Goal: Task Accomplishment & Management: Manage account settings

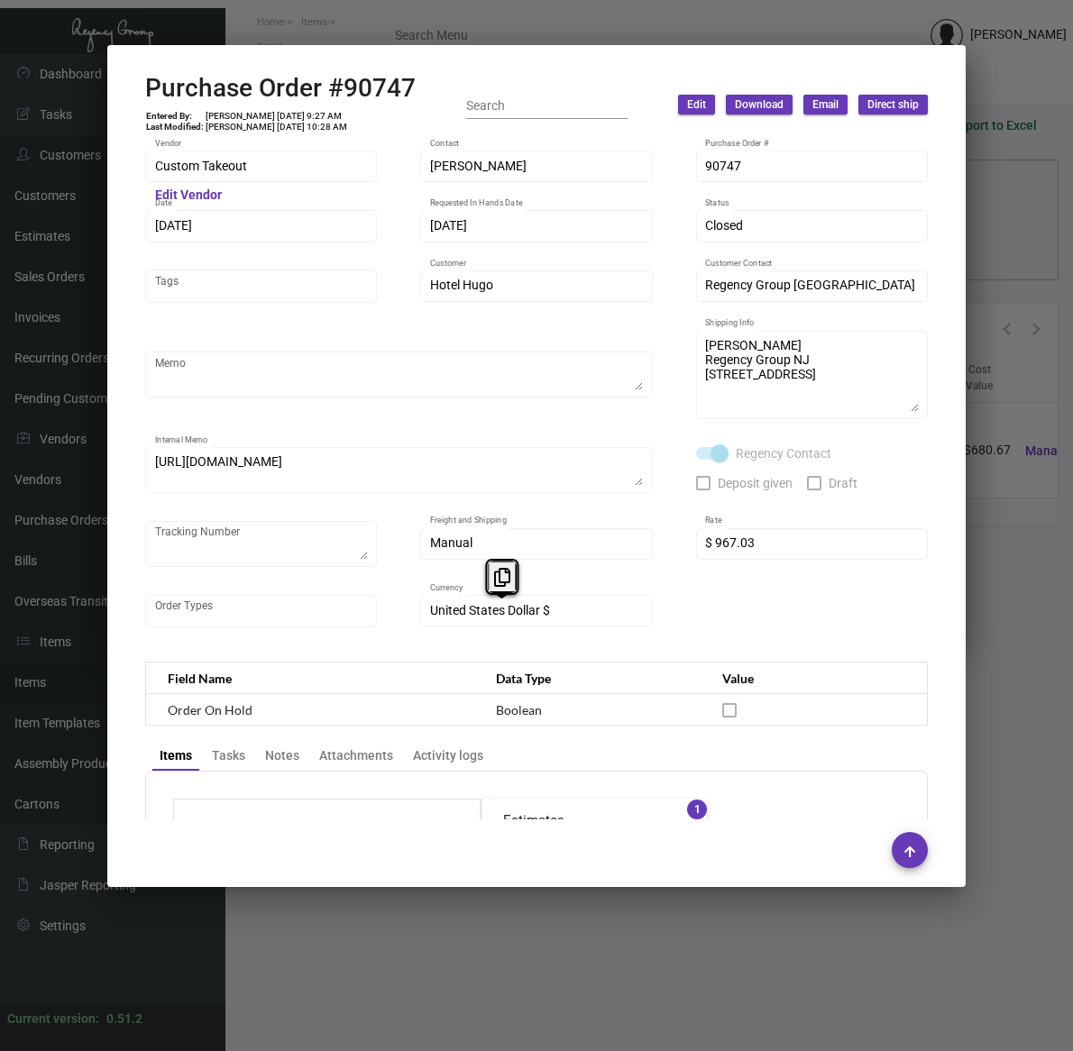
scroll to position [750, 0]
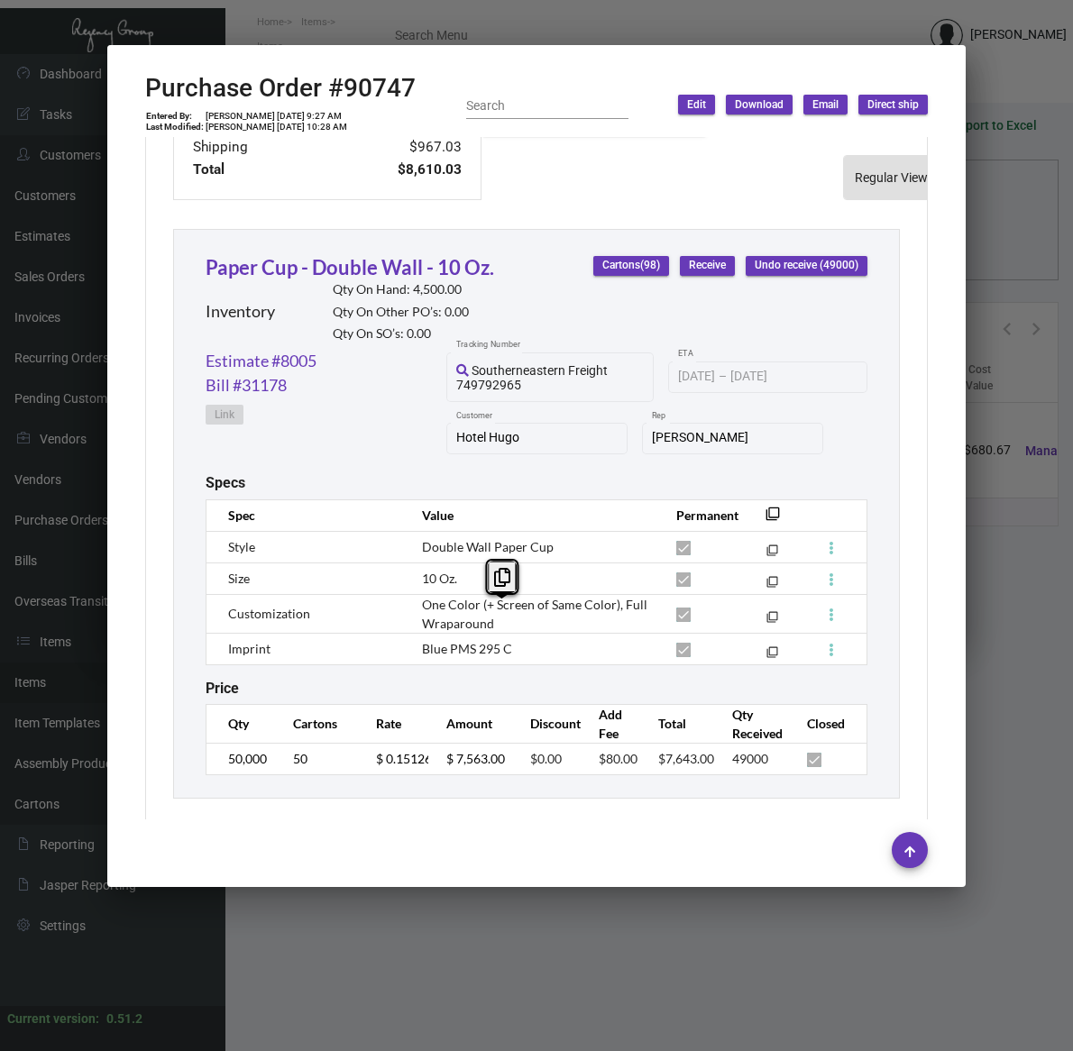
click at [383, 997] on div at bounding box center [536, 525] width 1073 height 1051
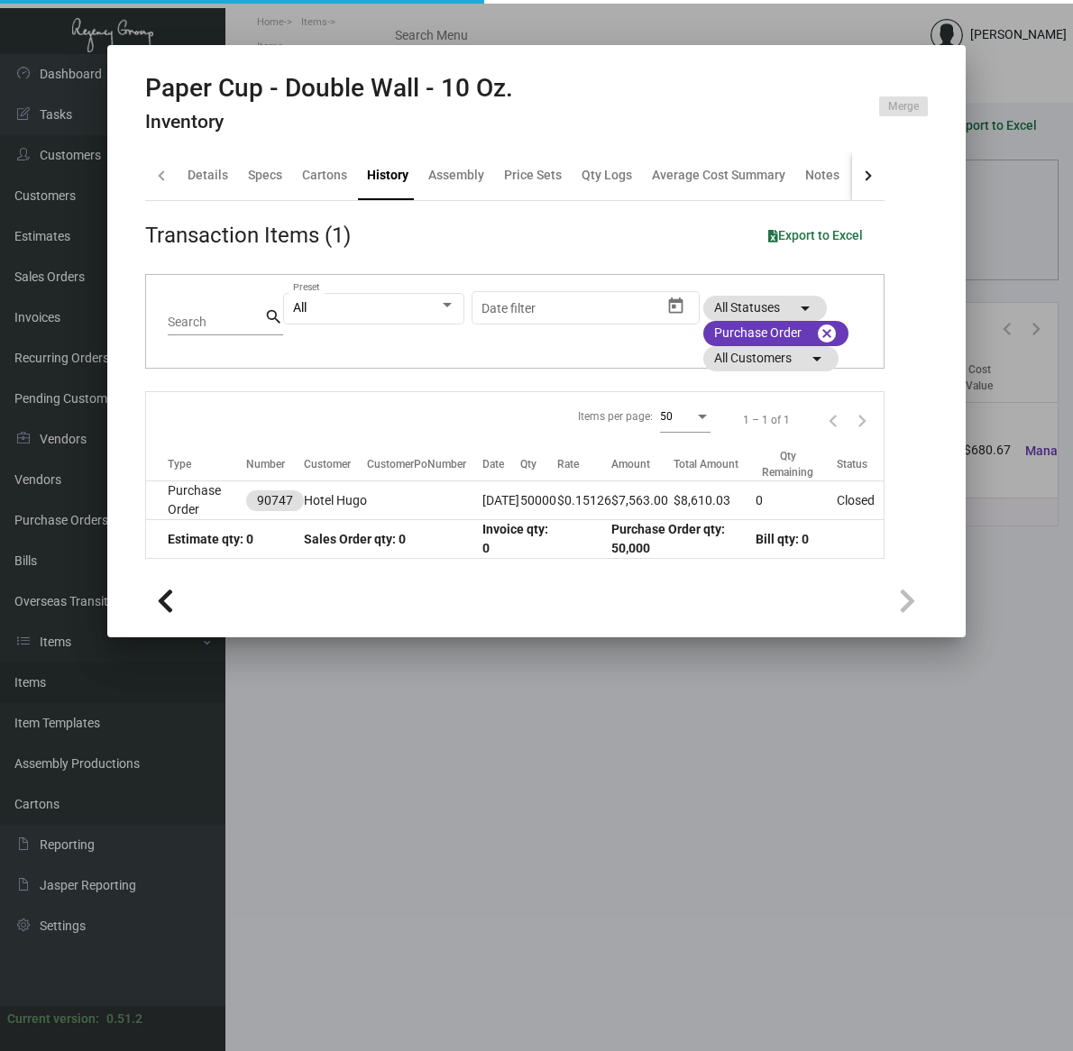
click at [68, 667] on div at bounding box center [536, 525] width 1073 height 1051
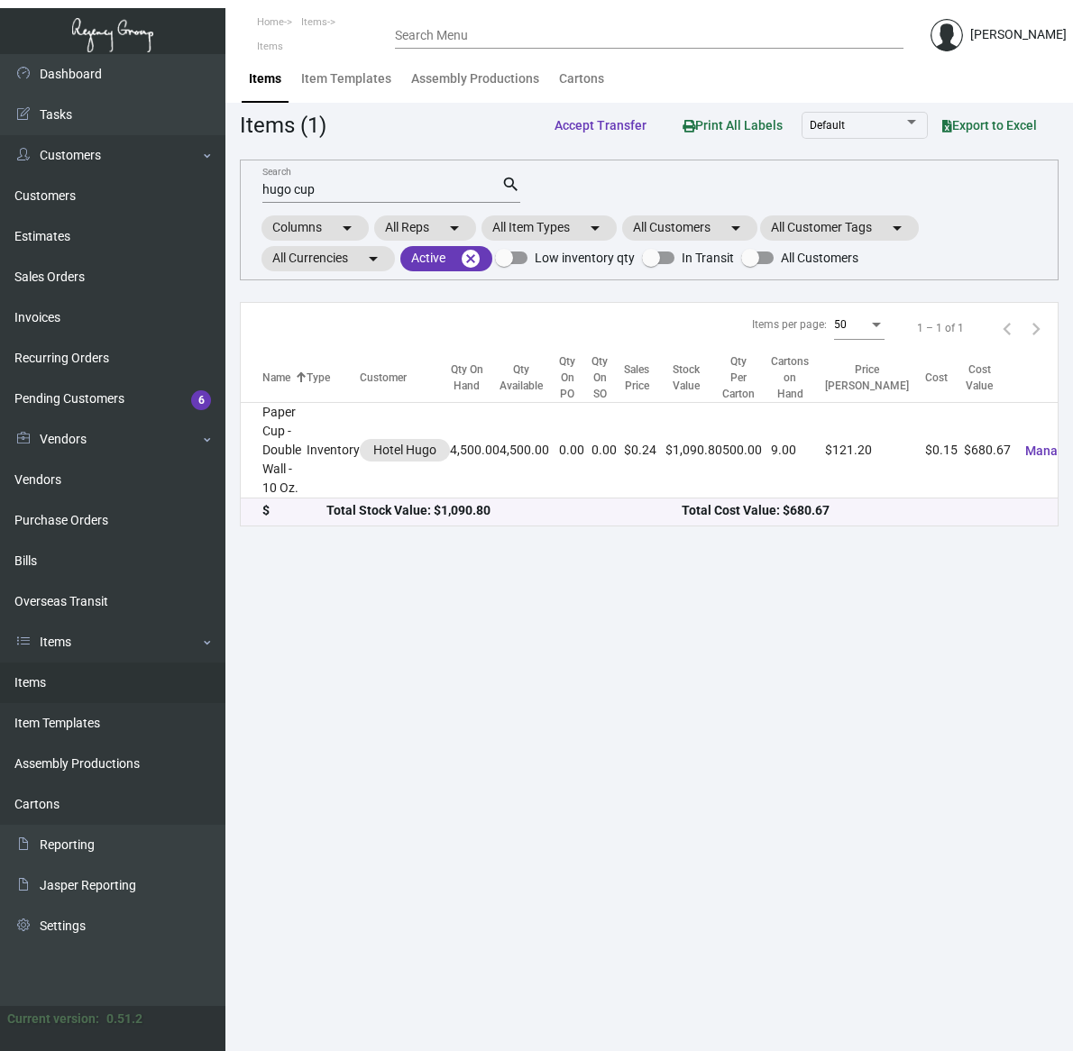
click at [48, 676] on link "Items" at bounding box center [112, 683] width 225 height 41
drag, startPoint x: 280, startPoint y: 190, endPoint x: 46, endPoint y: 176, distance: 234.8
click at [51, 173] on div "Dashboard Dashboard Tasks Customers Customers Estimates Sales Orders Invoices R…" at bounding box center [536, 552] width 1073 height 997
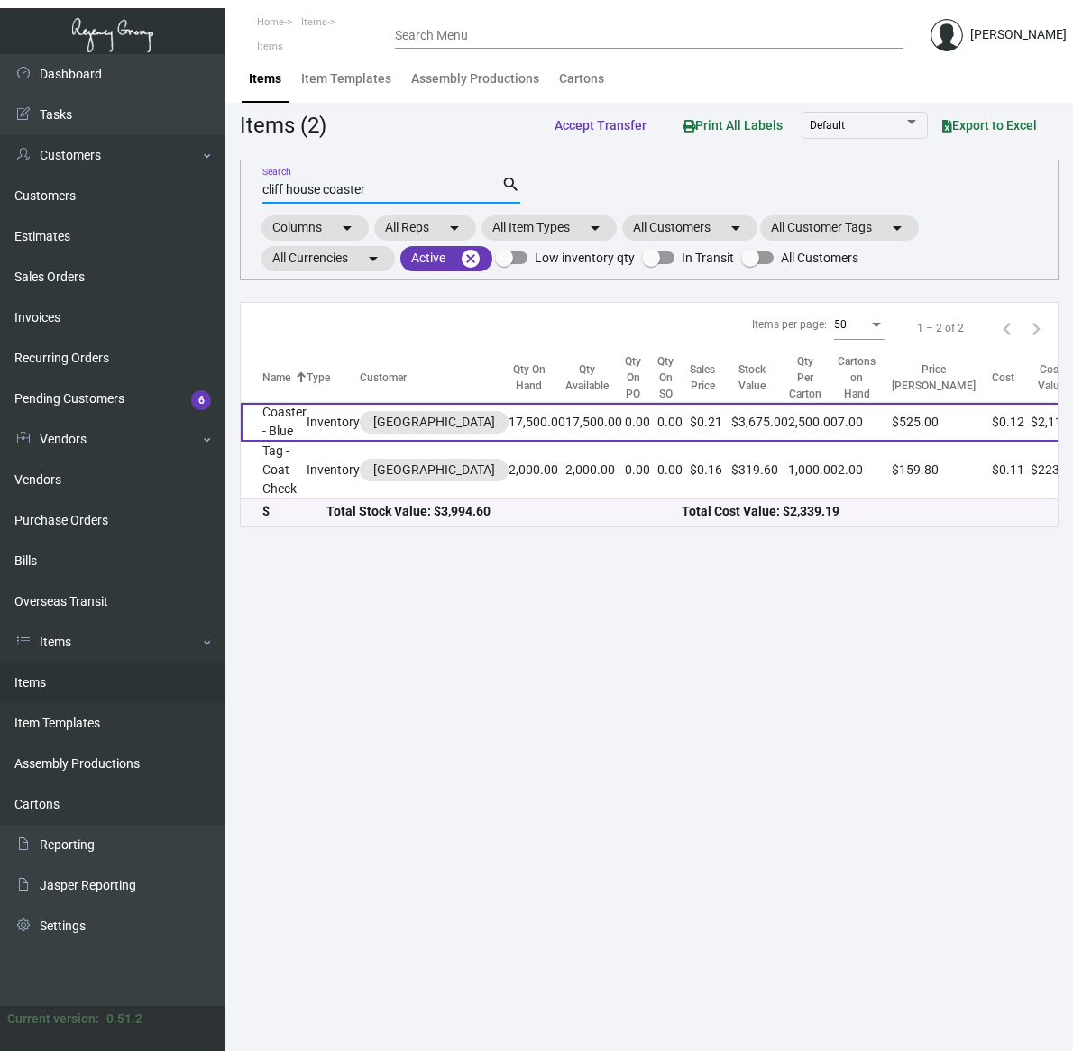
type input "cliff house coaster"
click at [278, 422] on td "Coaster - Blue" at bounding box center [274, 422] width 66 height 39
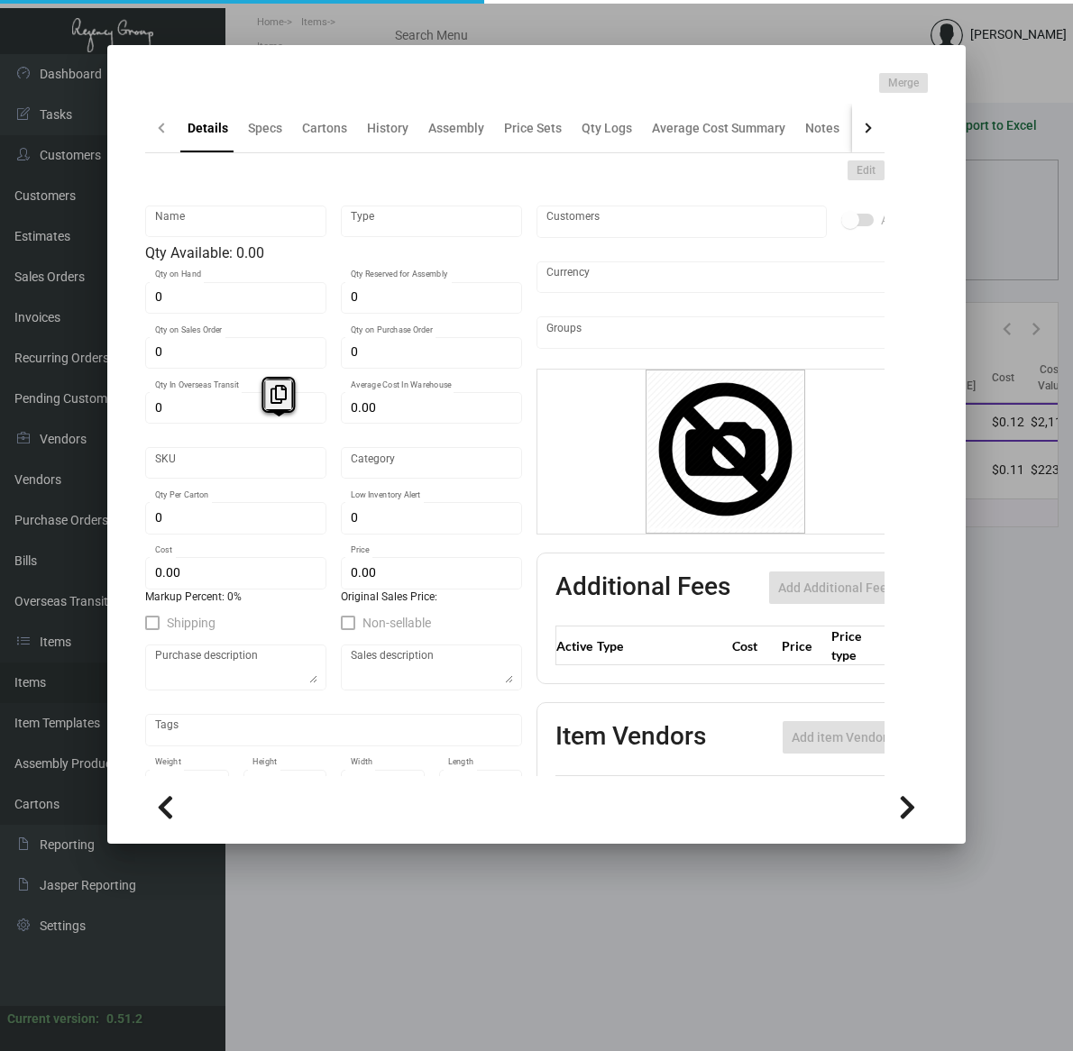
type input "Coaster - Blue"
type input "Inventory"
type input "17,500"
type input "$ 0.66"
type input "520-Coaster-76"
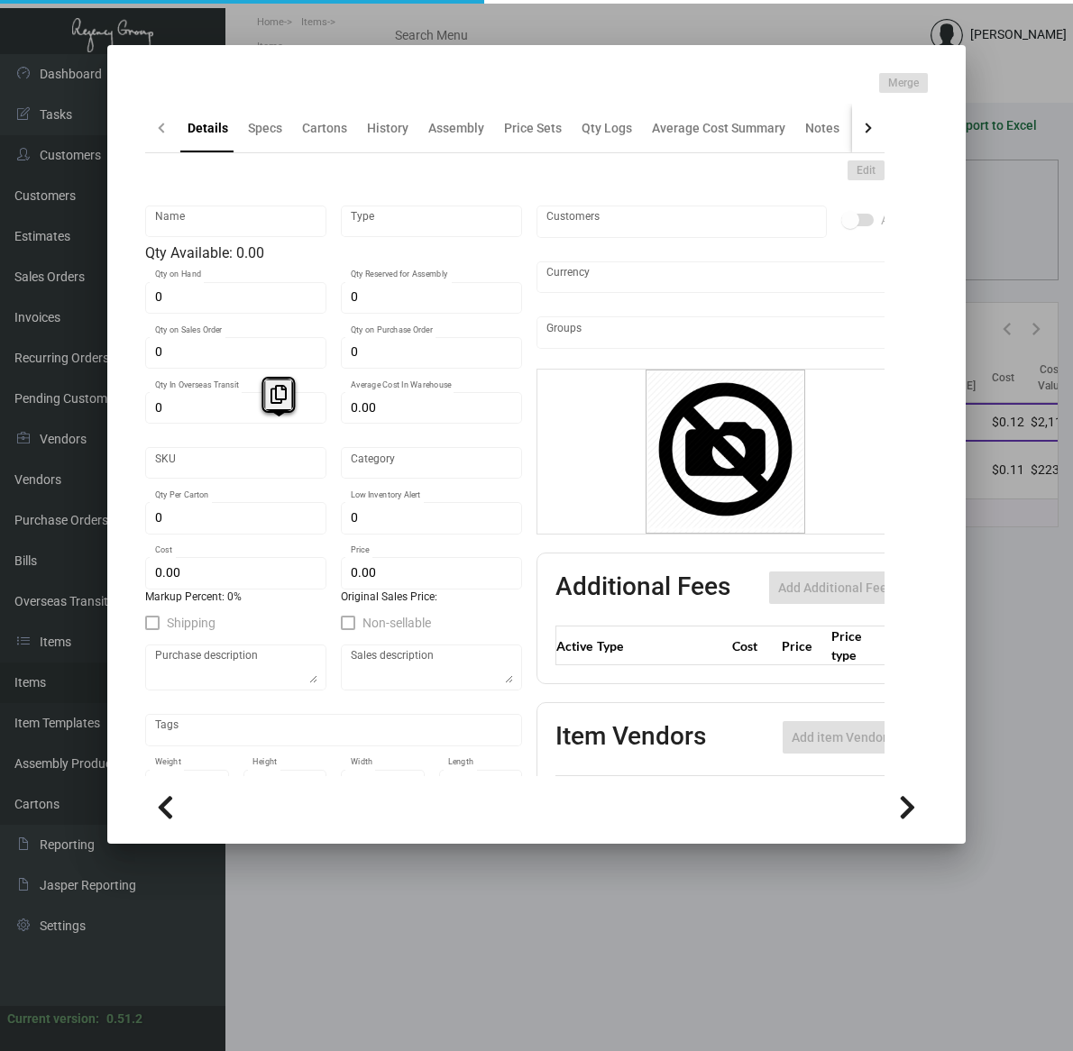
type input "Standard"
type input "2,500"
type input "$ 0.1209"
type input "$ 0.21"
checkbox input "true"
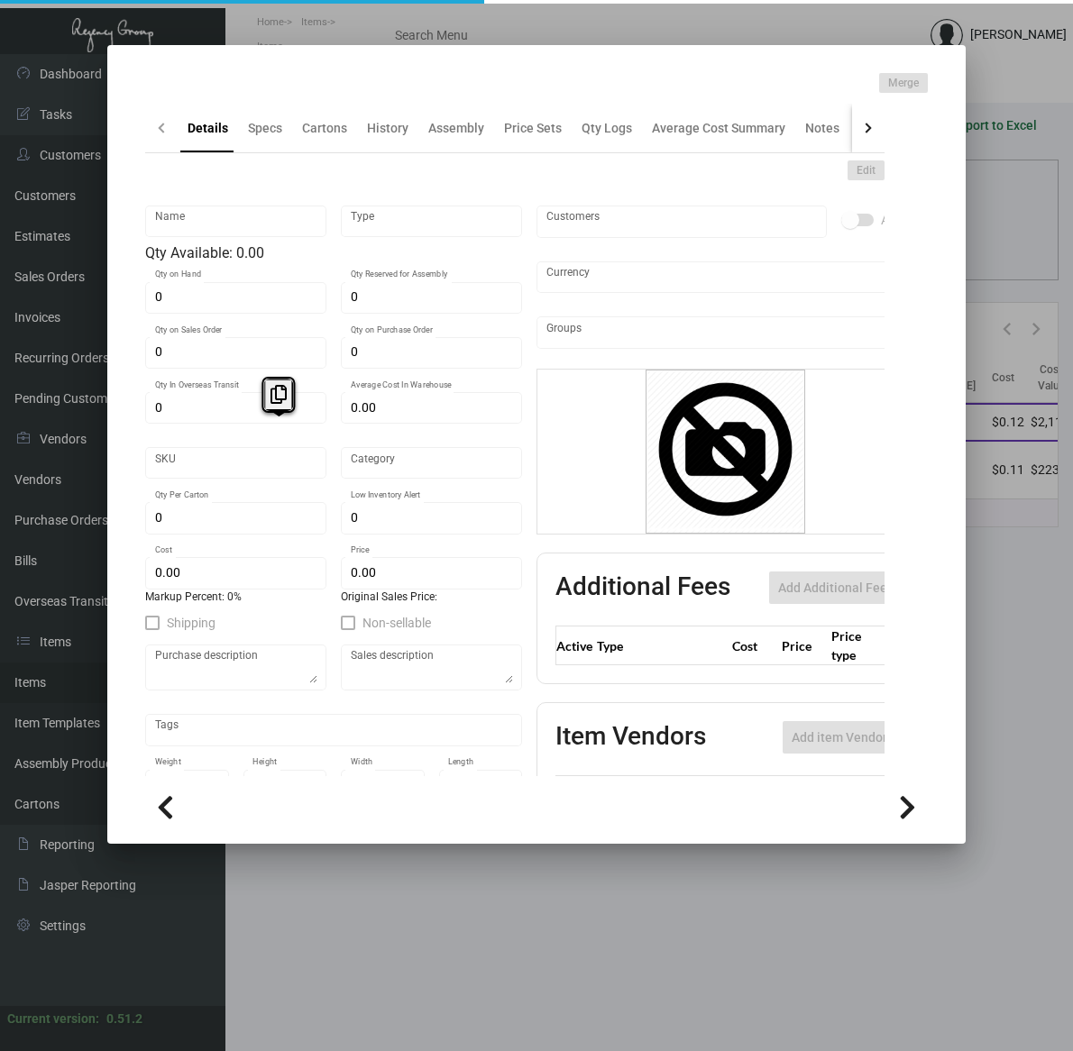
checkbox input "true"
type input "United States Dollar $"
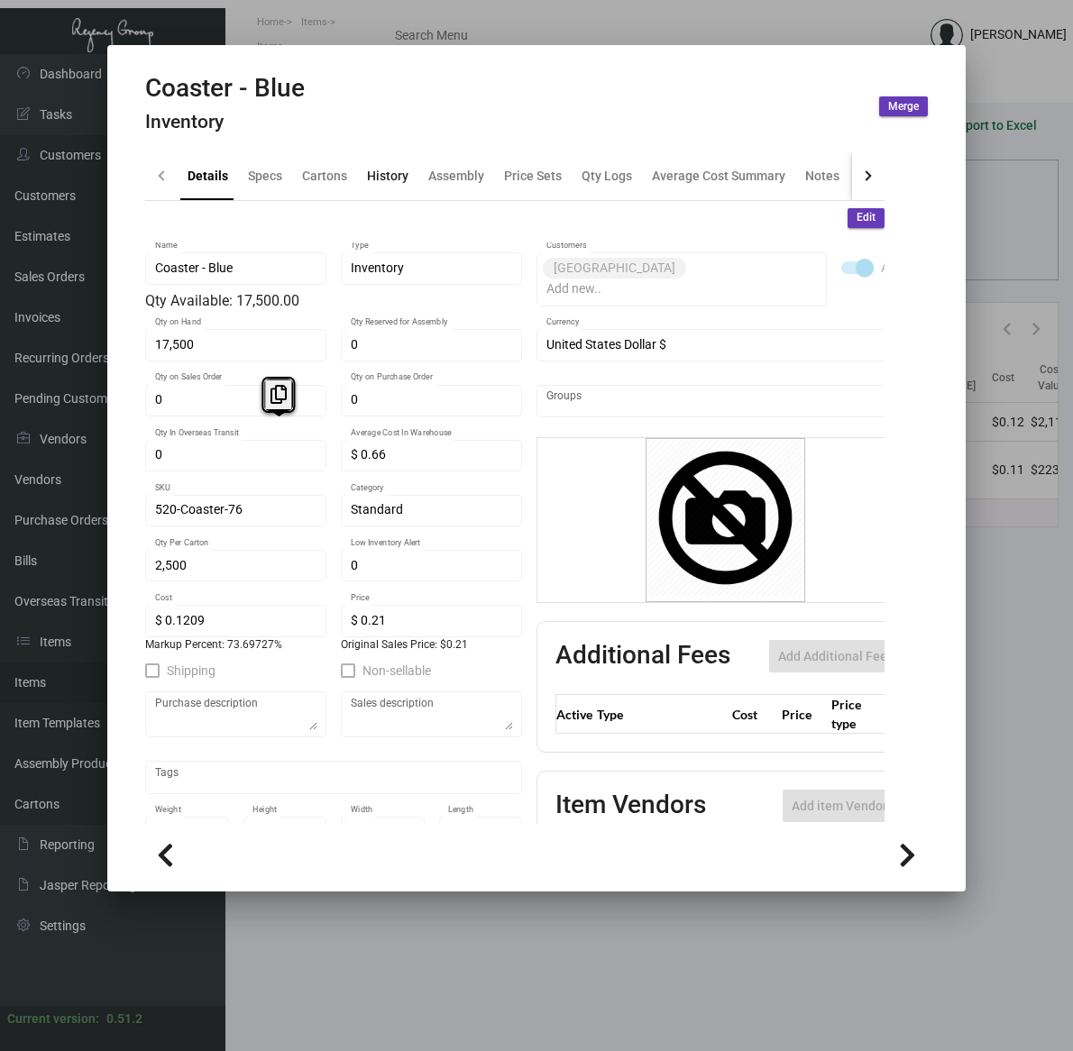
drag, startPoint x: 278, startPoint y: 422, endPoint x: 426, endPoint y: 194, distance: 272.3
click at [377, 178] on div "History" at bounding box center [387, 175] width 41 height 19
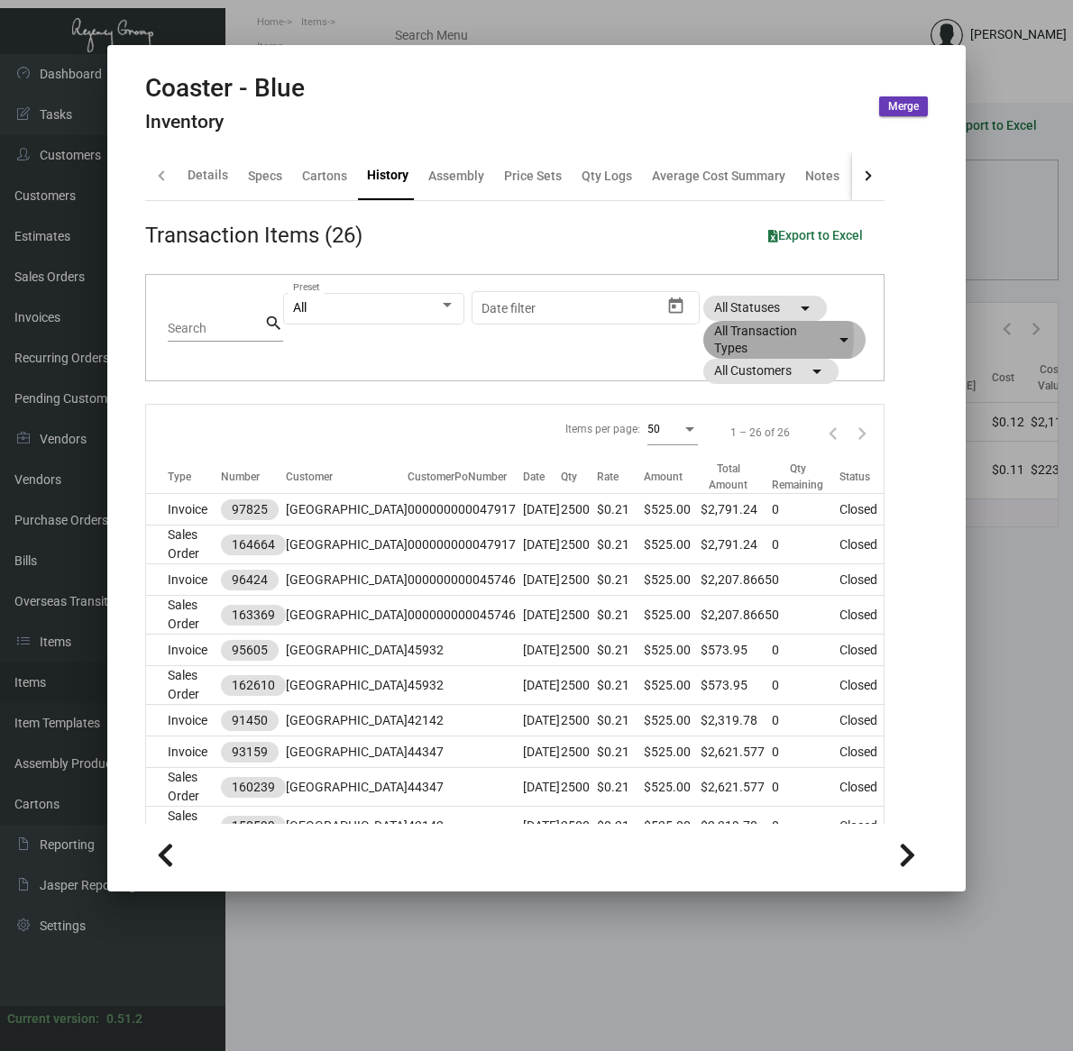
click at [758, 338] on mat-chip "All Transaction Types arrow_drop_down" at bounding box center [784, 340] width 162 height 38
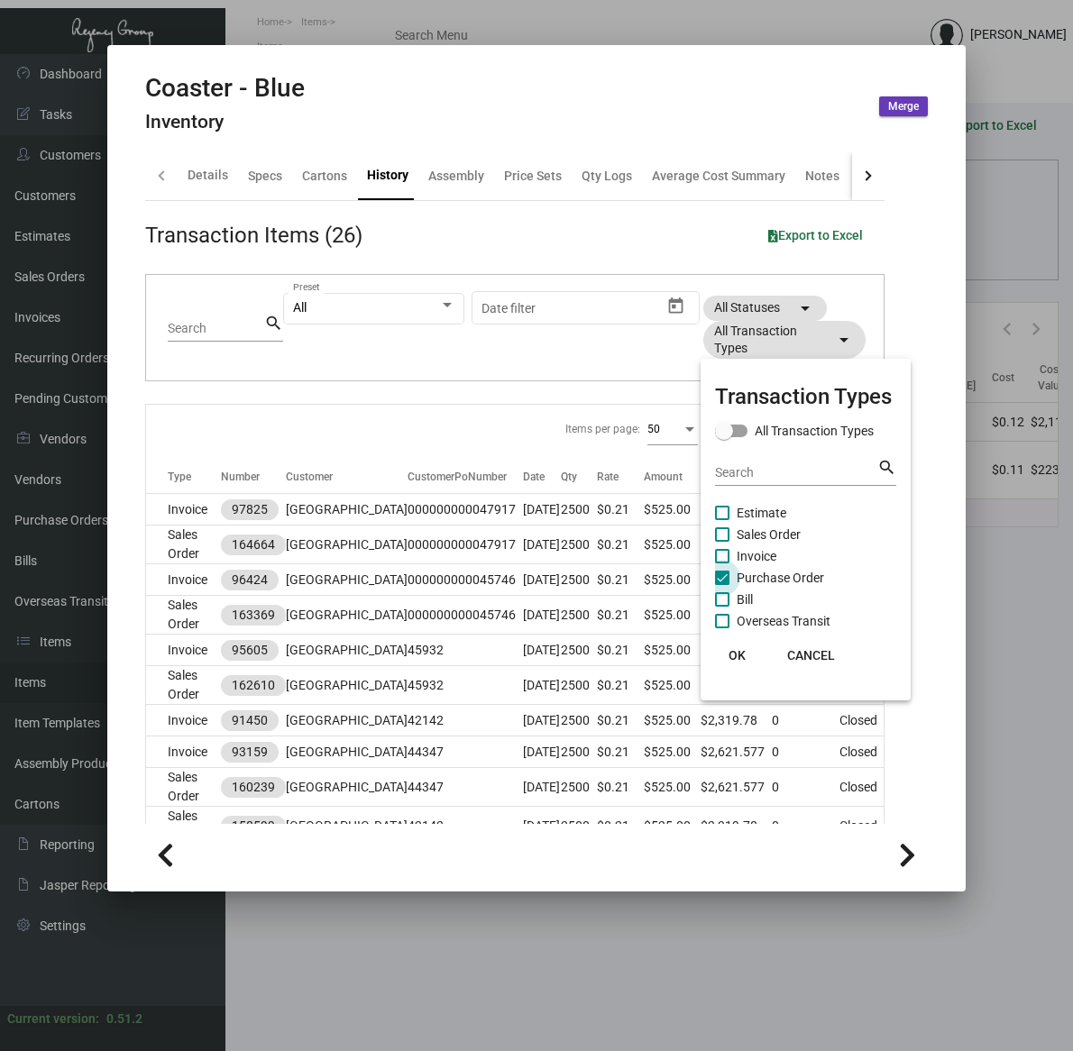
click at [781, 582] on span "Purchase Order" at bounding box center [780, 578] width 87 height 22
click at [722, 585] on input "Purchase Order" at bounding box center [721, 585] width 1 height 1
click at [793, 578] on span "Purchase Order" at bounding box center [780, 578] width 87 height 22
click at [722, 585] on input "Purchase Order" at bounding box center [721, 585] width 1 height 1
checkbox input "true"
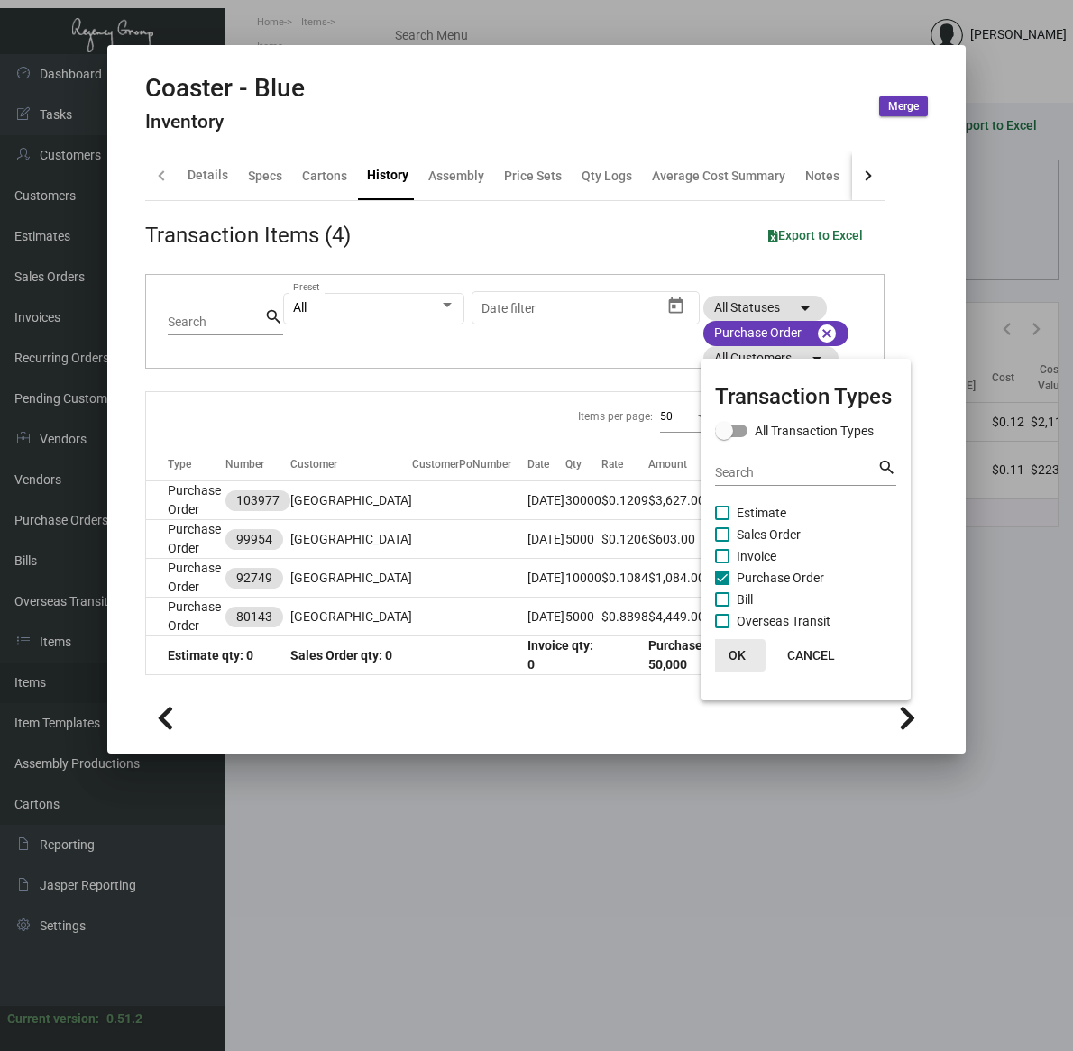
click at [732, 642] on button "OK" at bounding box center [737, 655] width 58 height 32
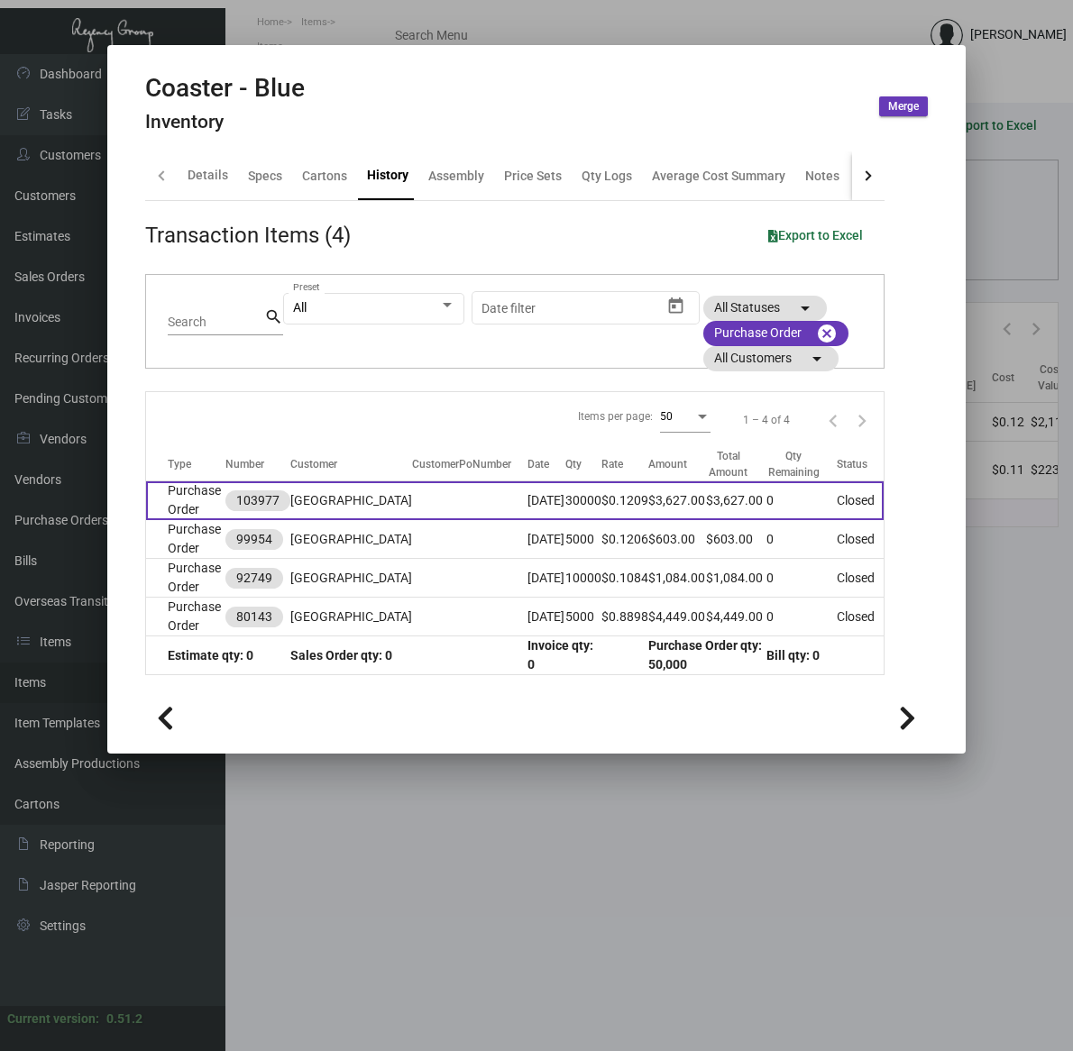
click at [632, 508] on td "$0.1209" at bounding box center [624, 500] width 47 height 39
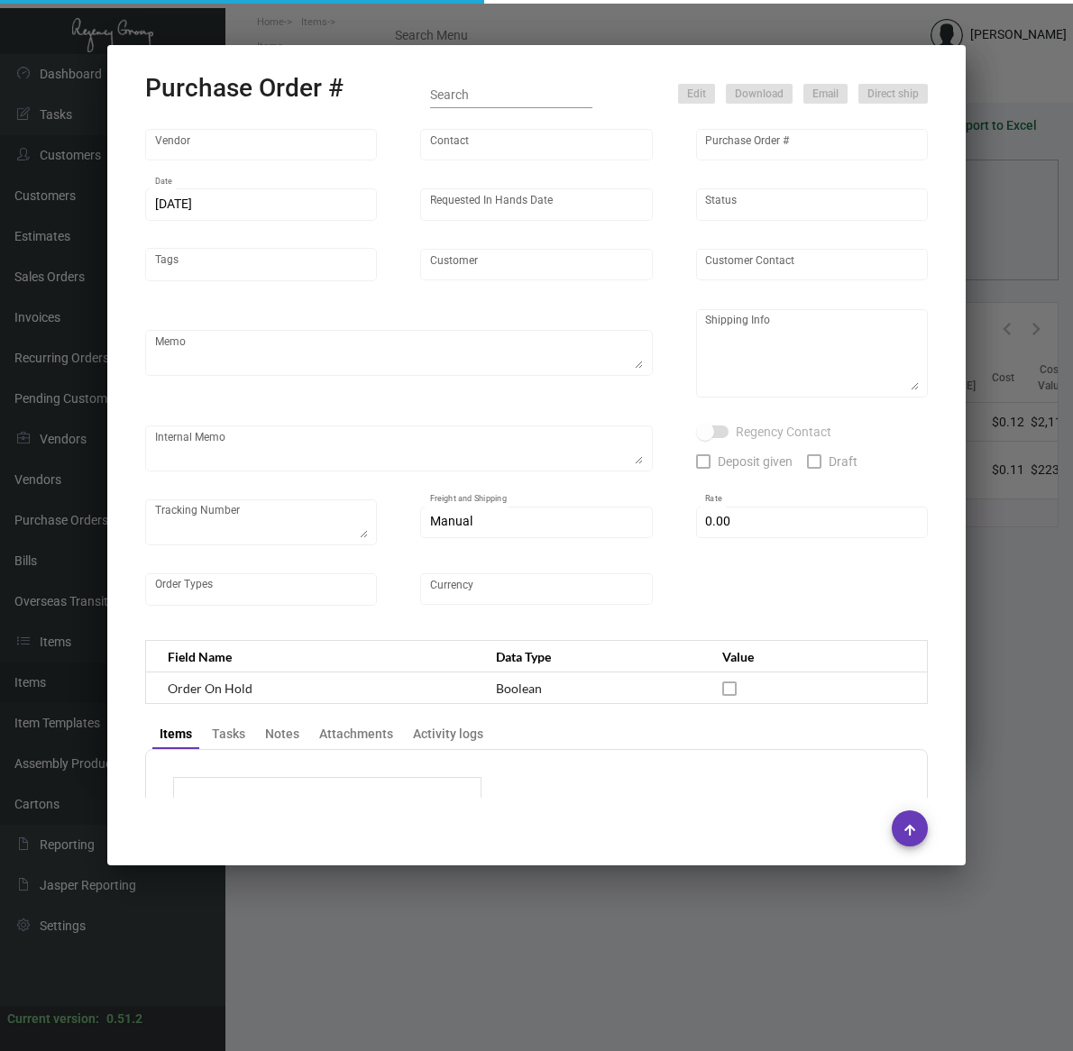
type input "Admatch Corporation"
type input "Order Entry"
type input "103977"
type input "[DATE]"
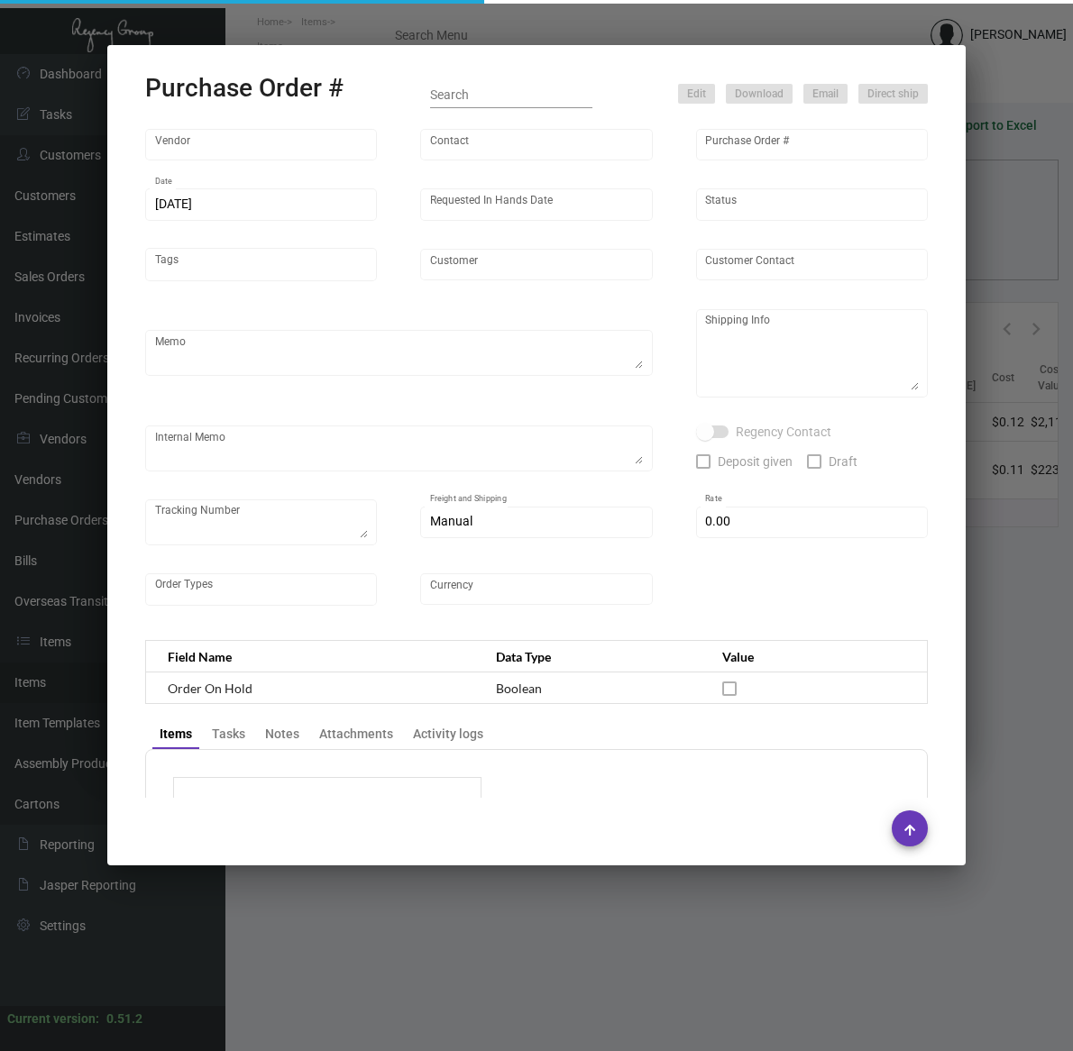
type input "[GEOGRAPHIC_DATA]"
type textarea "Last PO#99954 / Please reach out to SH/Manny for UPS labels or LTL pick up."
type textarea "Regency Group NJ - [PERSON_NAME] [STREET_ADDRESS]"
type textarea "NJ Warehouse. [DATE] Shipped from Admacth by UPS Ground TK#1Z1AY2760392524077 C…"
checkbox input "true"
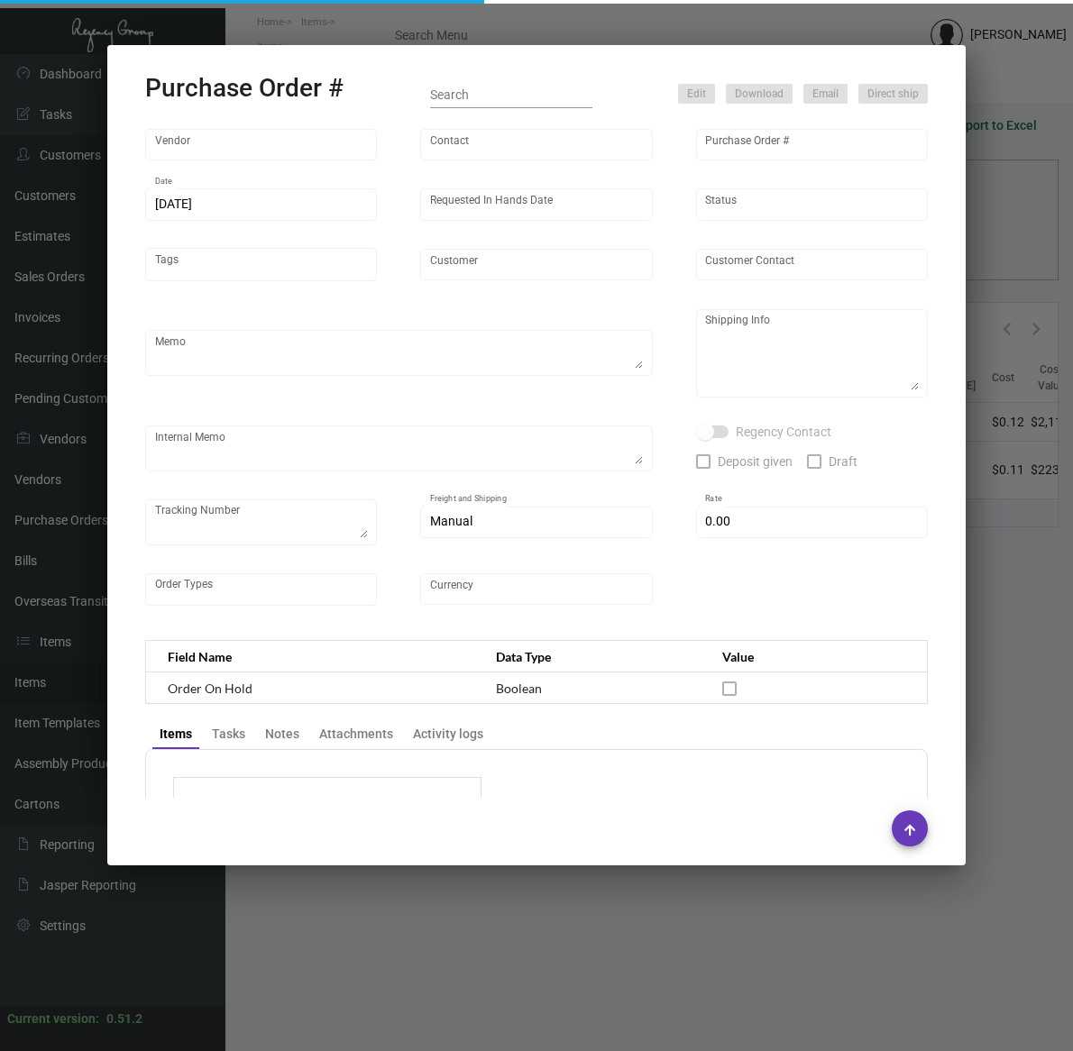
type input "$ 0.00"
type input "United States Dollar $"
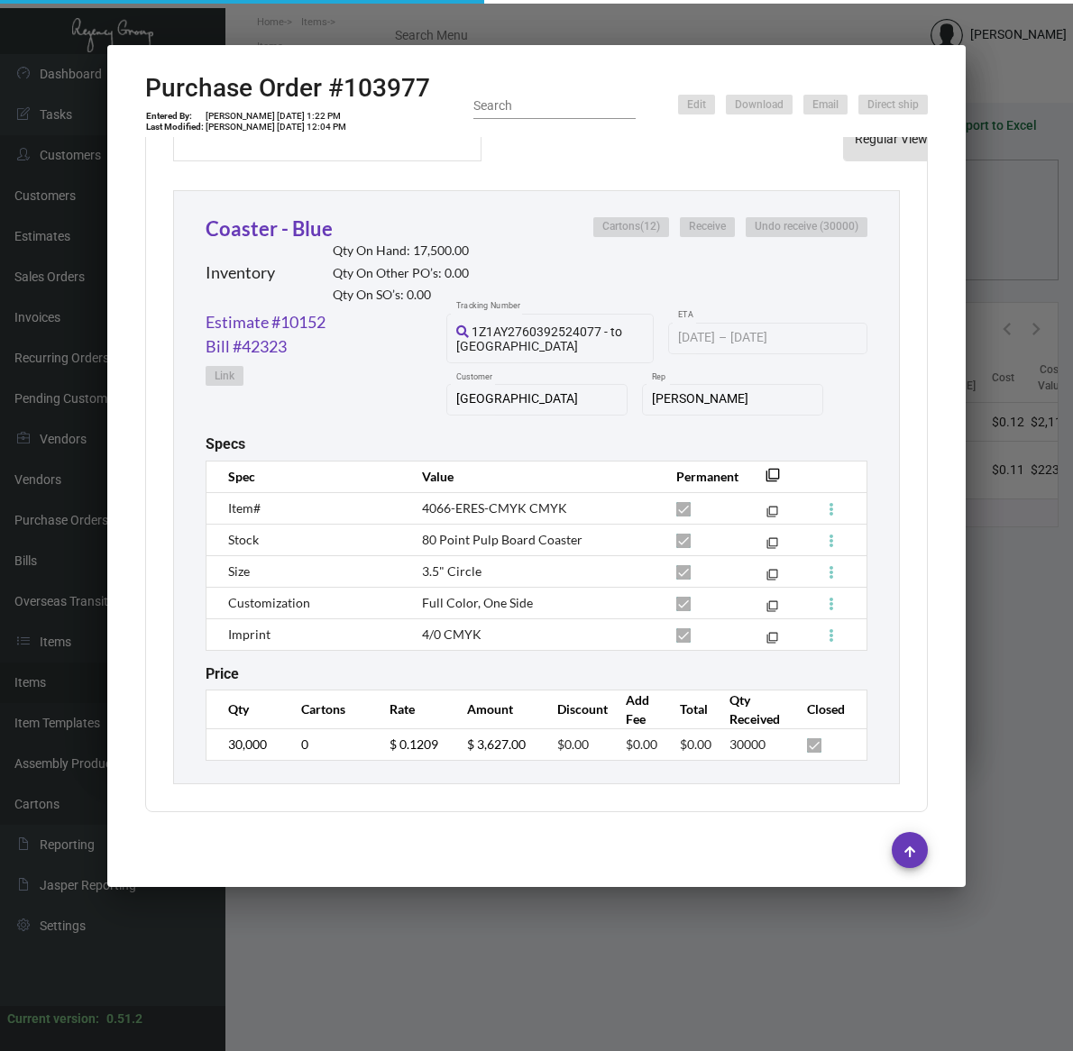
scroll to position [791, 0]
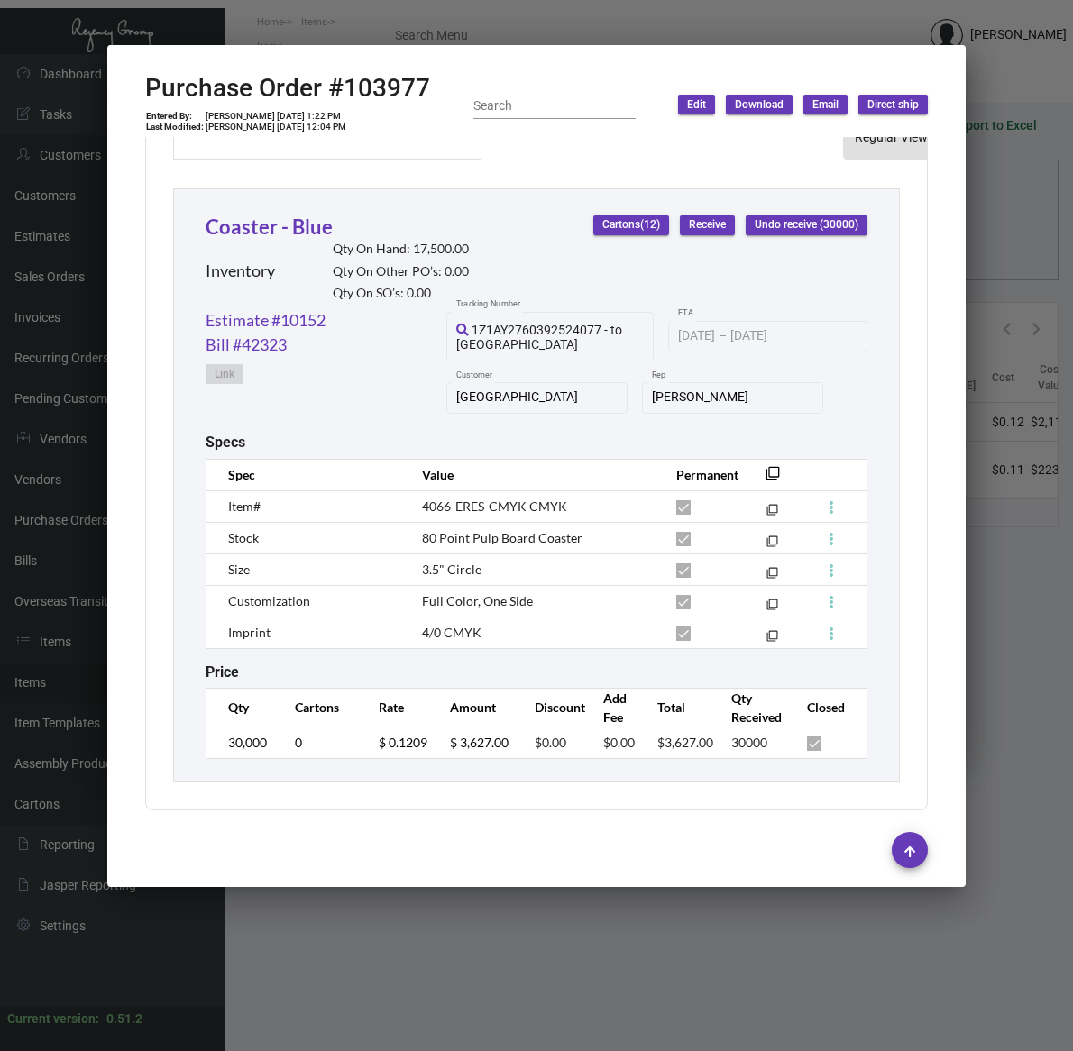
click at [501, 926] on div at bounding box center [536, 525] width 1073 height 1051
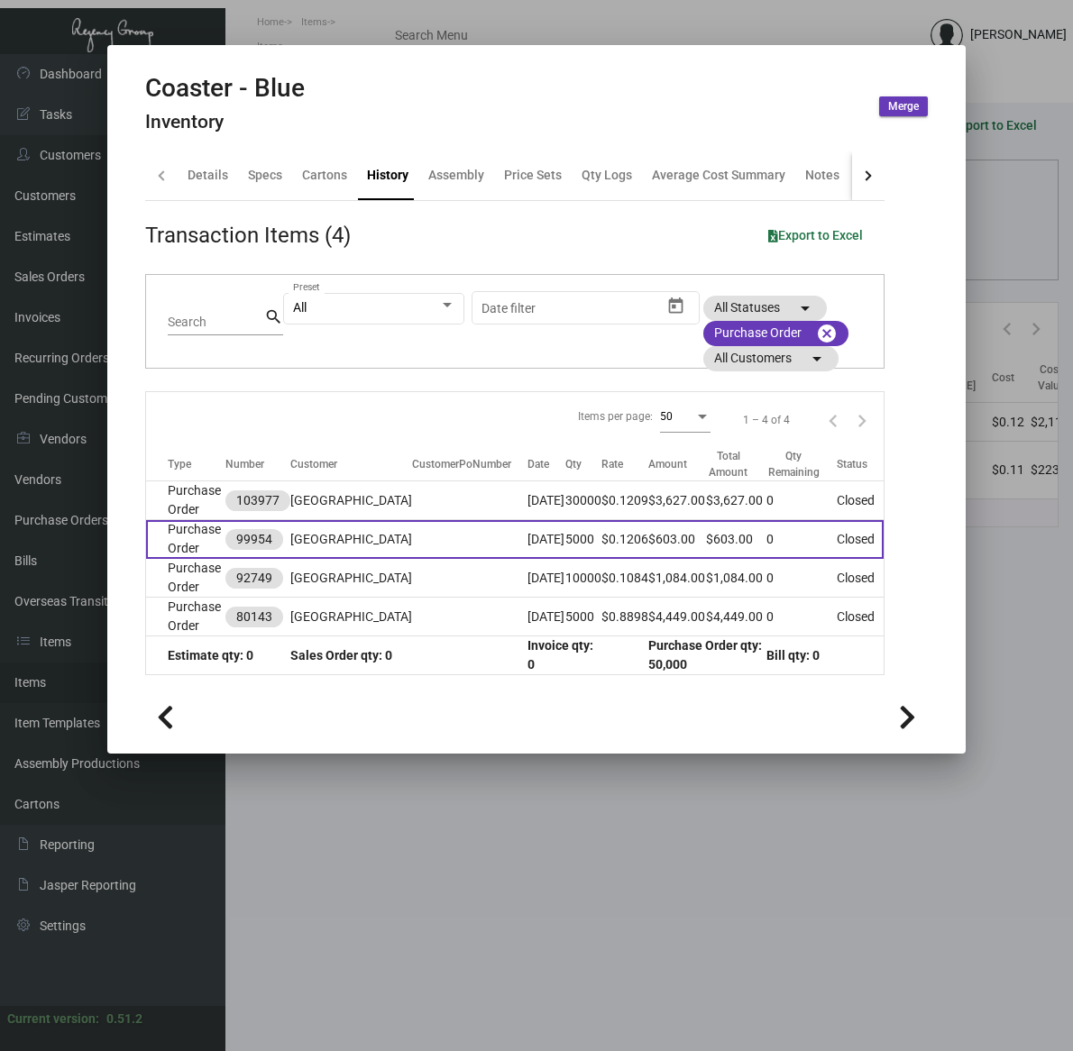
click at [412, 532] on td at bounding box center [469, 539] width 115 height 39
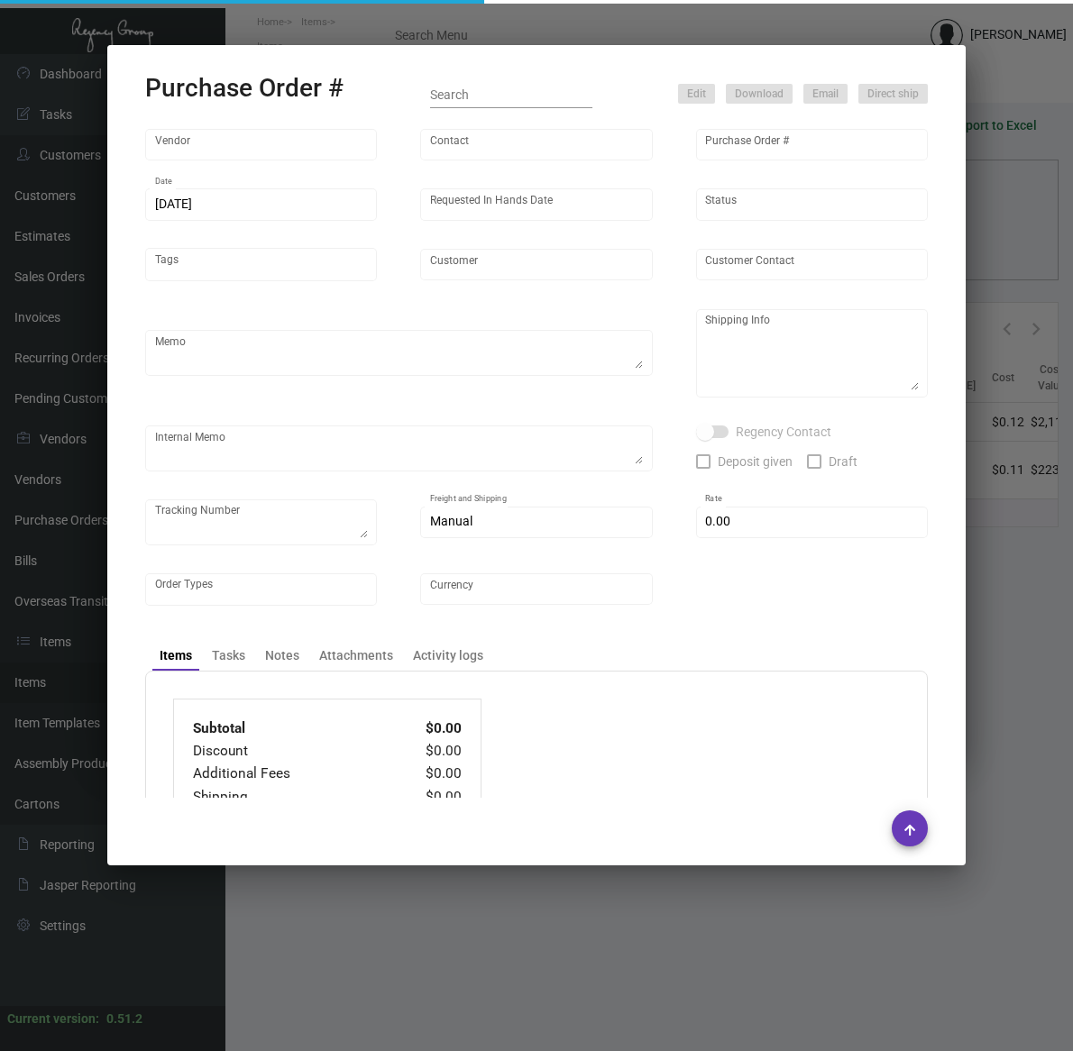
type input "Admatch Corporation"
type input "Order Entry"
type input "99954"
type input "[DATE]"
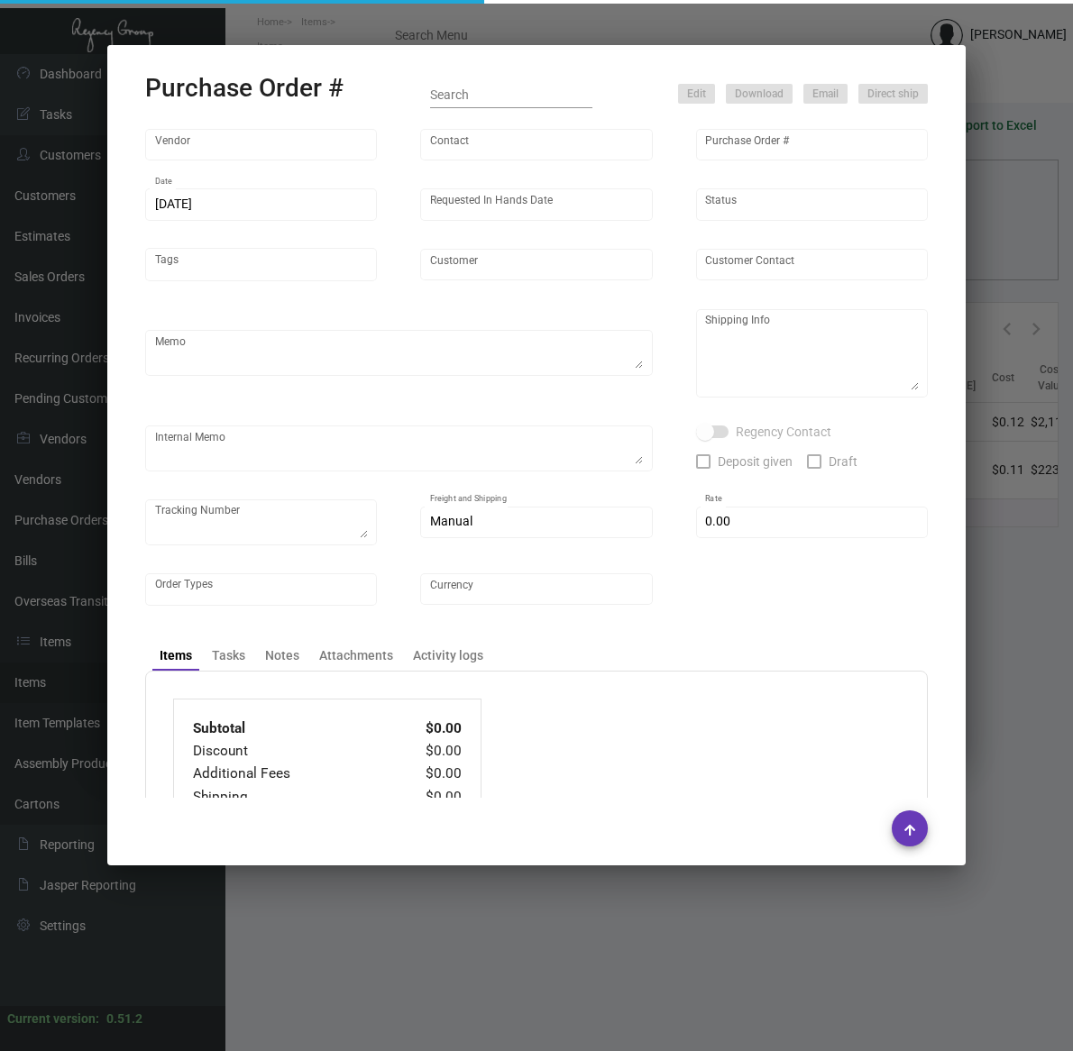
type input "[GEOGRAPHIC_DATA]"
type input "[PERSON_NAME]"
type textarea "Reorder - PO#92749 / When ready to ship, contact: [EMAIL_ADDRESS][DOMAIN_NAME] …"
type textarea "[GEOGRAPHIC_DATA] - [PERSON_NAME] [STREET_ADDRESS]"
type input "$ 0.00"
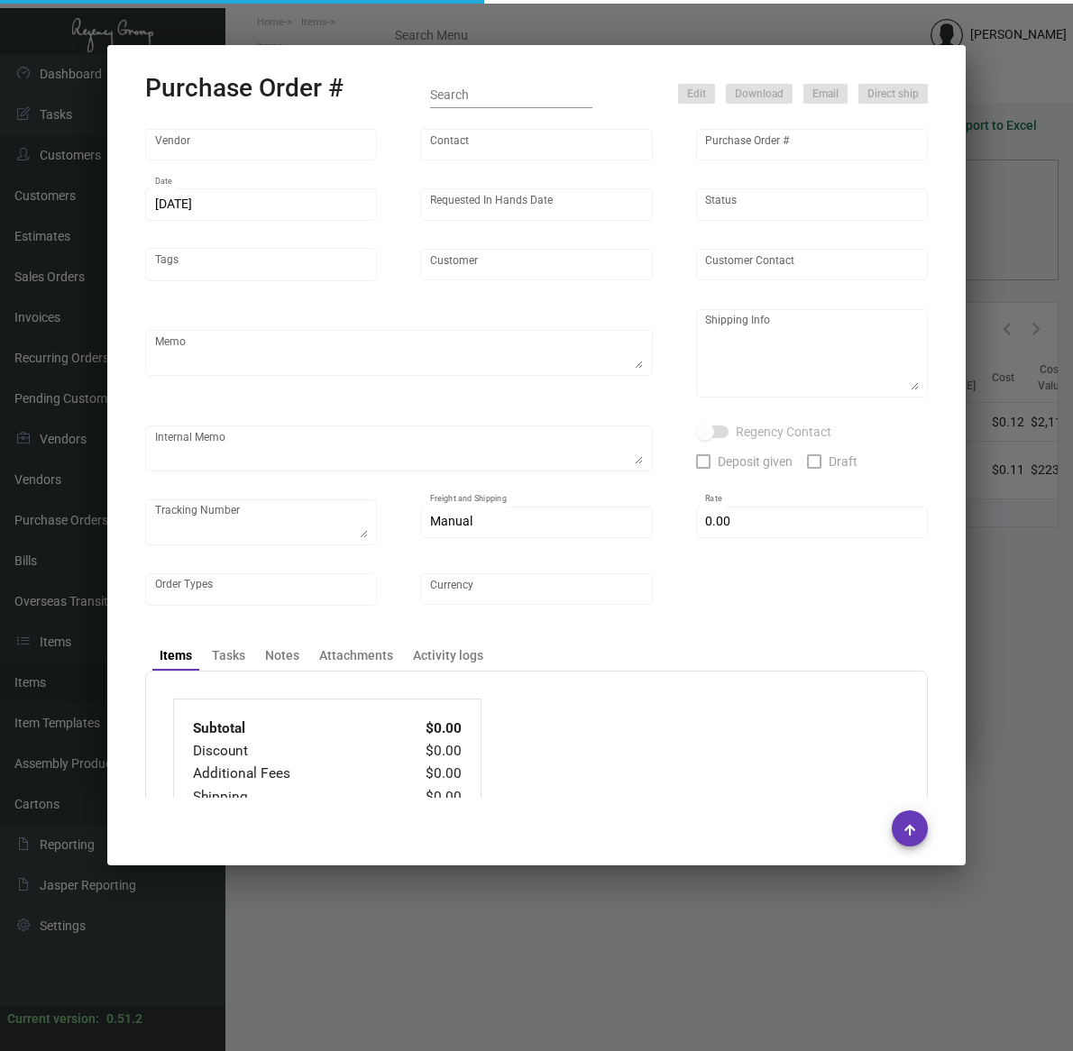
type input "United States Dollar $"
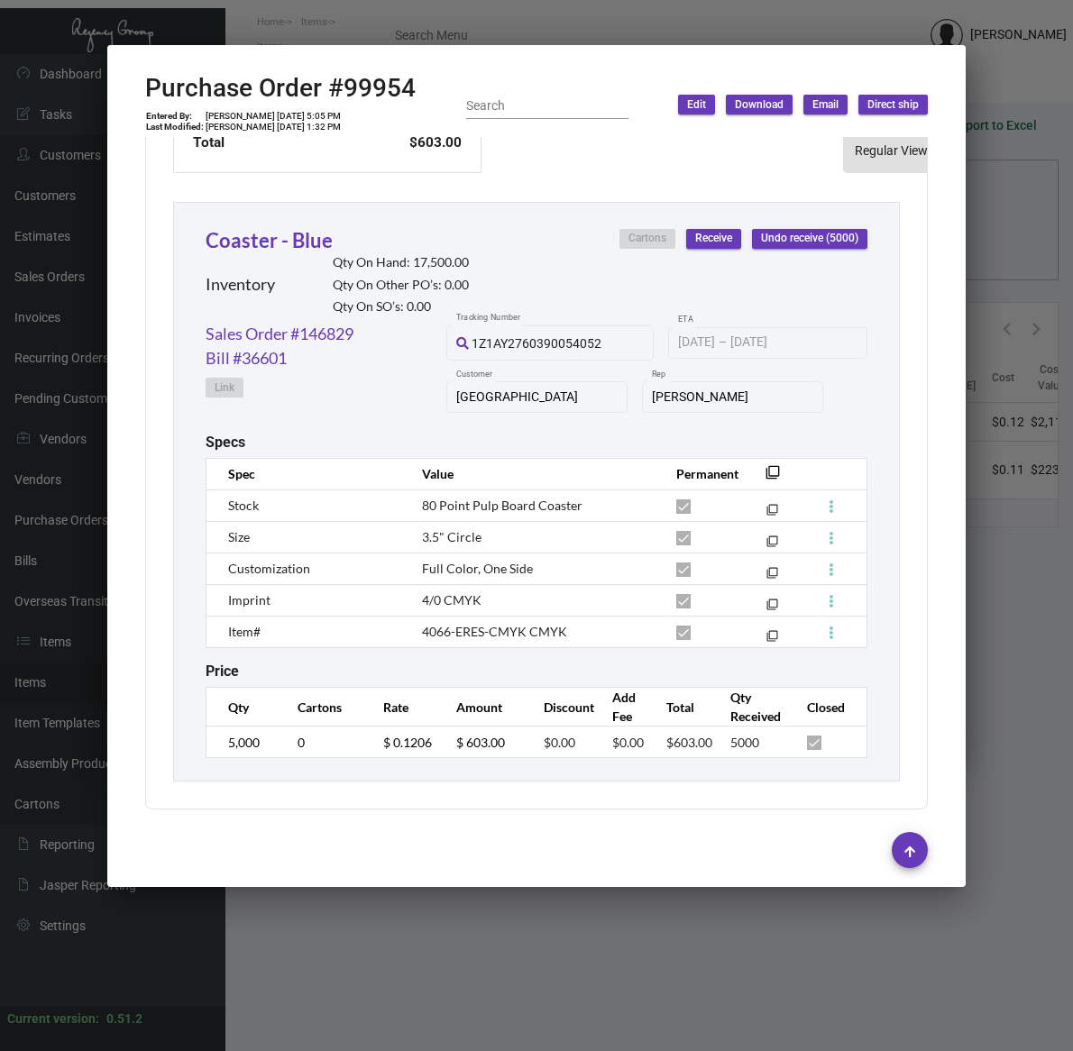
click at [509, 879] on div at bounding box center [536, 850] width 783 height 61
click at [574, 938] on div at bounding box center [536, 525] width 1073 height 1051
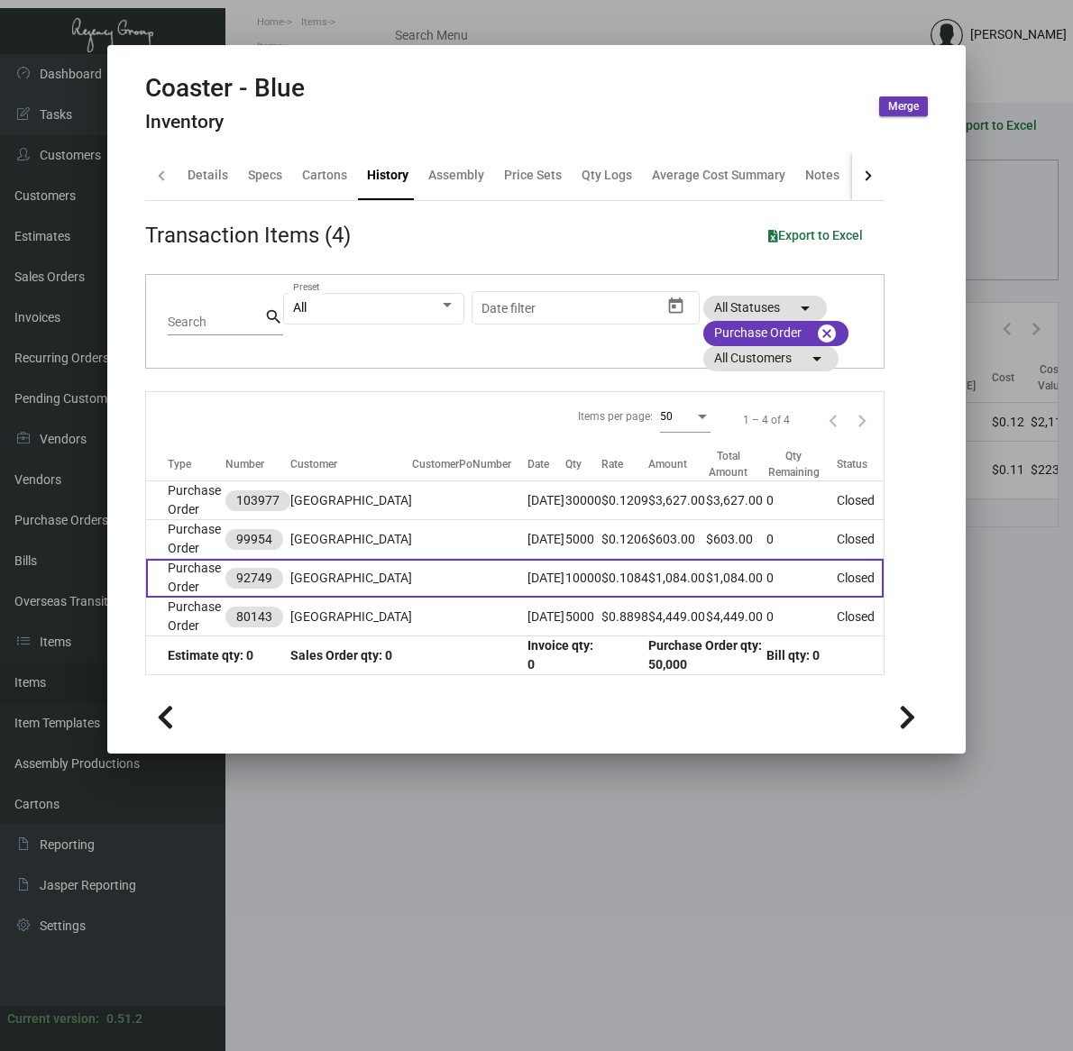
click at [467, 572] on td at bounding box center [469, 578] width 115 height 39
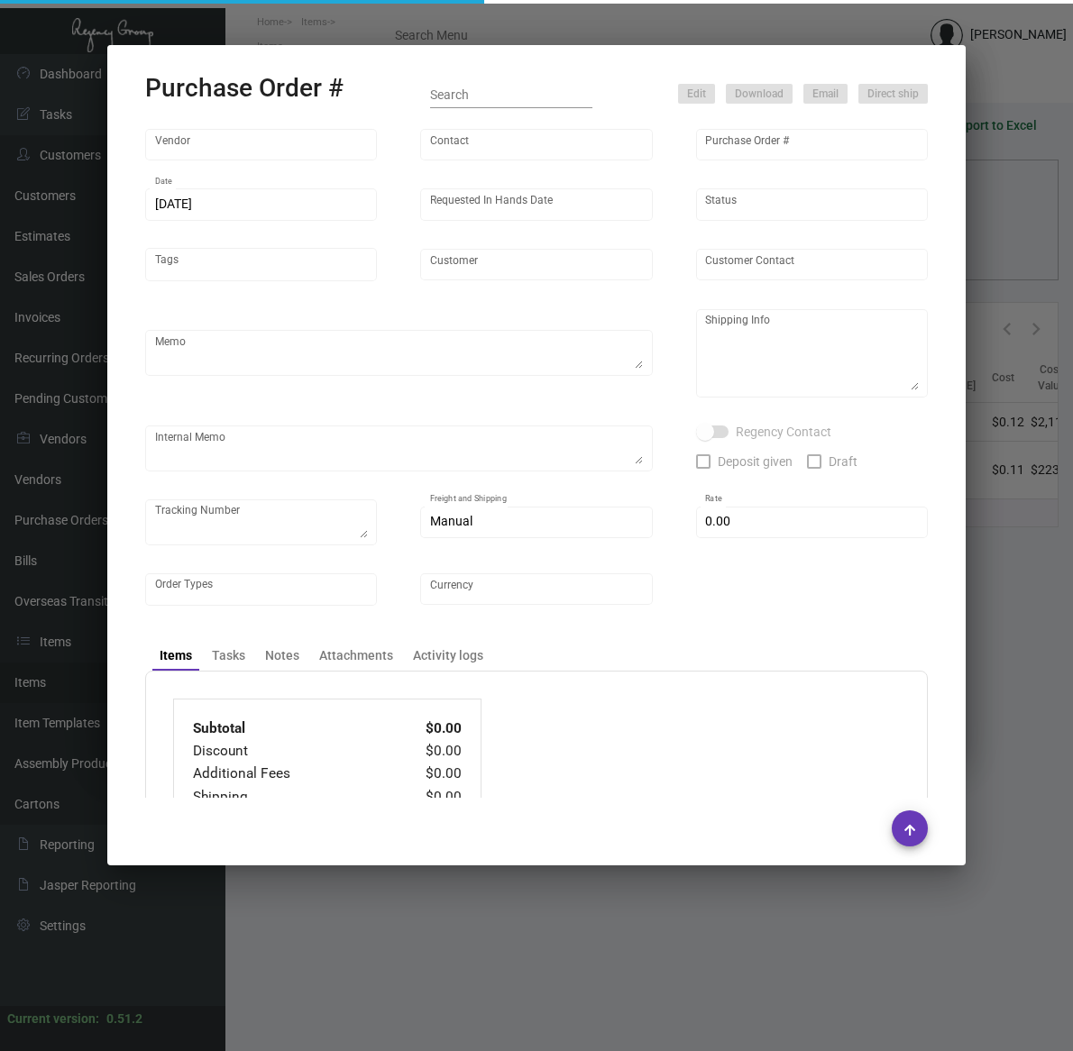
type input "Admatch Corporation"
type input "Order Entry"
type input "92749"
type input "[DATE]"
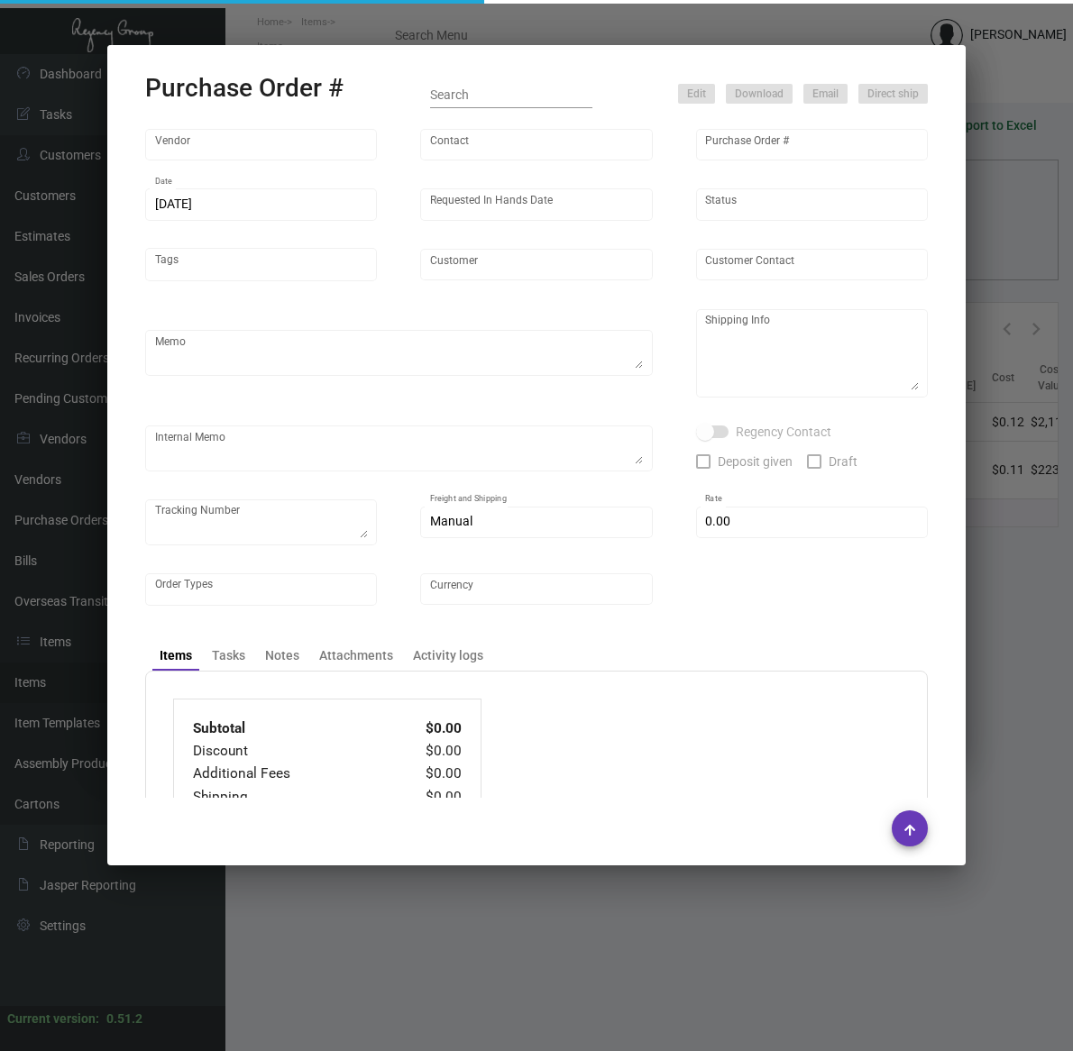
type input "[GEOGRAPHIC_DATA]"
type input "[PERSON_NAME]"
type textarea "BLIND Ship via UPS Ground Acct# 1AY276."
type textarea "[PERSON_NAME][GEOGRAPHIC_DATA][PERSON_NAME] [STREET_ADDRESS]"
type input "$ 0.00"
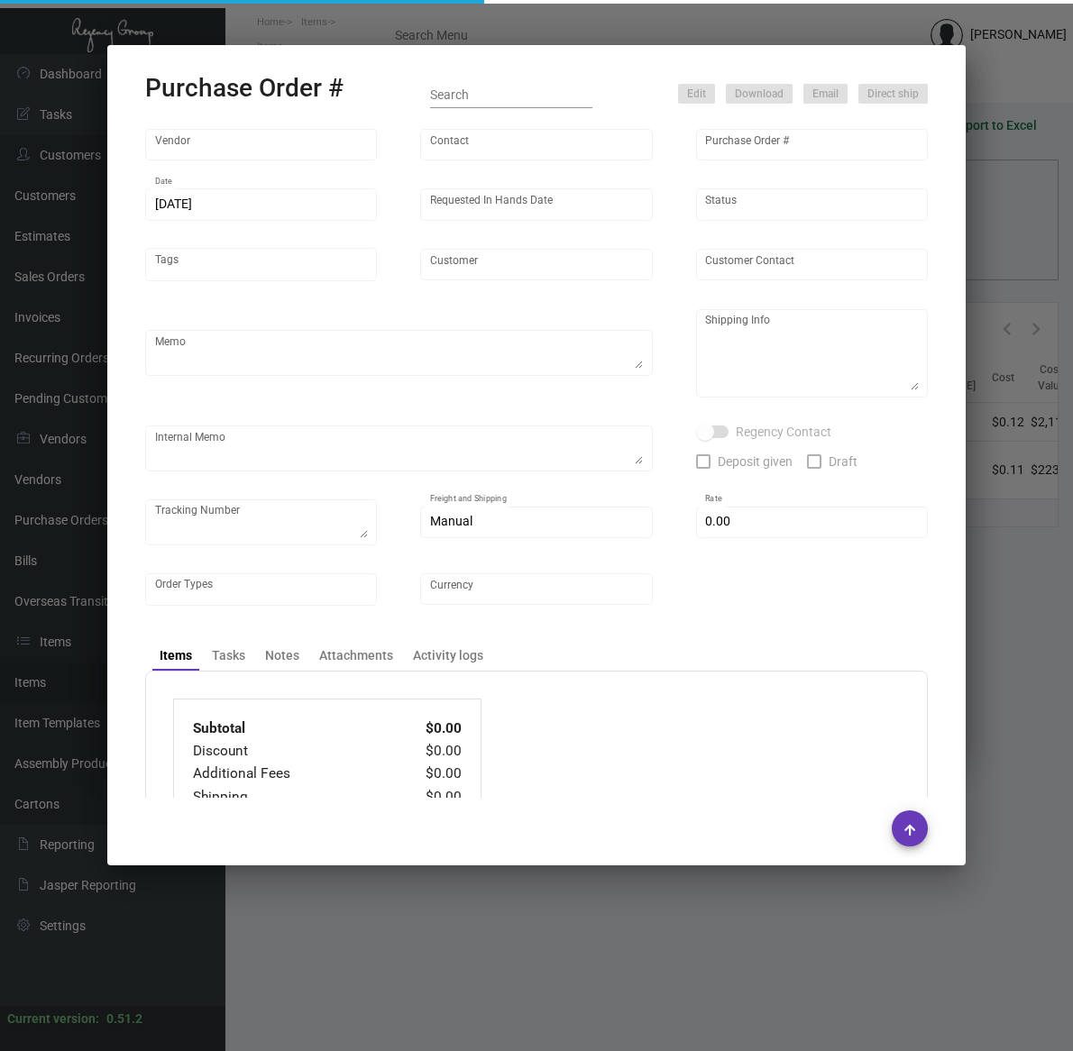
type input "United States Dollar $"
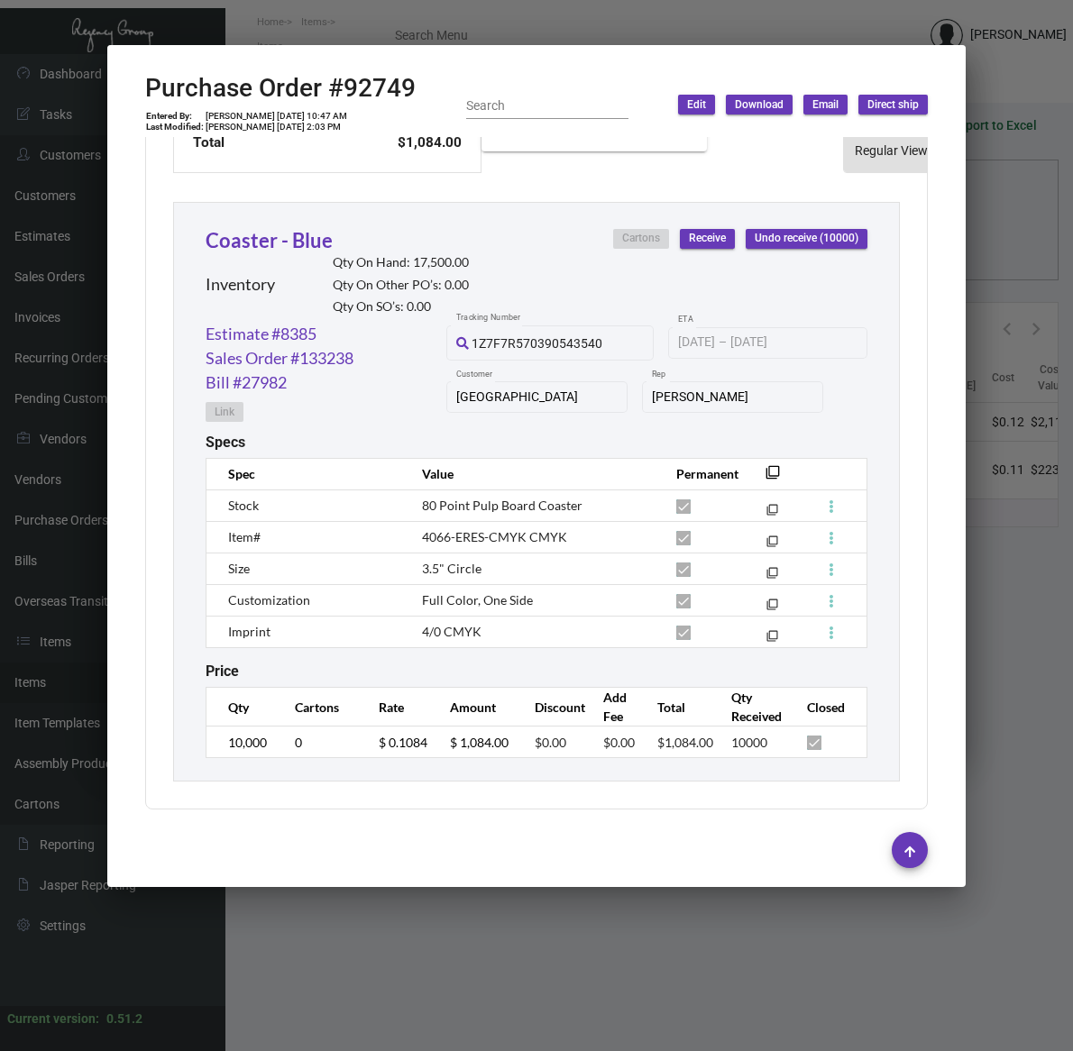
click at [615, 935] on div at bounding box center [536, 525] width 1073 height 1051
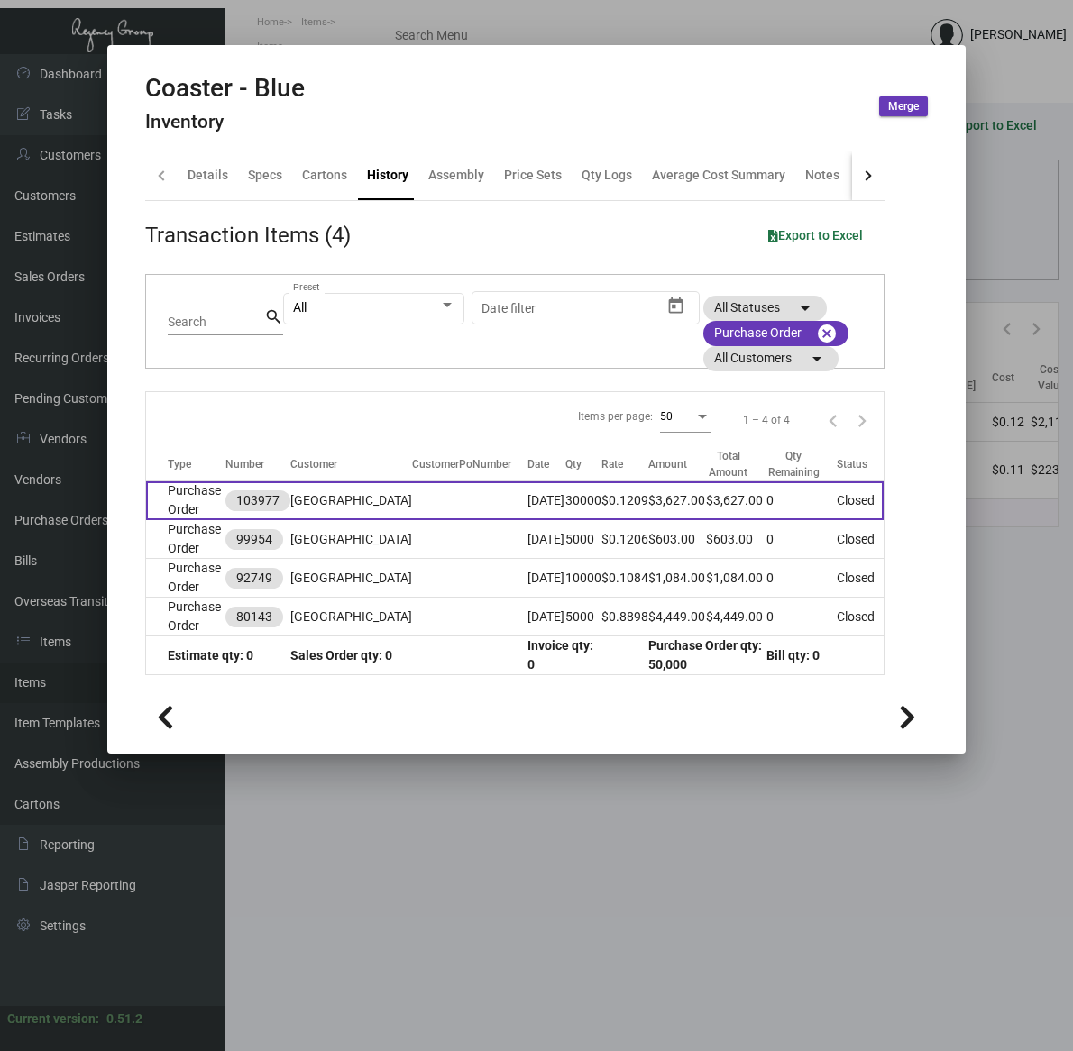
click at [321, 494] on td "[GEOGRAPHIC_DATA]" at bounding box center [351, 500] width 122 height 39
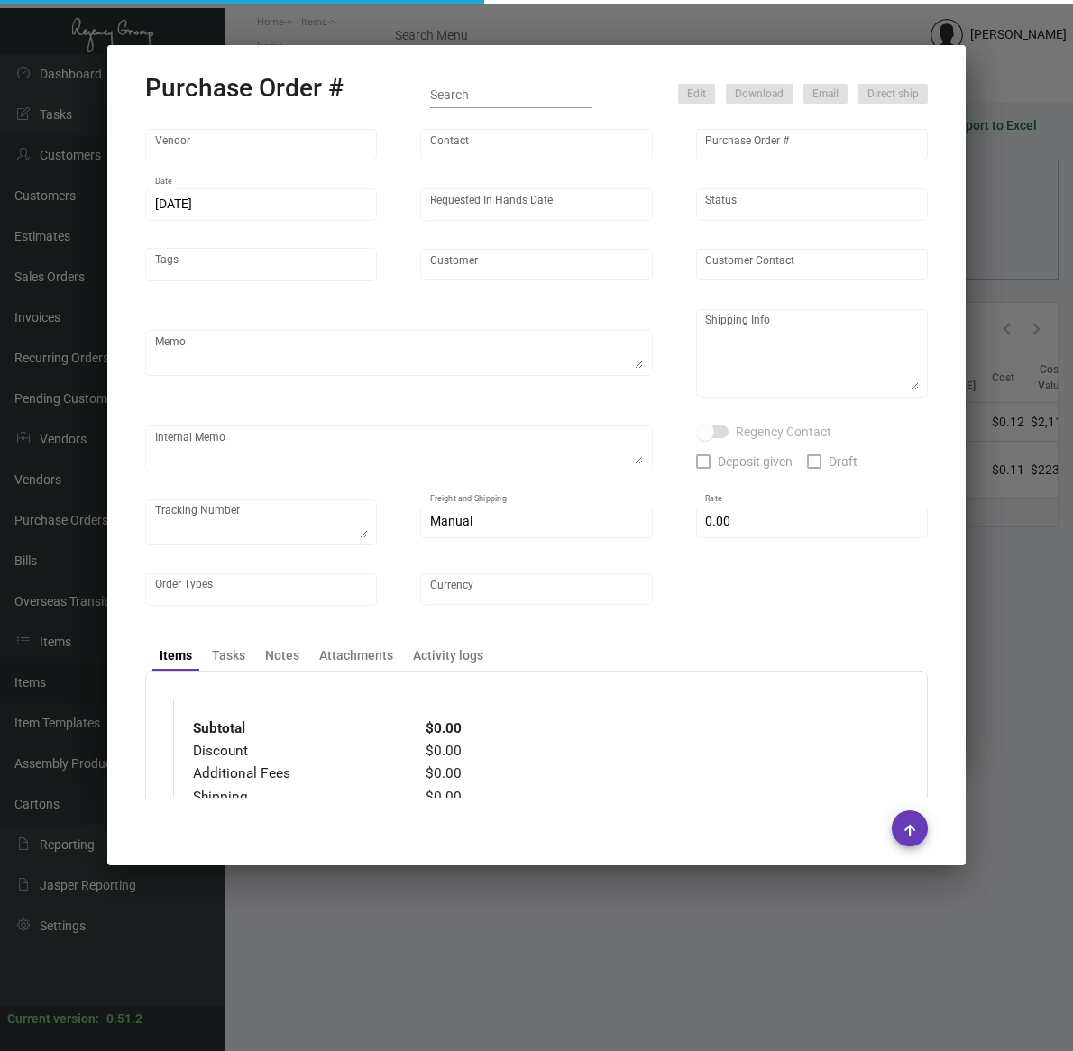
type input "Admatch Corporation"
type input "Order Entry"
type input "103977"
type input "[DATE]"
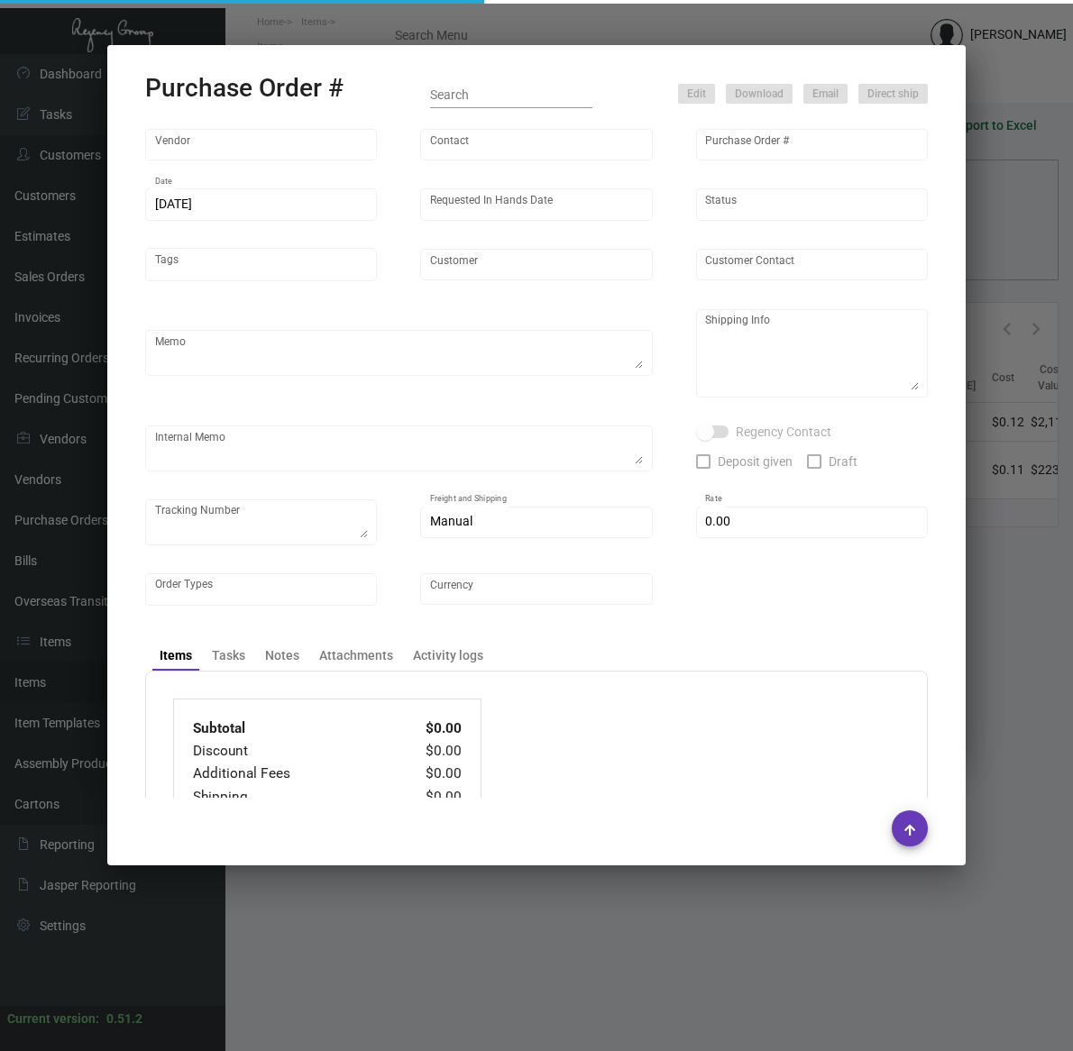
type input "[GEOGRAPHIC_DATA]"
type textarea "Last PO#99954 / Please reach out to SH/Manny for UPS labels or LTL pick up."
type textarea "Regency Group NJ - [PERSON_NAME] [STREET_ADDRESS]"
type textarea "NJ Warehouse. [DATE] Shipped from Admacth by UPS Ground TK#1Z1AY2760392524077 C…"
checkbox input "true"
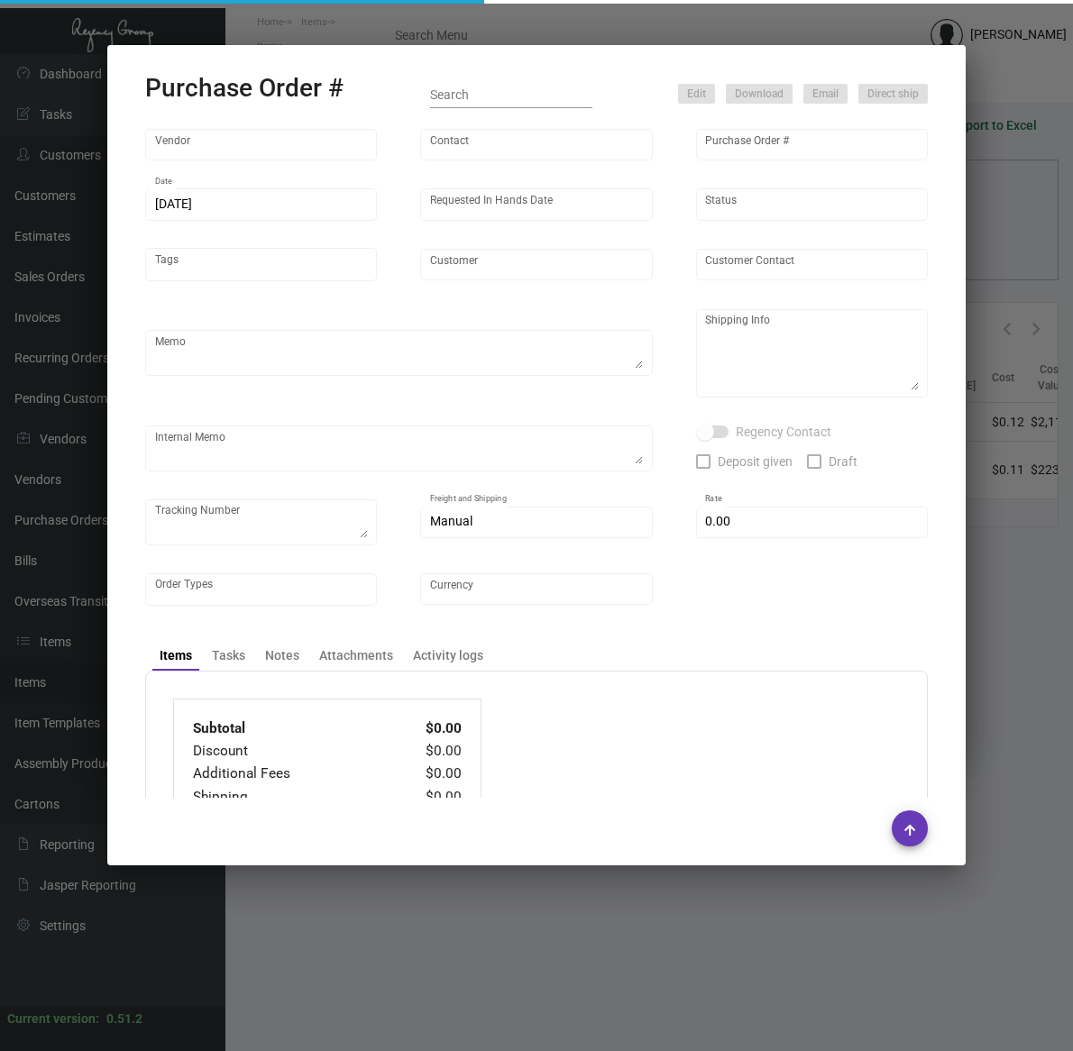
type input "$ 0.00"
type input "United States Dollar $"
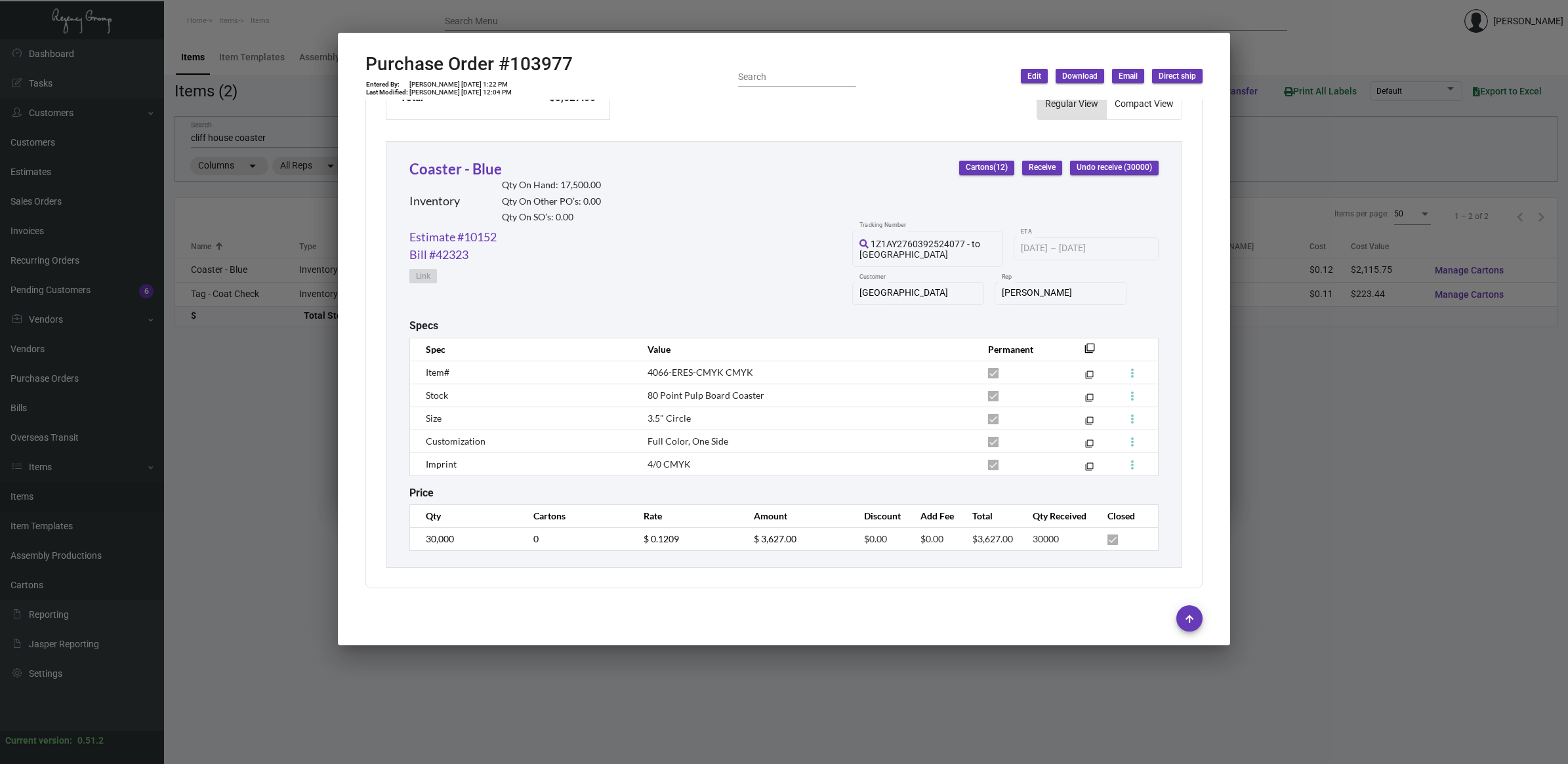
scroll to position [558, 0]
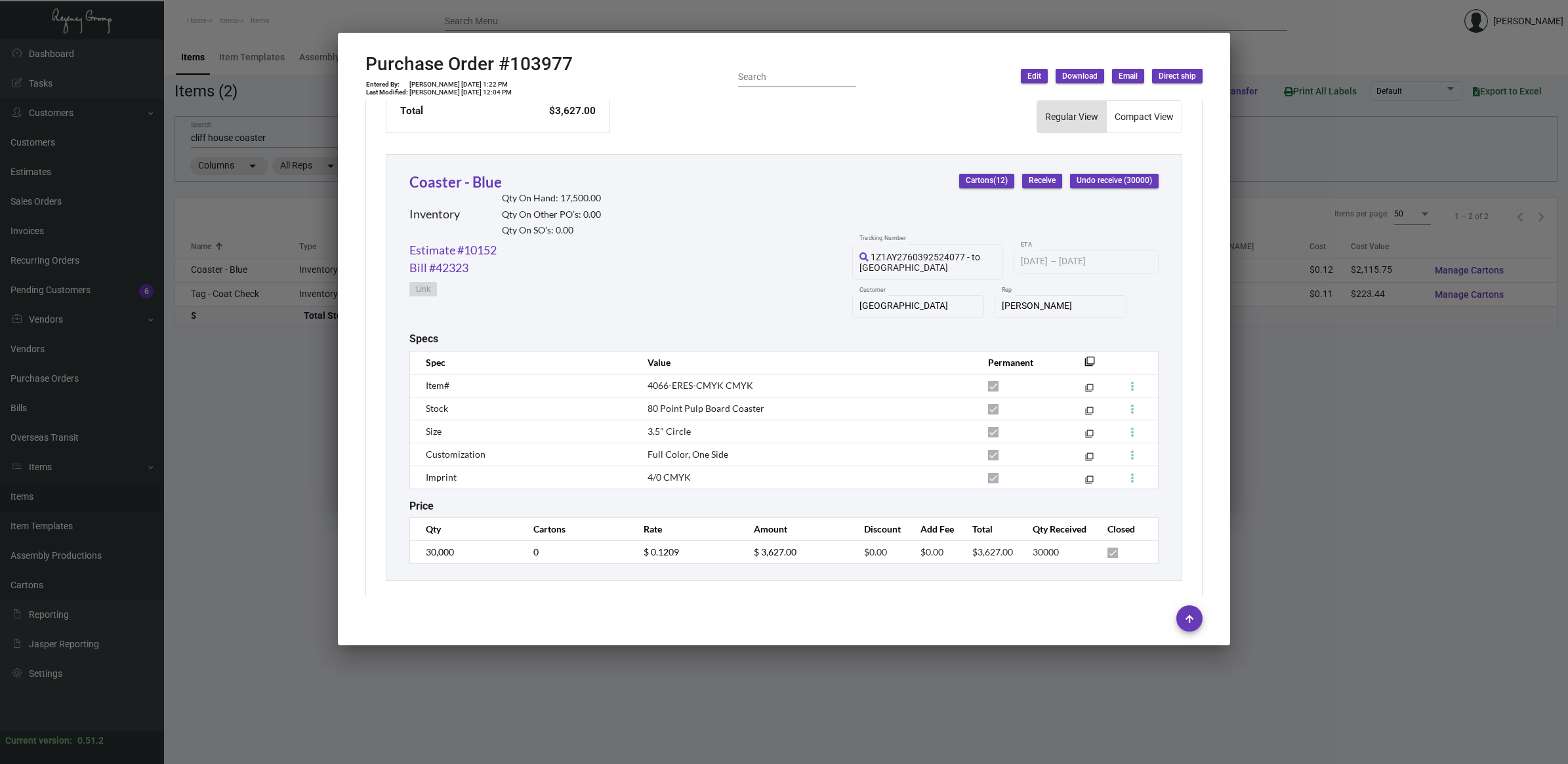
click at [286, 234] on div at bounding box center [784, 382] width 1568 height 764
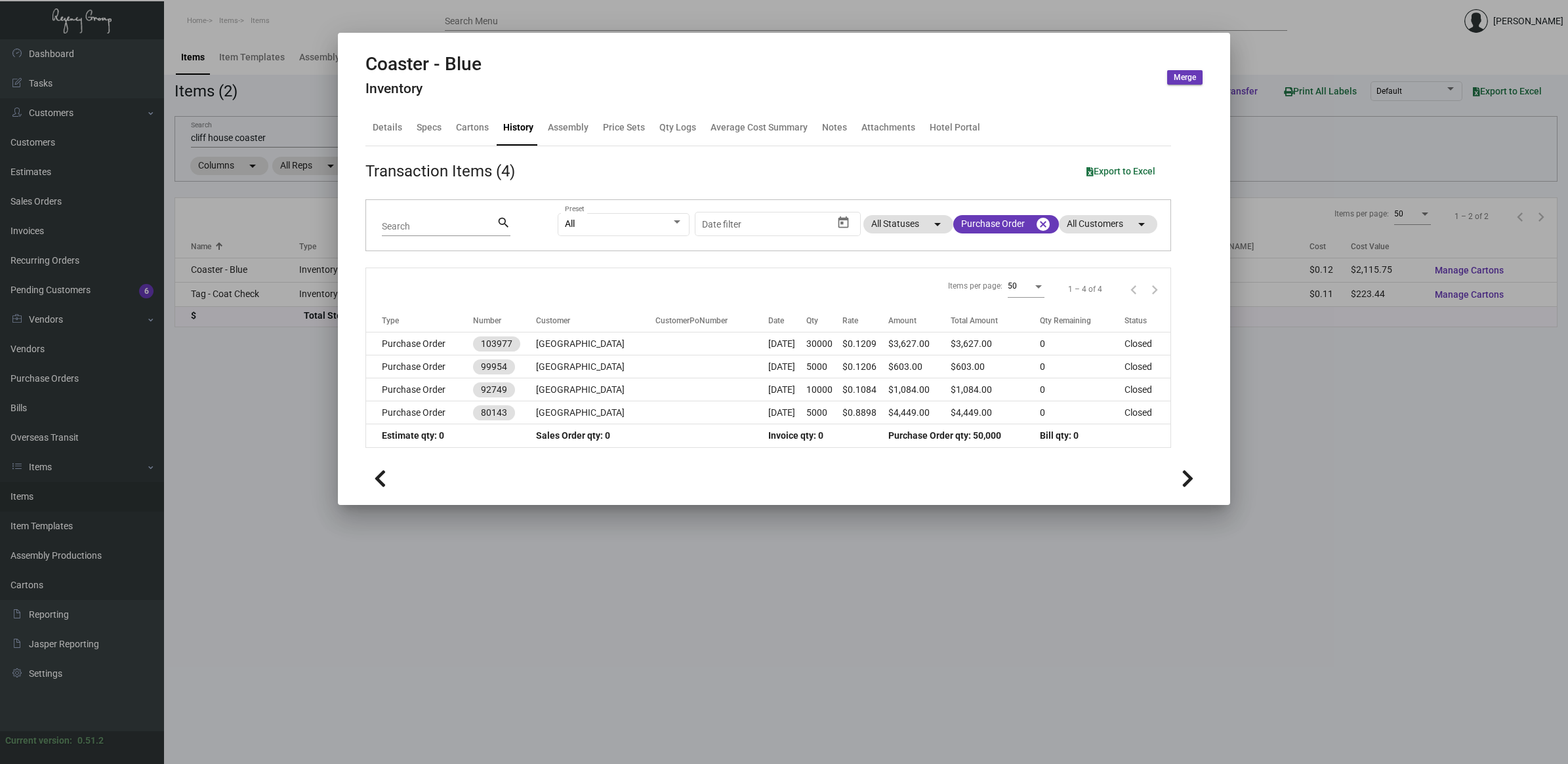
click at [299, 145] on div at bounding box center [784, 382] width 1568 height 764
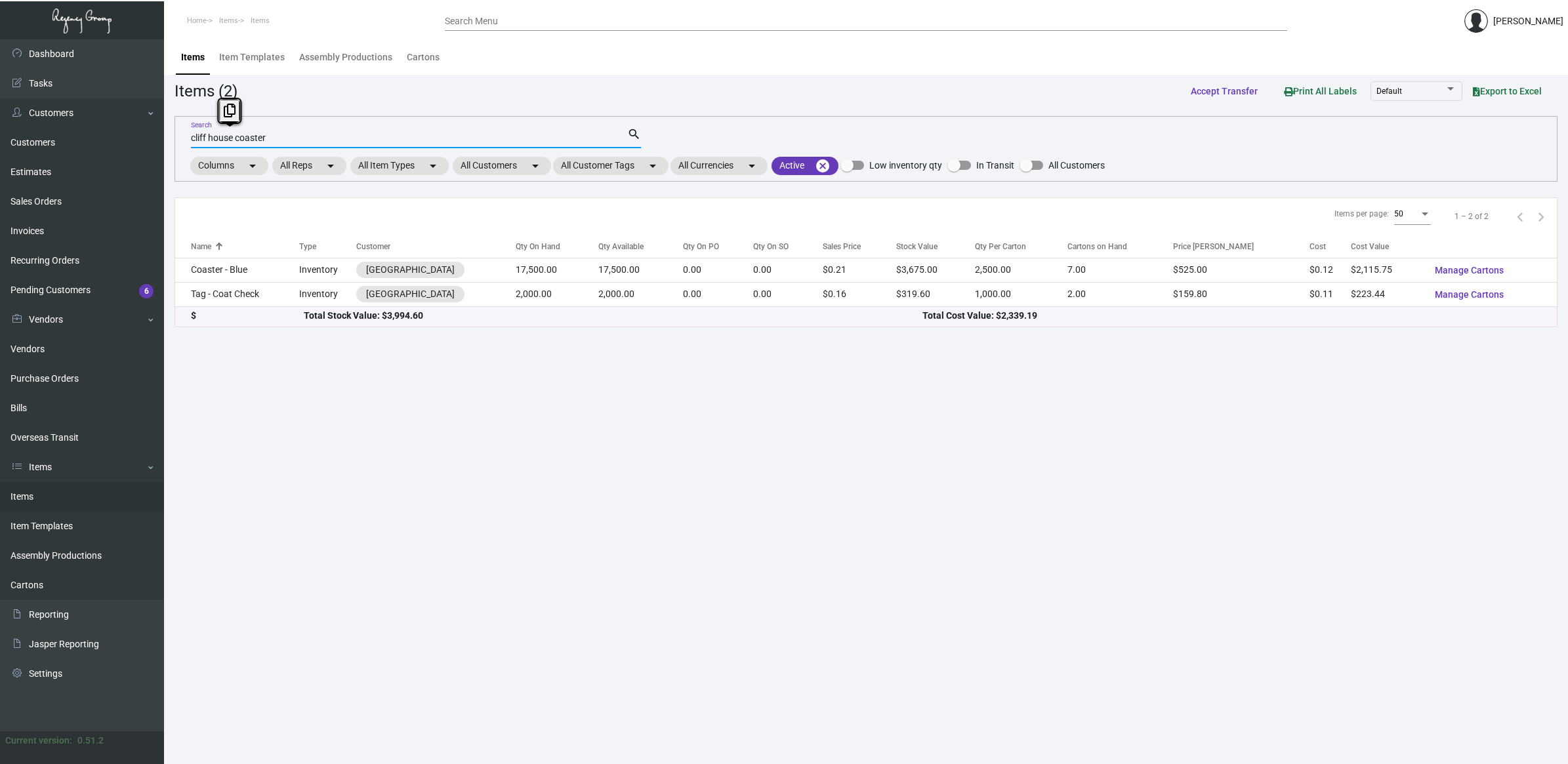
drag, startPoint x: 303, startPoint y: 142, endPoint x: -330, endPoint y: 113, distance: 633.7
click at [0, 113] on html "Home Items Items Search Menu [PERSON_NAME] Dashboard Dashboard Tasks Customers …" at bounding box center [784, 382] width 1568 height 764
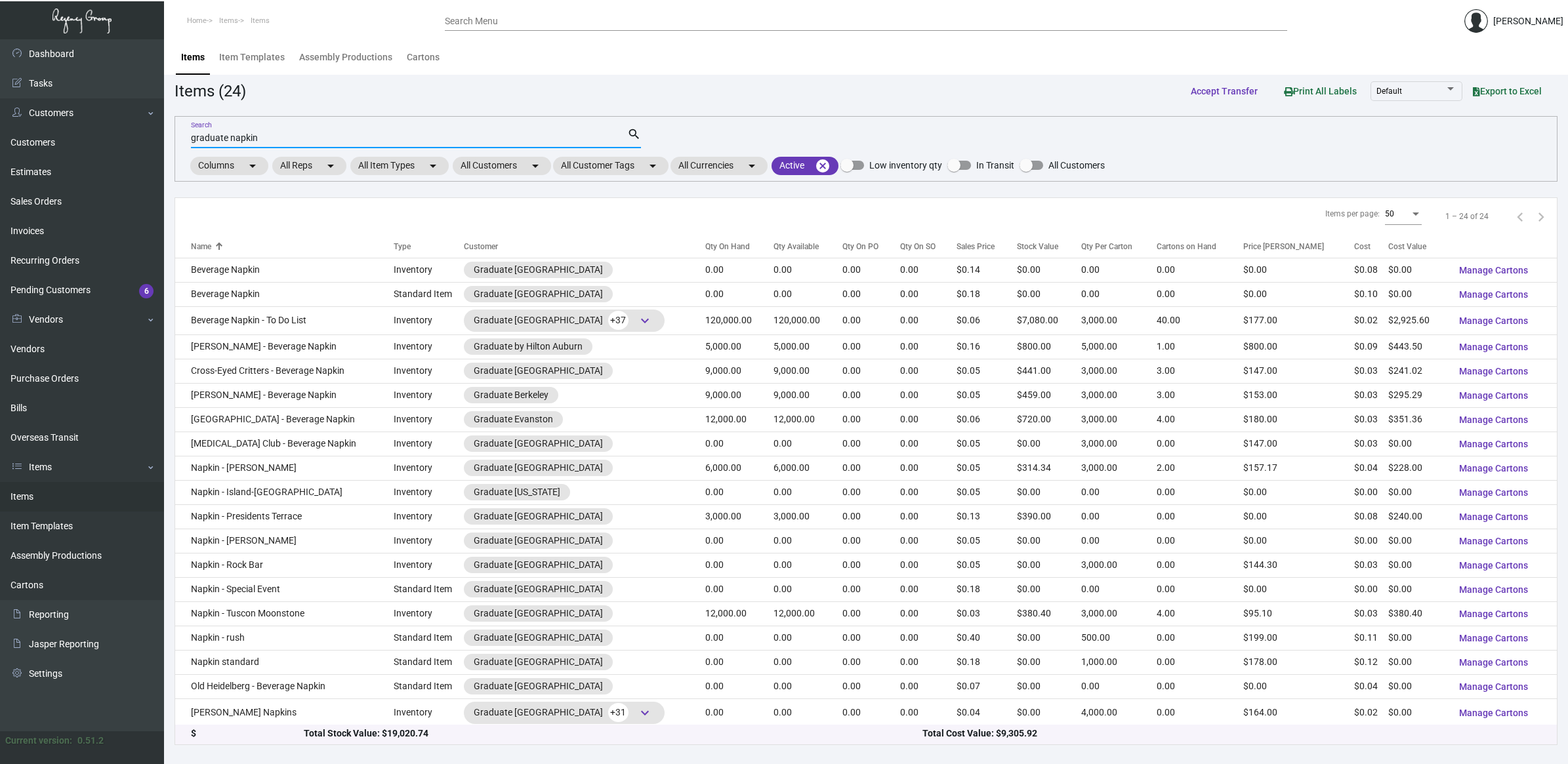
type input "graduate napkin"
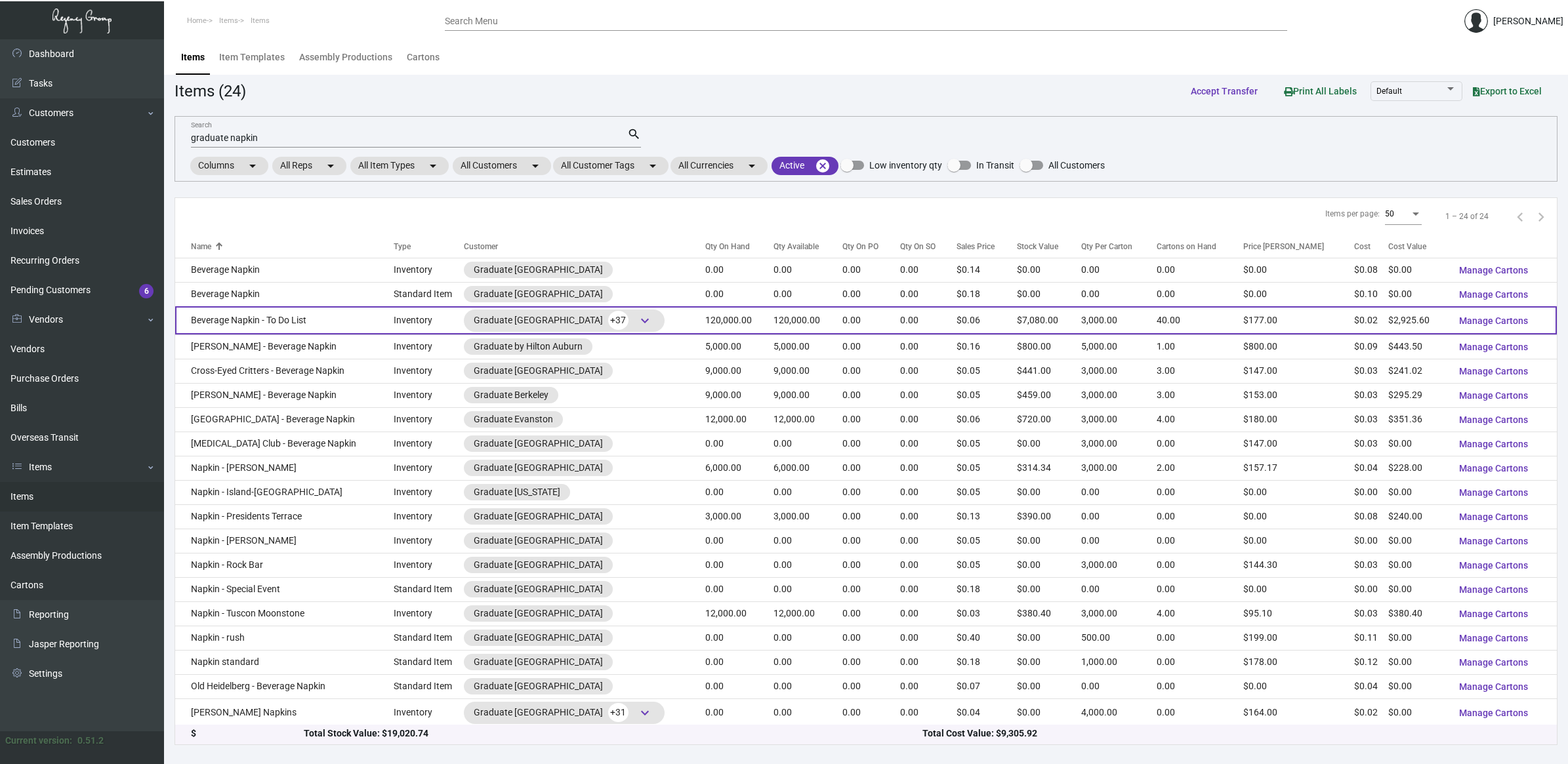
click at [325, 322] on td "Beverage Napkin - To Do List" at bounding box center [284, 320] width 218 height 28
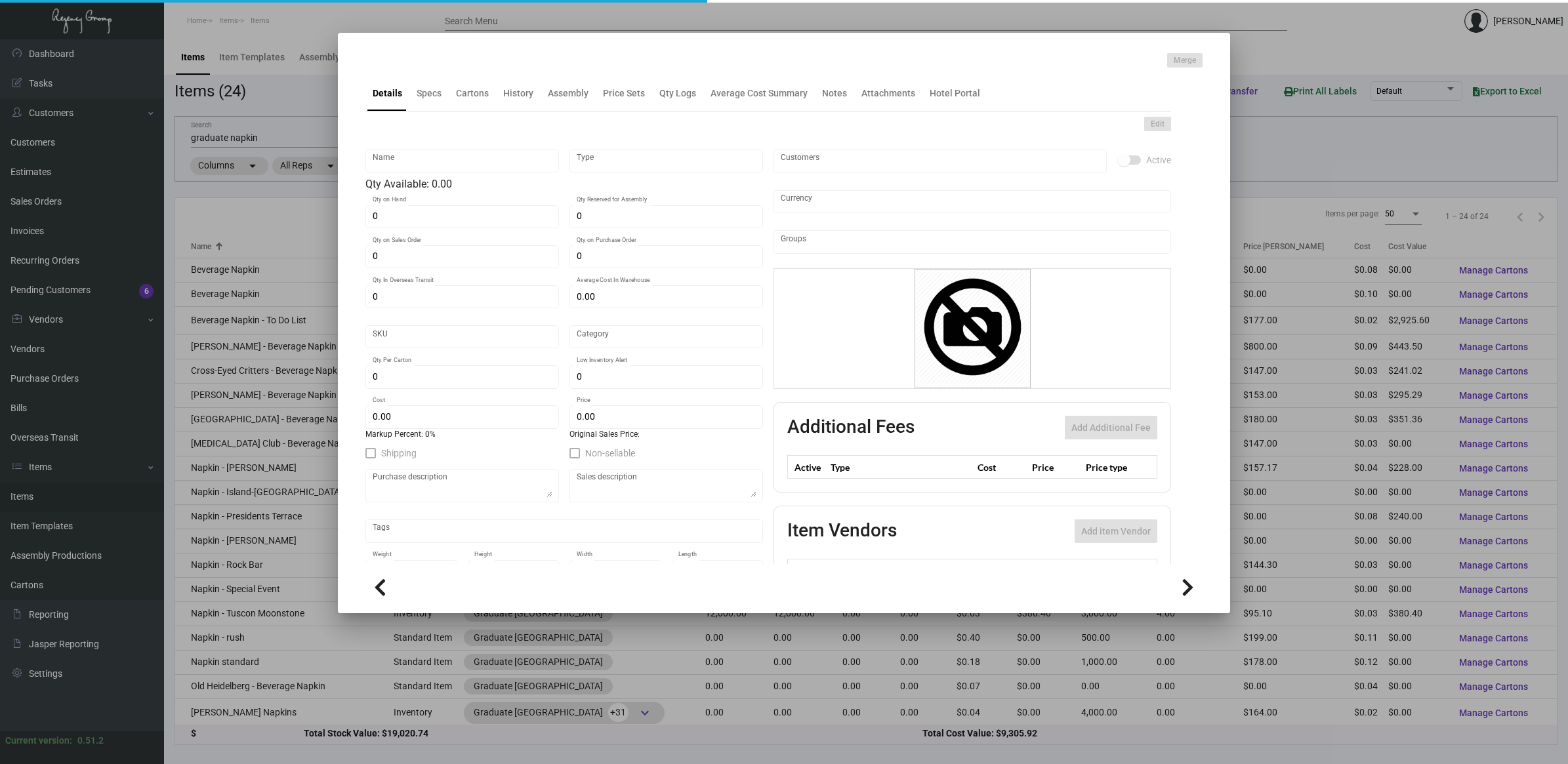
type input "Beverage Napkin - To Do List"
type input "Inventory"
type input "120,000"
type input "$ 2.025"
type input "Standard"
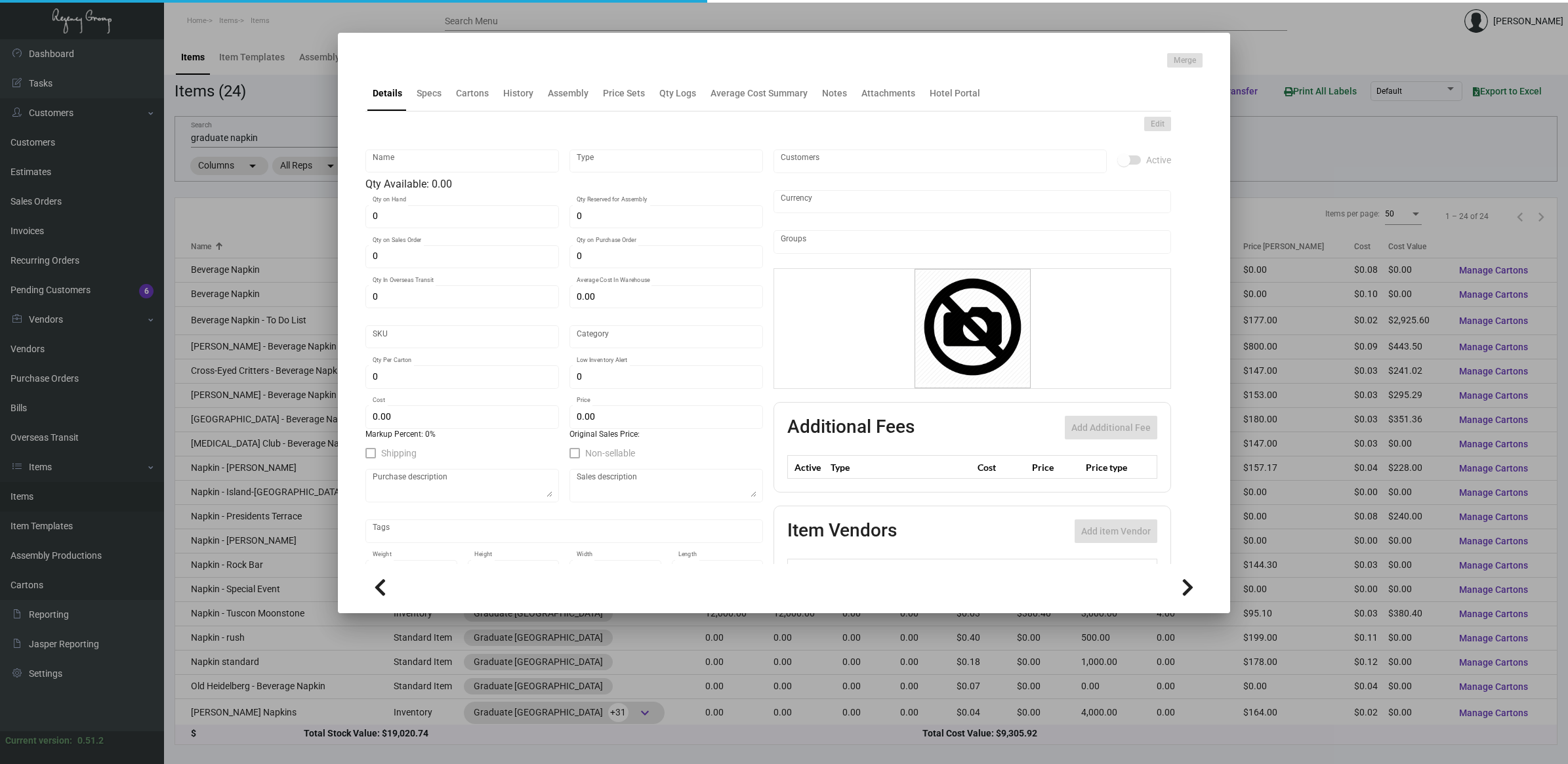
type input "3,000"
type input "$ 0.02438"
type input "$ 0.059"
checkbox input "true"
type input "United States Dollar $"
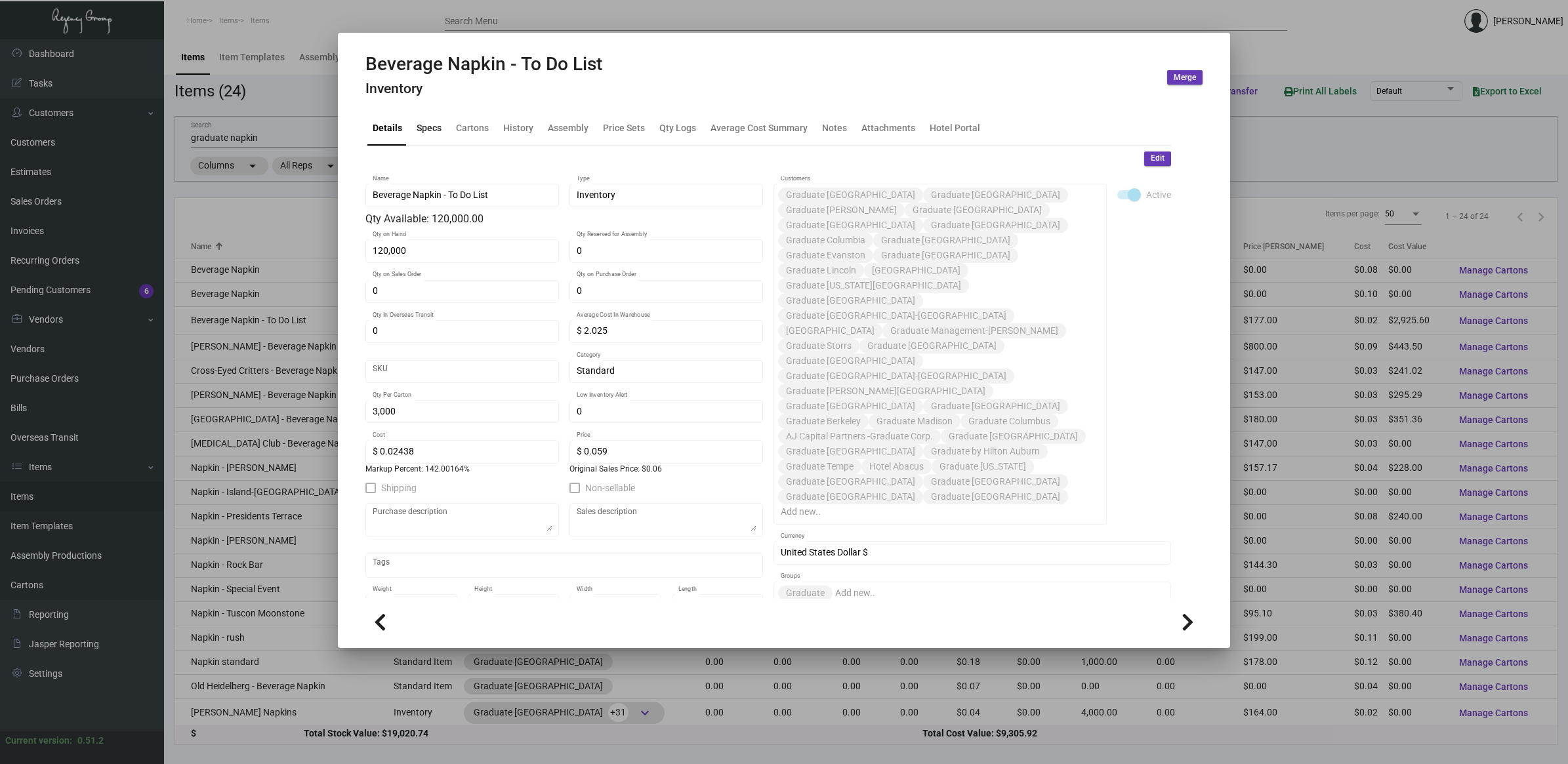
click at [423, 130] on div "Specs" at bounding box center [429, 127] width 25 height 14
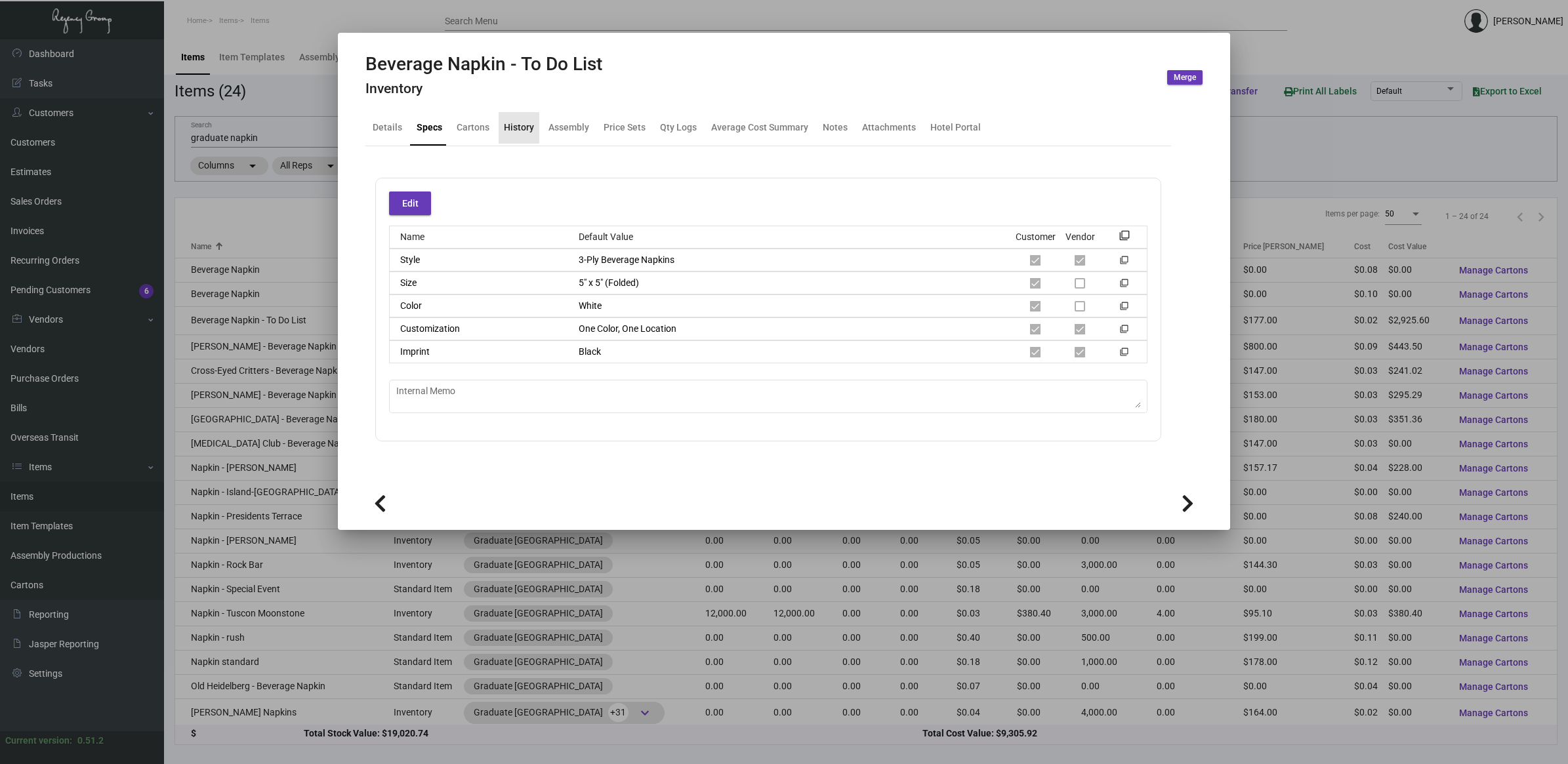
click at [525, 128] on div "History" at bounding box center [518, 127] width 30 height 14
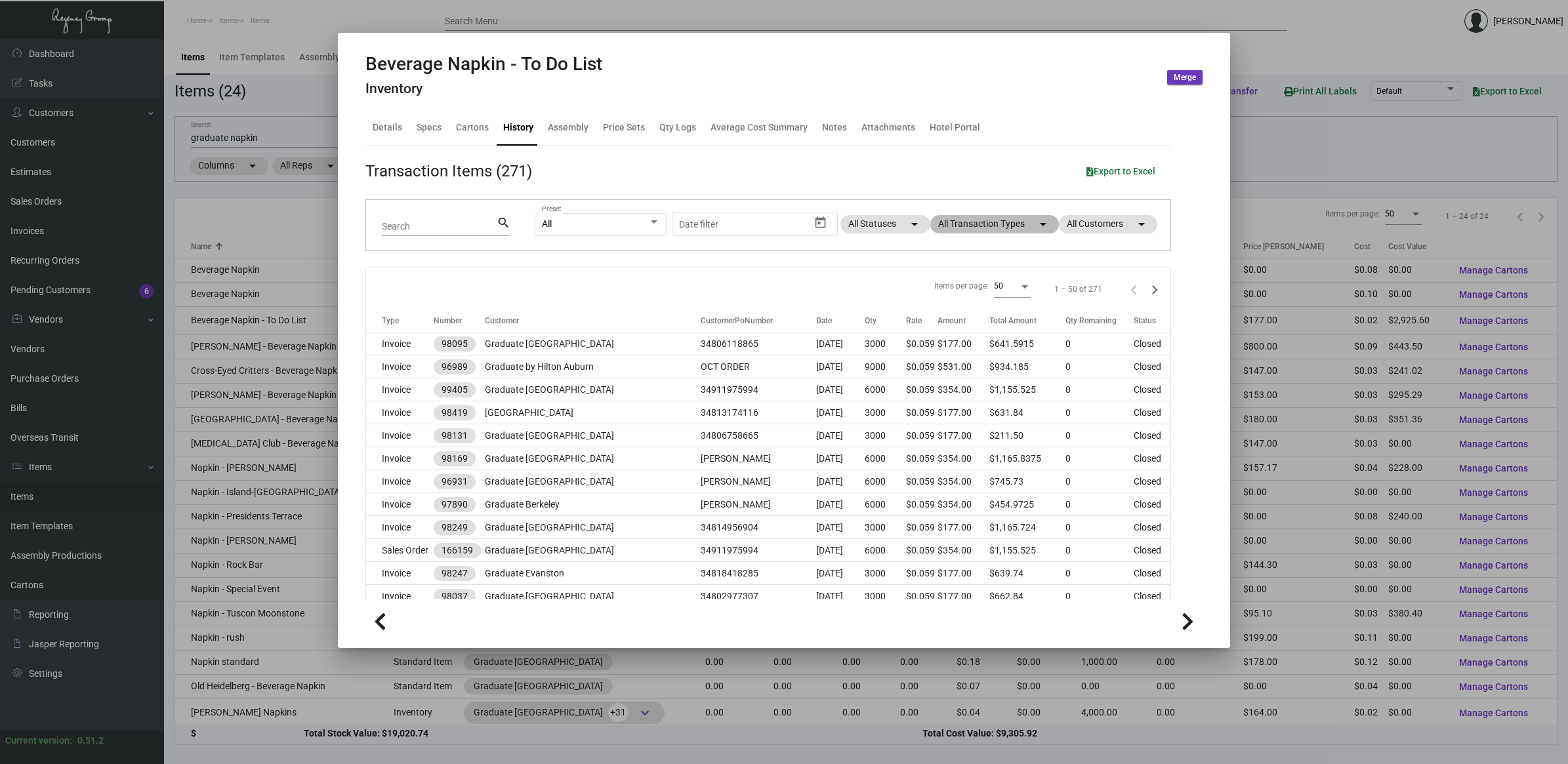
click at [780, 222] on mat-chip "All Transaction Types arrow_drop_down" at bounding box center [994, 224] width 129 height 18
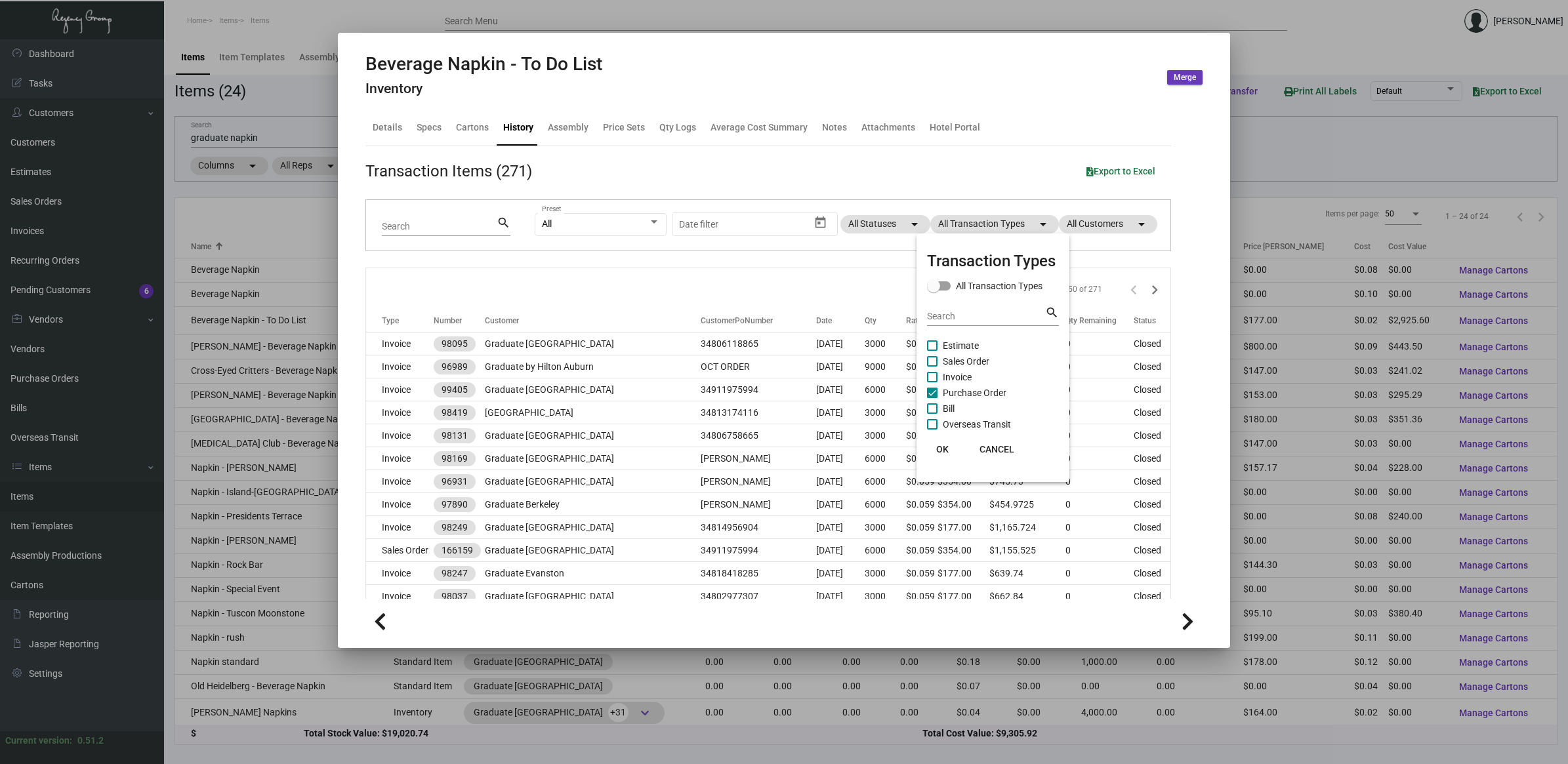
click at [780, 390] on span "Purchase Order" at bounding box center [974, 393] width 63 height 16
click at [780, 398] on input "Purchase Order" at bounding box center [931, 398] width 1 height 1
click at [780, 390] on span "Purchase Order" at bounding box center [974, 393] width 63 height 16
click at [780, 398] on input "Purchase Order" at bounding box center [931, 398] width 1 height 1
checkbox input "true"
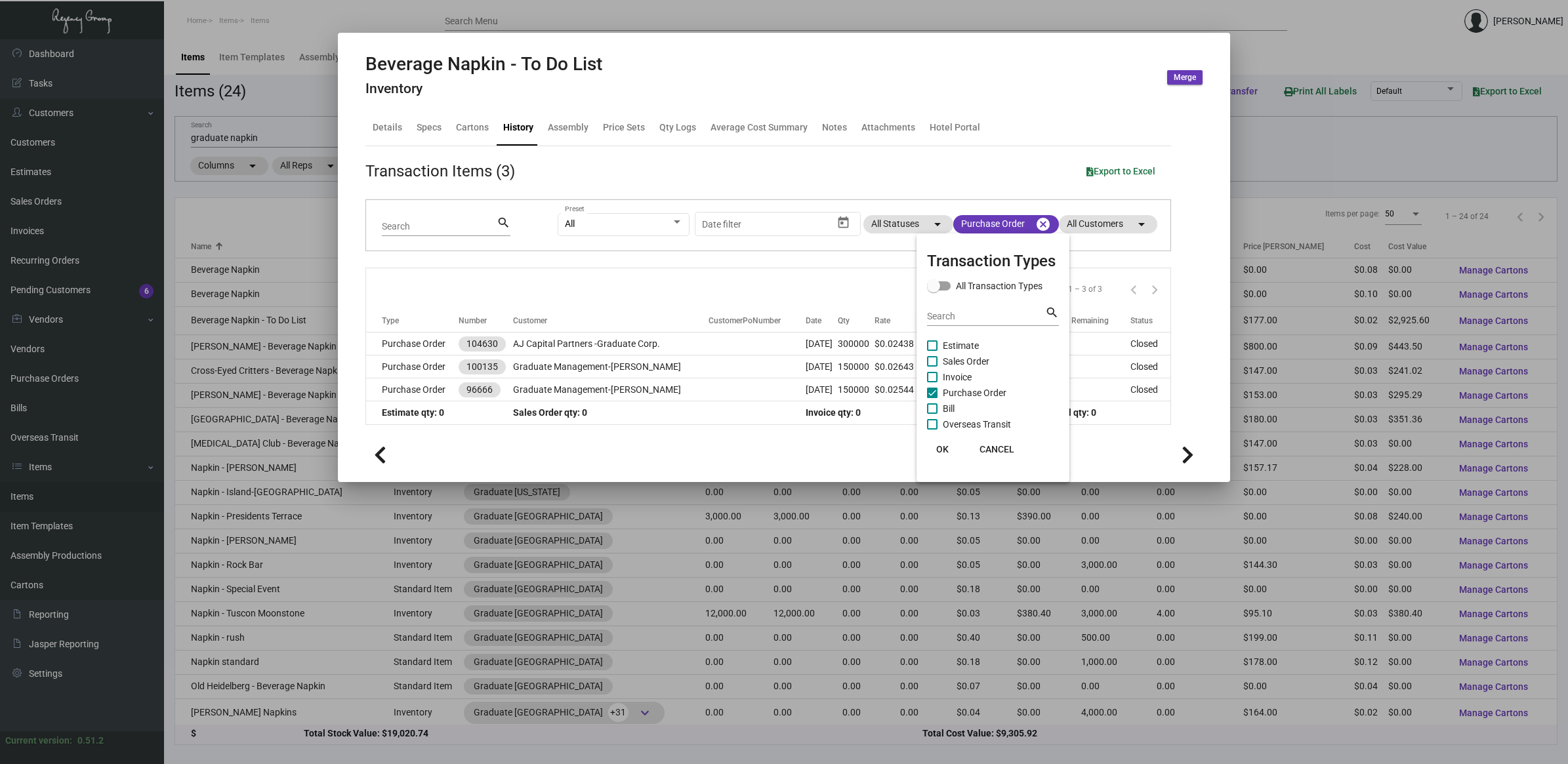
click at [780, 453] on span "OK" at bounding box center [942, 449] width 12 height 10
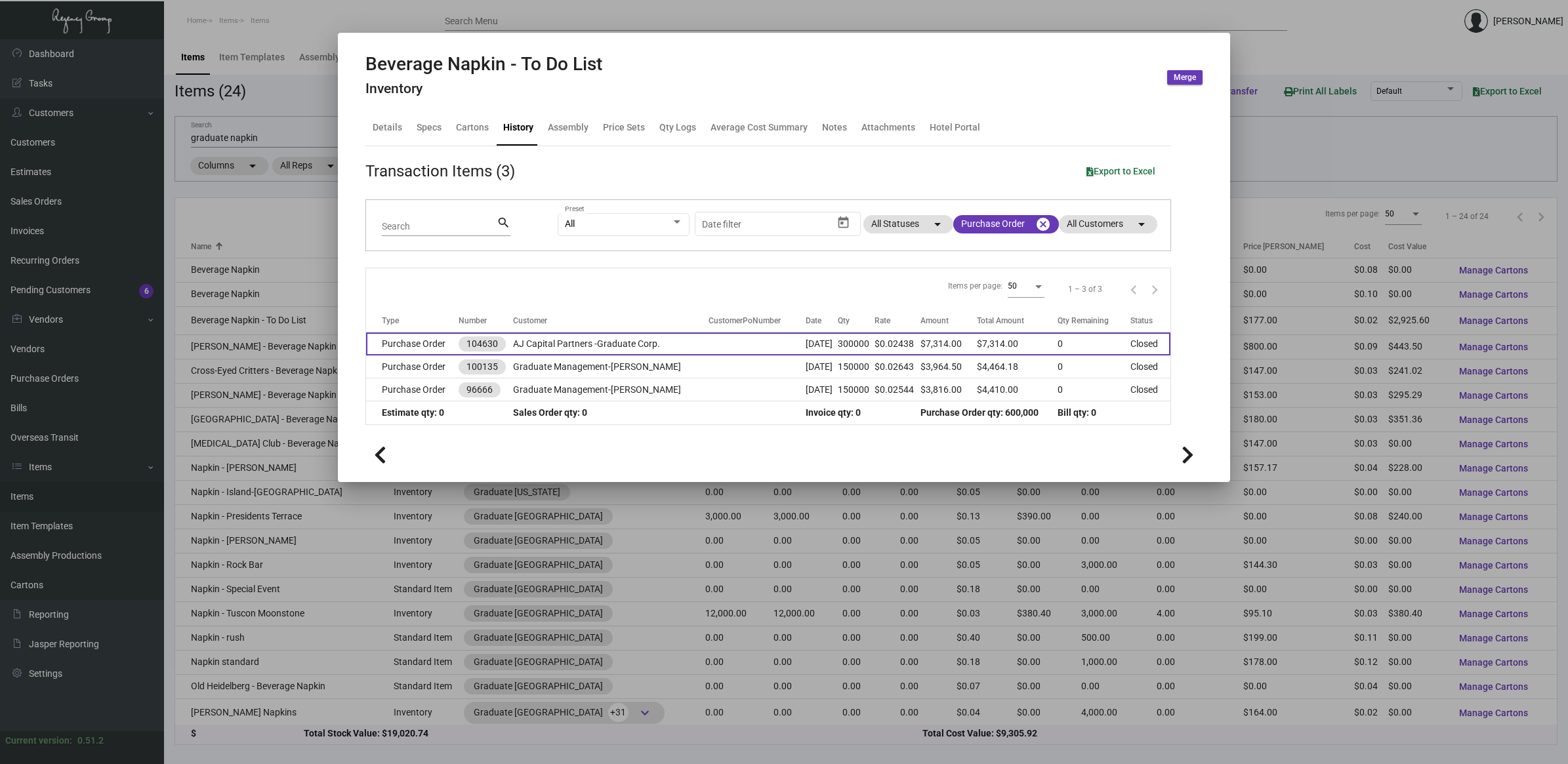
click at [780, 342] on td "$0.02438" at bounding box center [897, 344] width 46 height 23
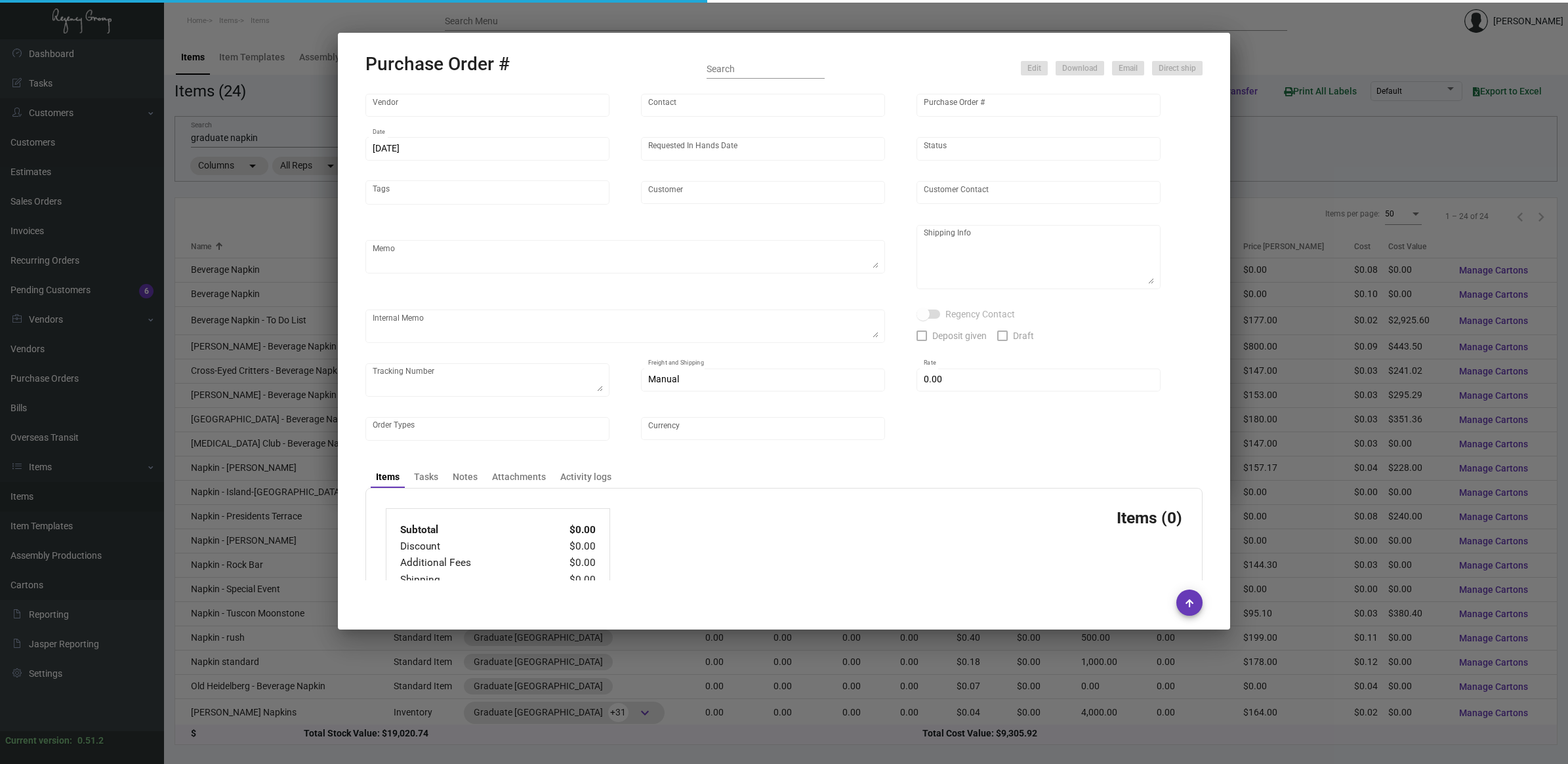
type input "Napkins Only"
type input "[PERSON_NAME]"
type input "104630"
type input "[DATE]"
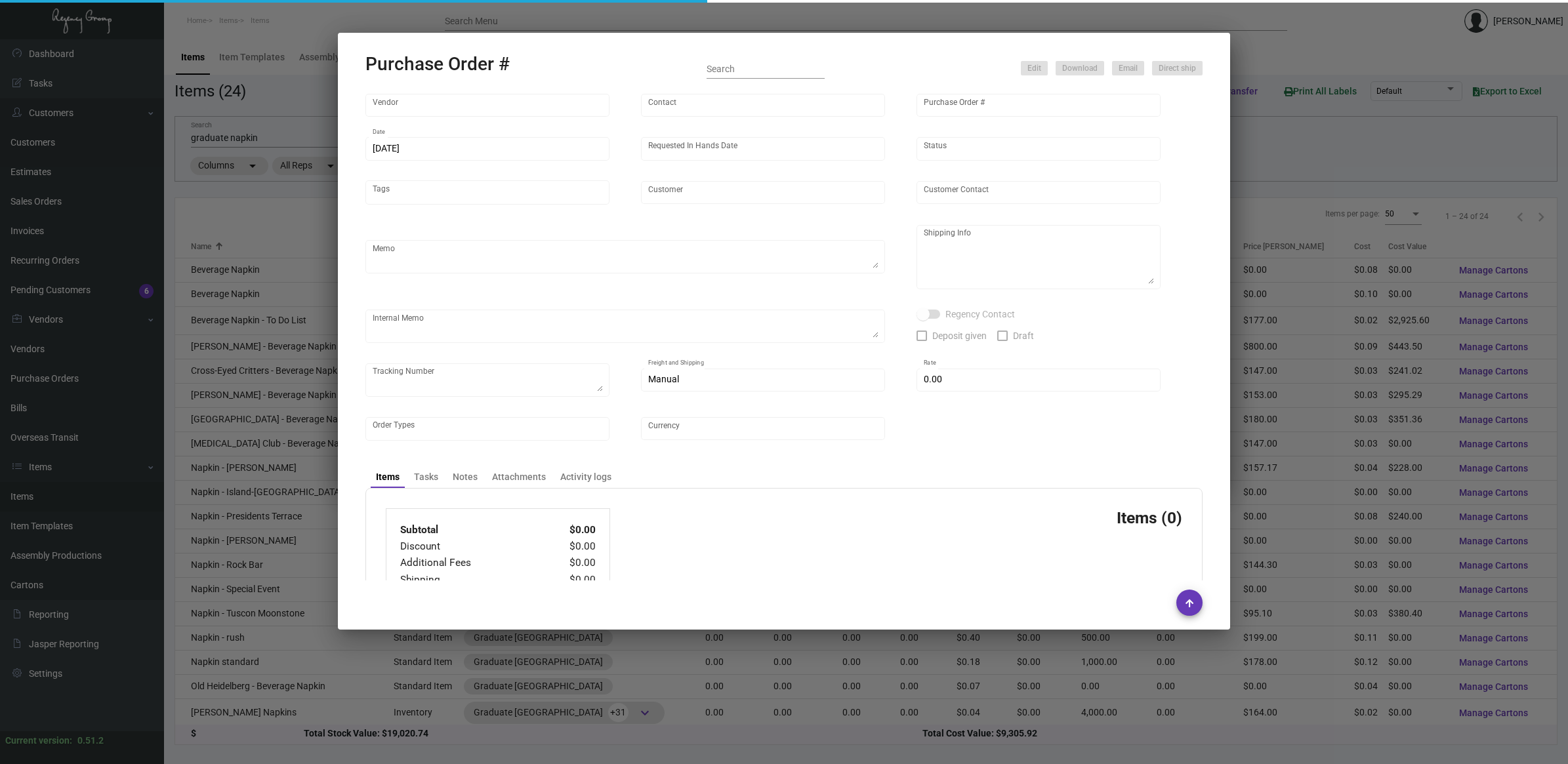
type input "AJ Capital Partners -Graduate Corp."
type textarea "When ready to ship, contact: [EMAIL_ADDRESS][DOMAIN_NAME] for all shipments UPS…"
type textarea "Regency Group NJ - [PERSON_NAME] [STREET_ADDRESS]"
type textarea "NJ Warehouse. Shipped on [DATE] via ArcBest. The shipment number is 134665804."
checkbox input "true"
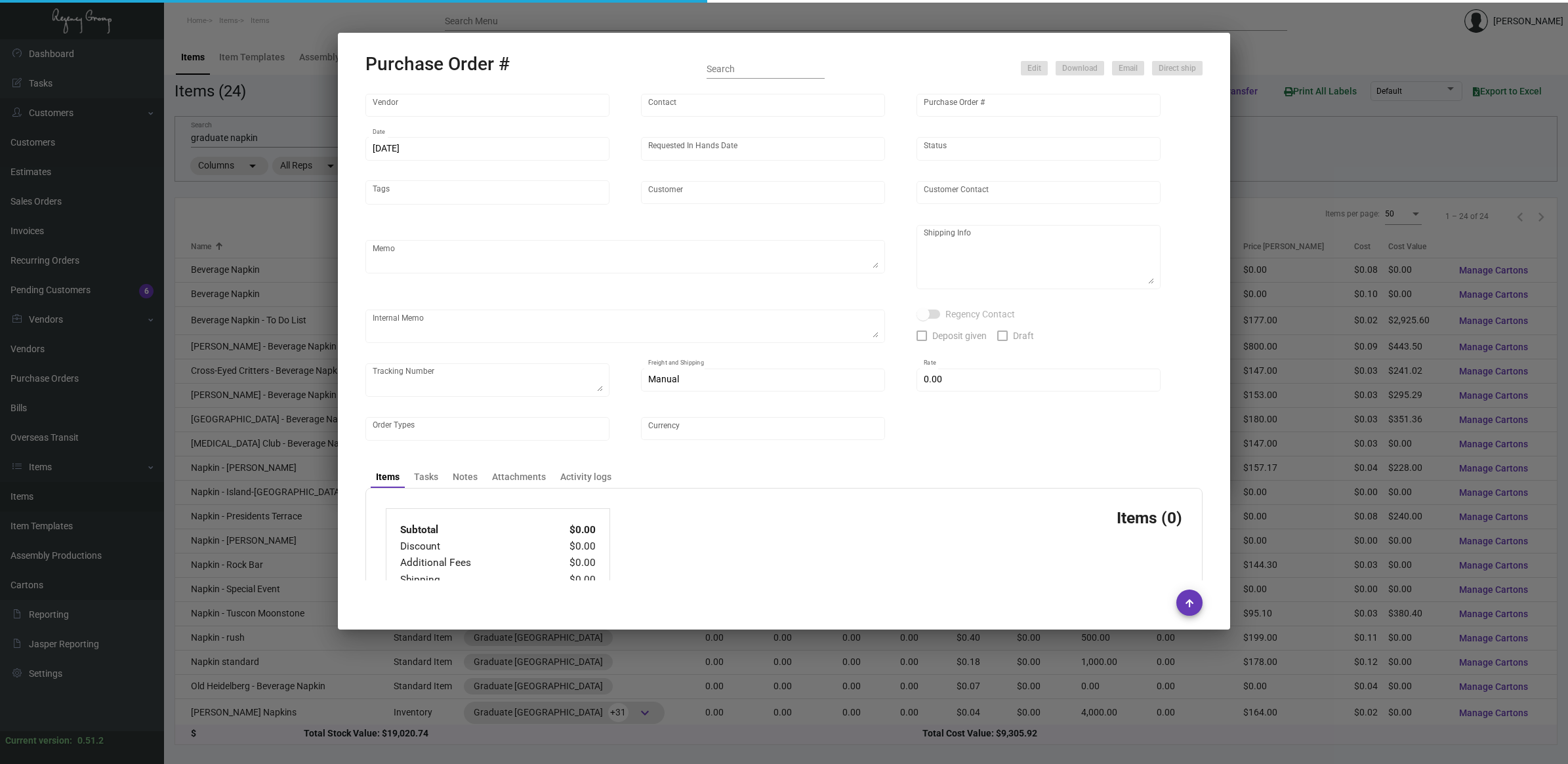
type input "$ 0.00"
type input "United States Dollar $"
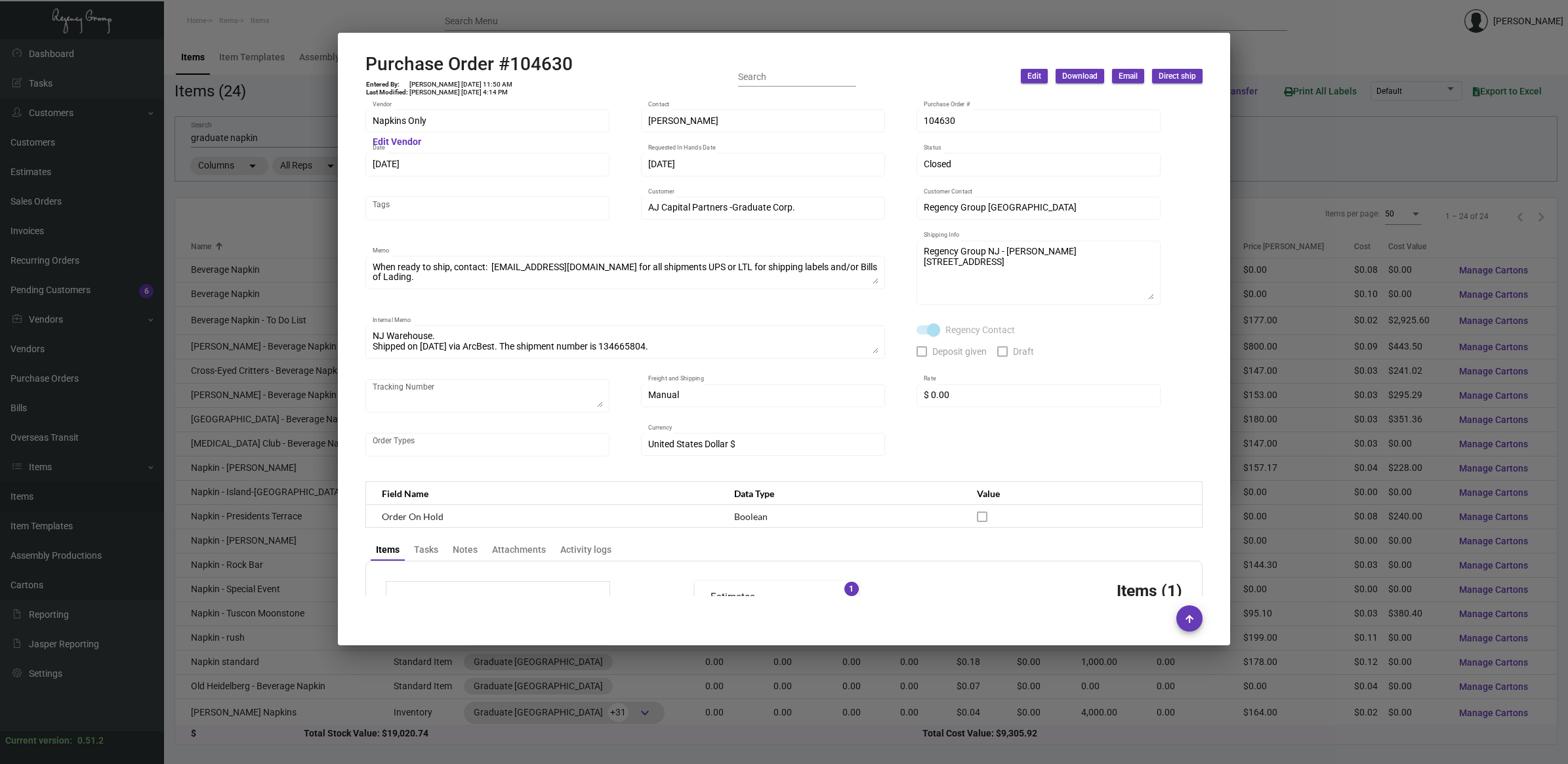
click at [549, 70] on h2 "Purchase Order #104630" at bounding box center [469, 64] width 207 height 23
click at [549, 70] on h2 "Purchase Order #104630" at bounding box center [469, 64] width 207 height 23
copy h2 "104630"
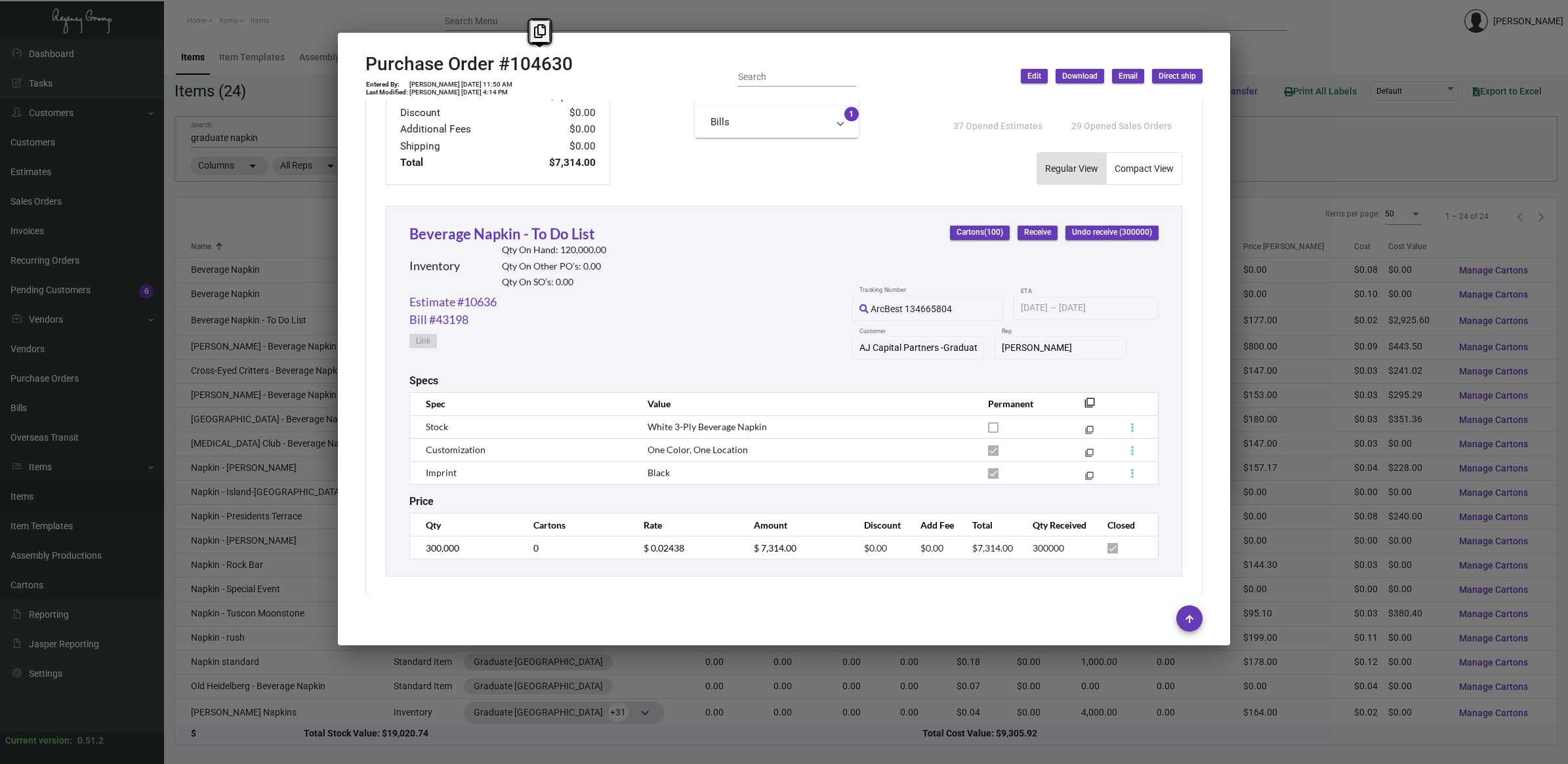
scroll to position [512, 0]
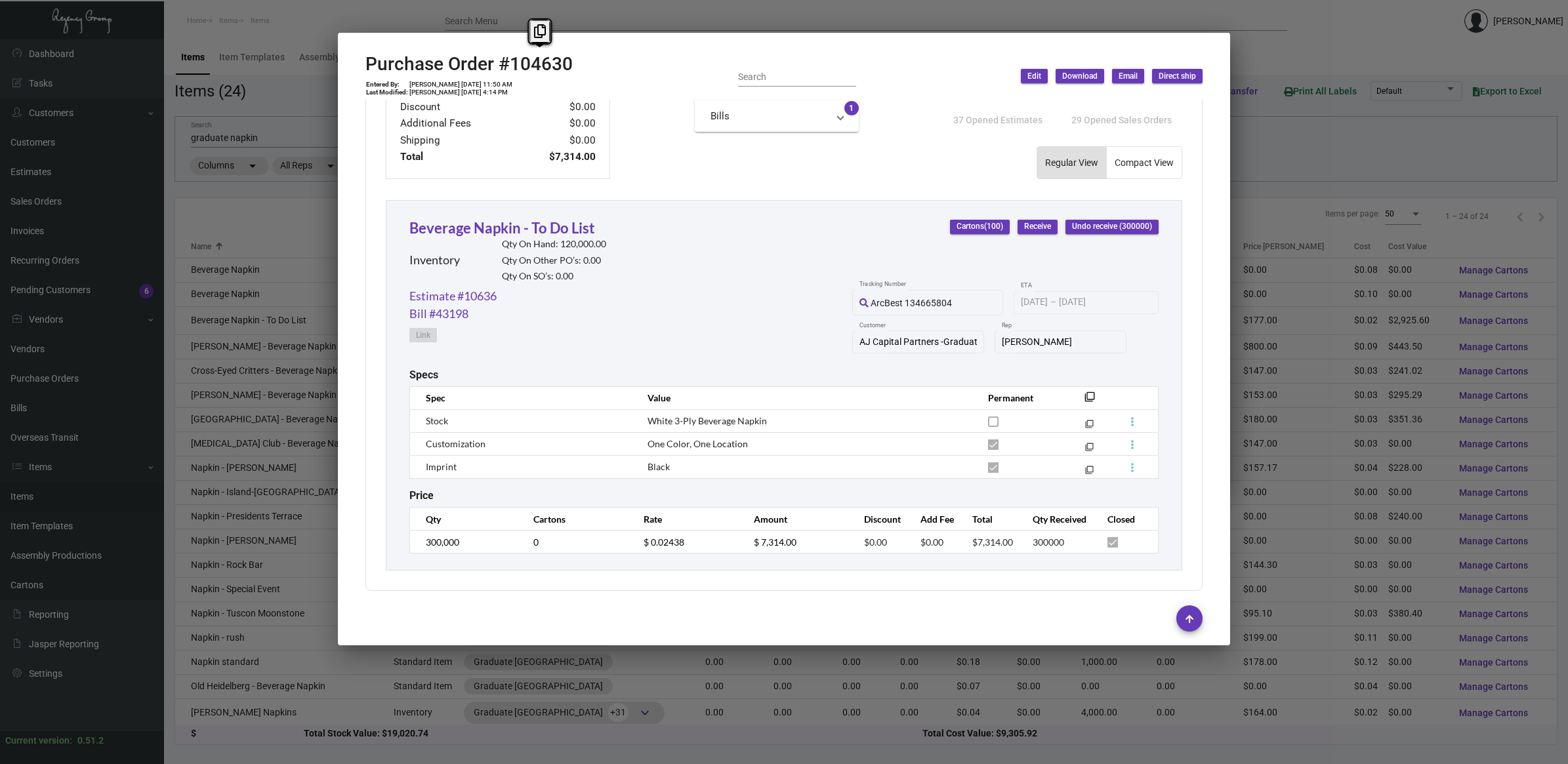
click at [236, 205] on div at bounding box center [784, 382] width 1568 height 764
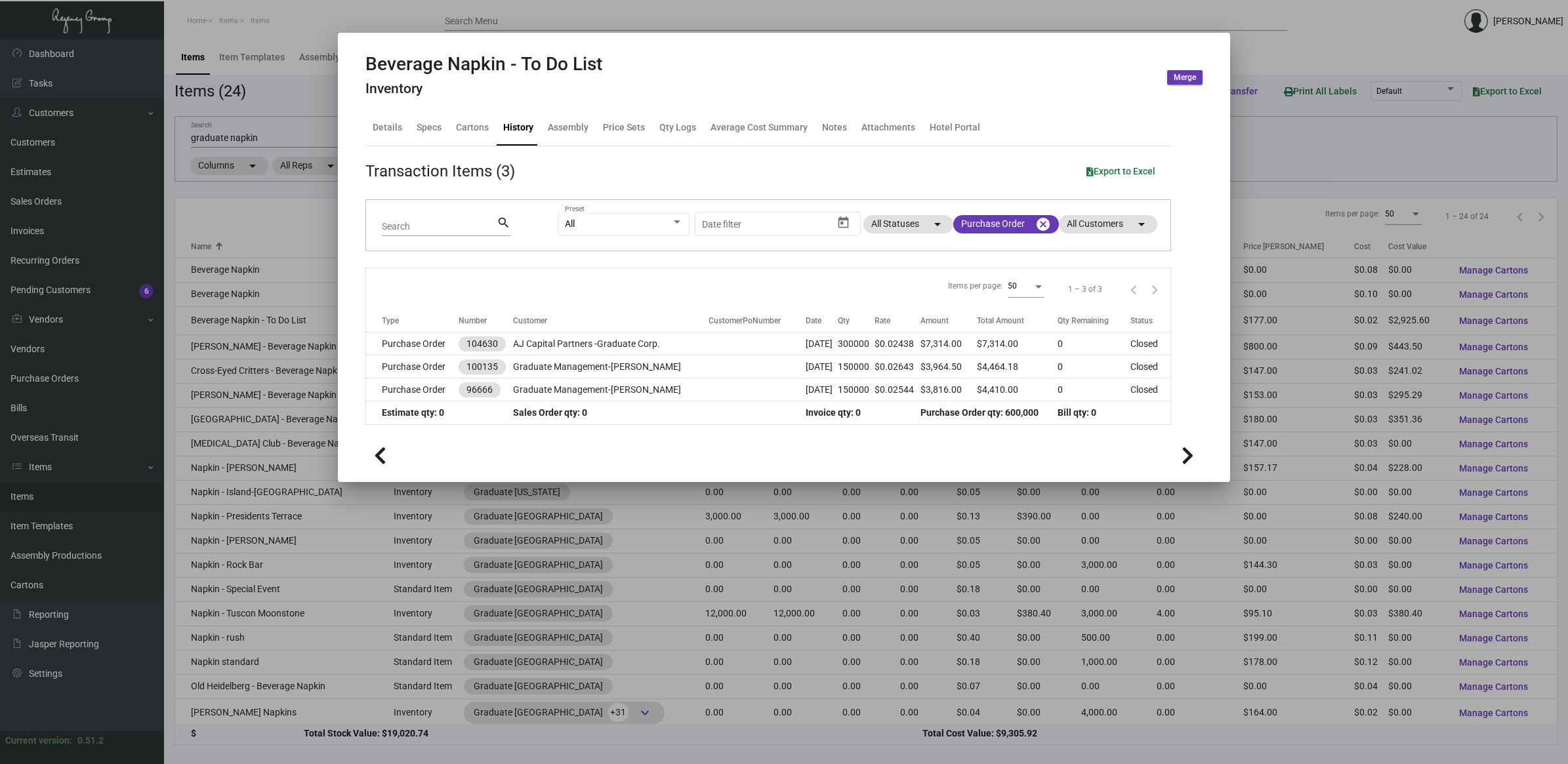
click at [236, 207] on div at bounding box center [784, 382] width 1568 height 764
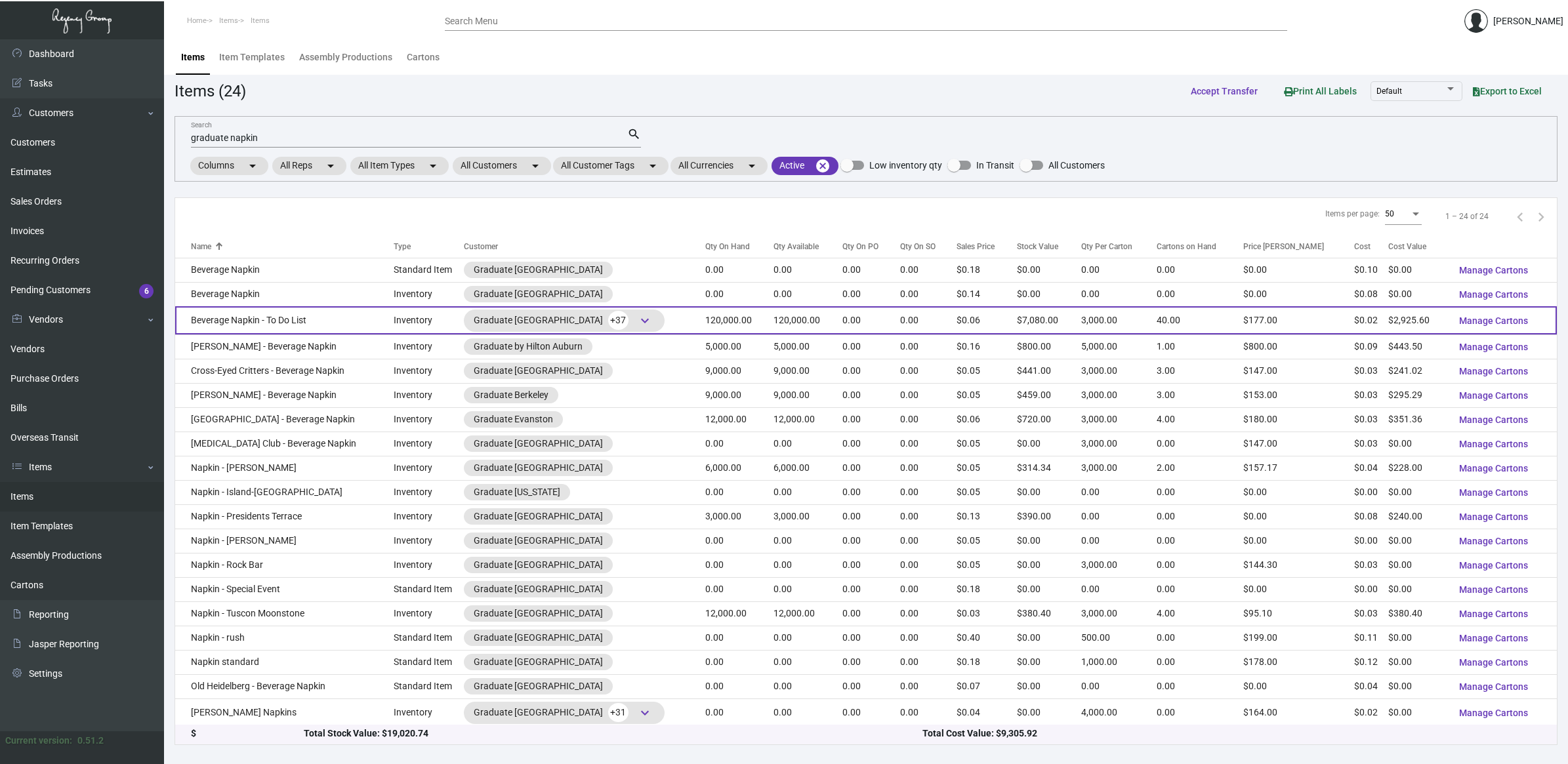
click at [213, 311] on td "Beverage Napkin - To Do List" at bounding box center [284, 320] width 218 height 28
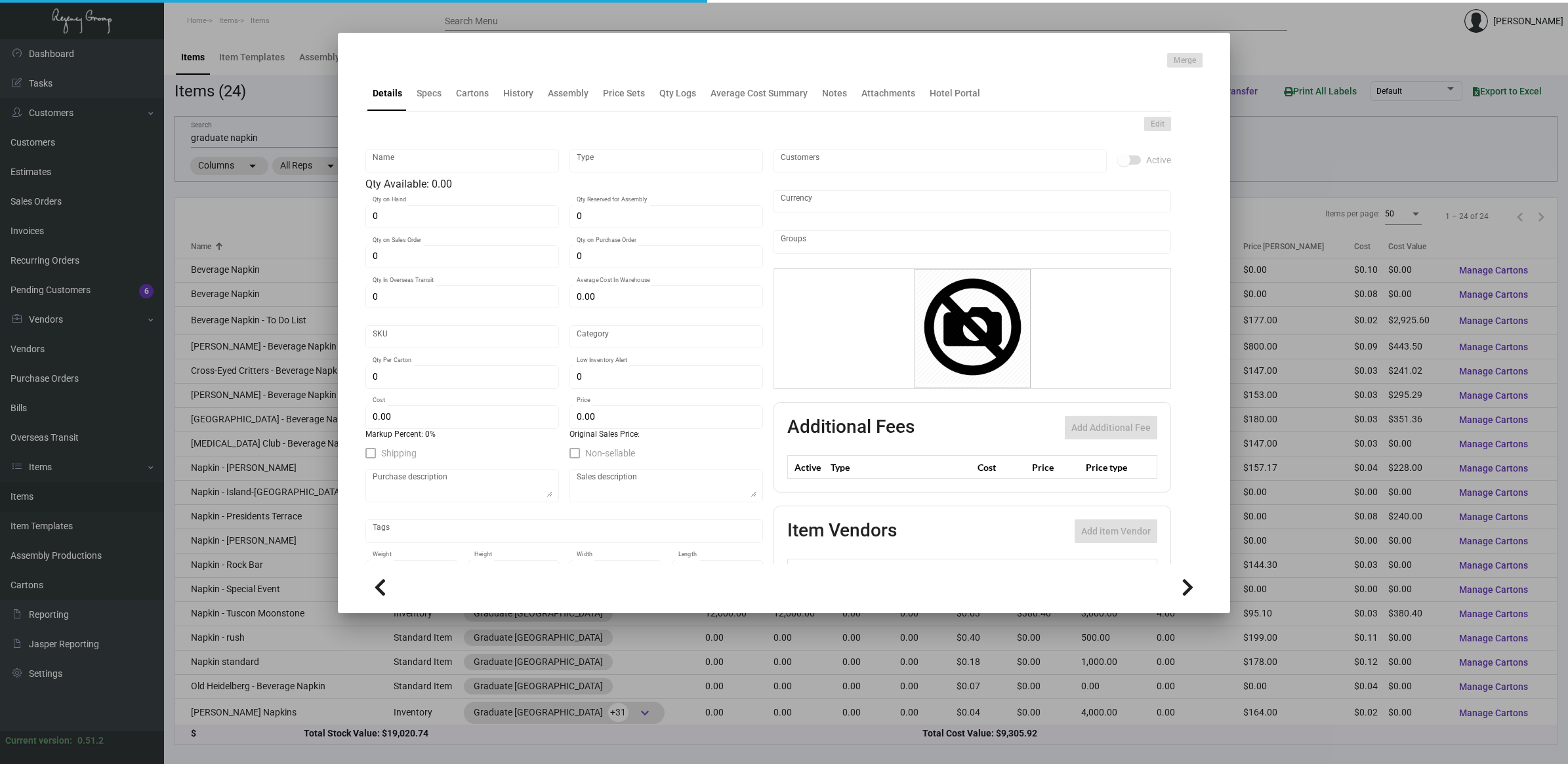
type input "Beverage Napkin - To Do List"
type input "Inventory"
type input "120,000"
type input "$ 2.025"
type input "Standard"
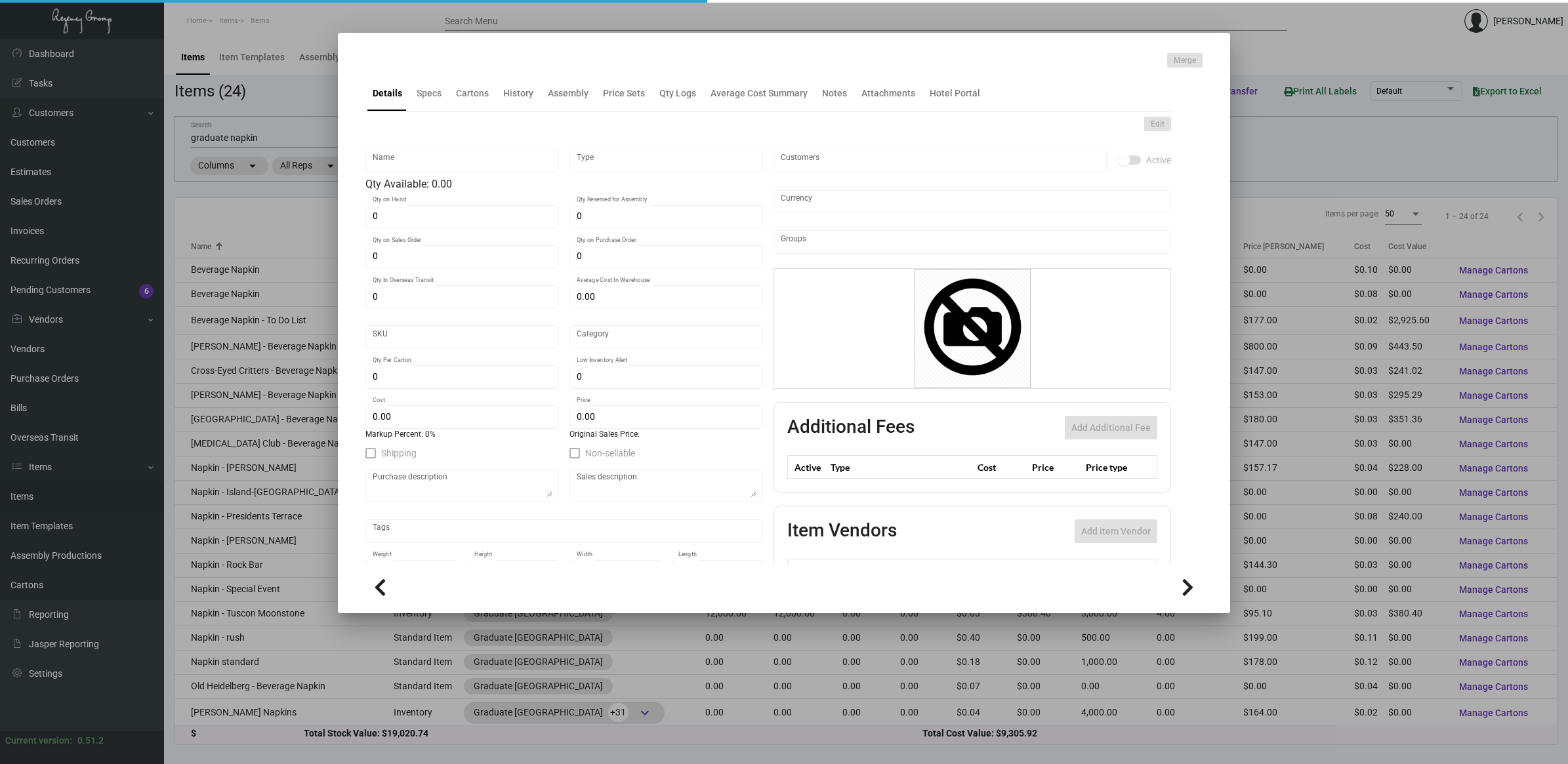
type input "3,000"
type input "$ 0.02438"
type input "$ 0.059"
checkbox input "true"
type input "United States Dollar $"
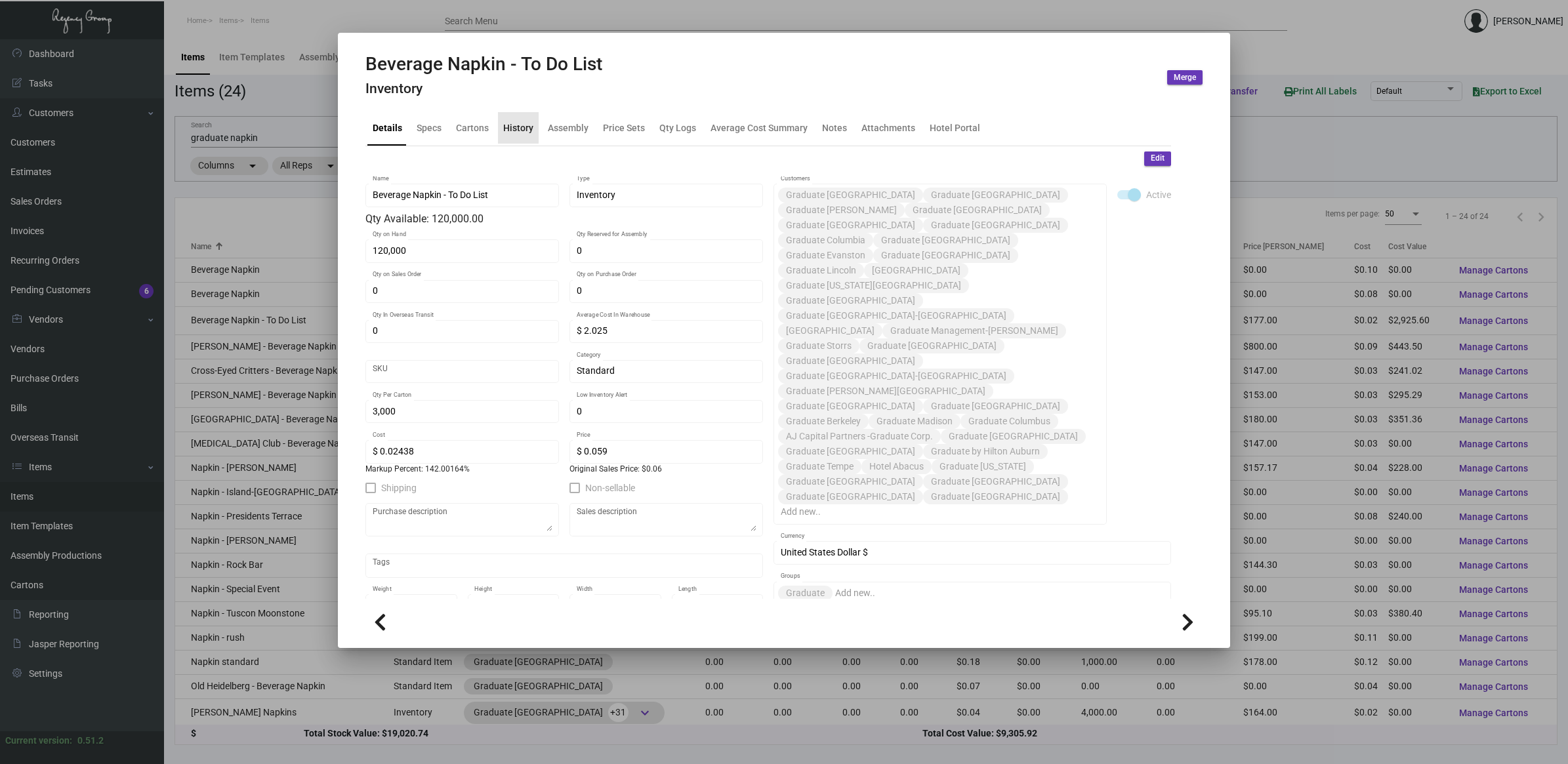
click at [528, 125] on div "History" at bounding box center [517, 127] width 30 height 14
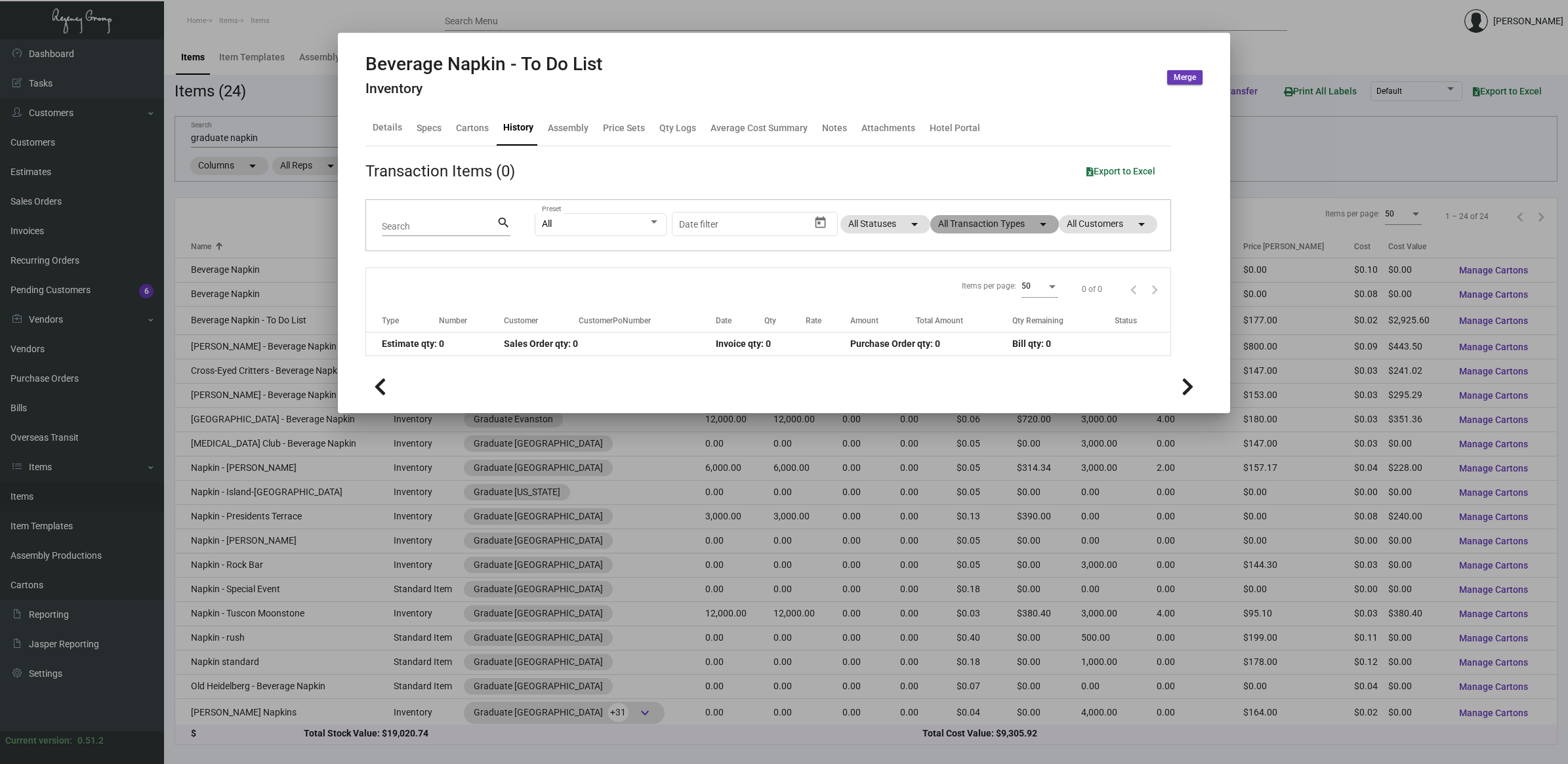
click at [780, 223] on mat-chip "All Transaction Types arrow_drop_down" at bounding box center [994, 224] width 129 height 18
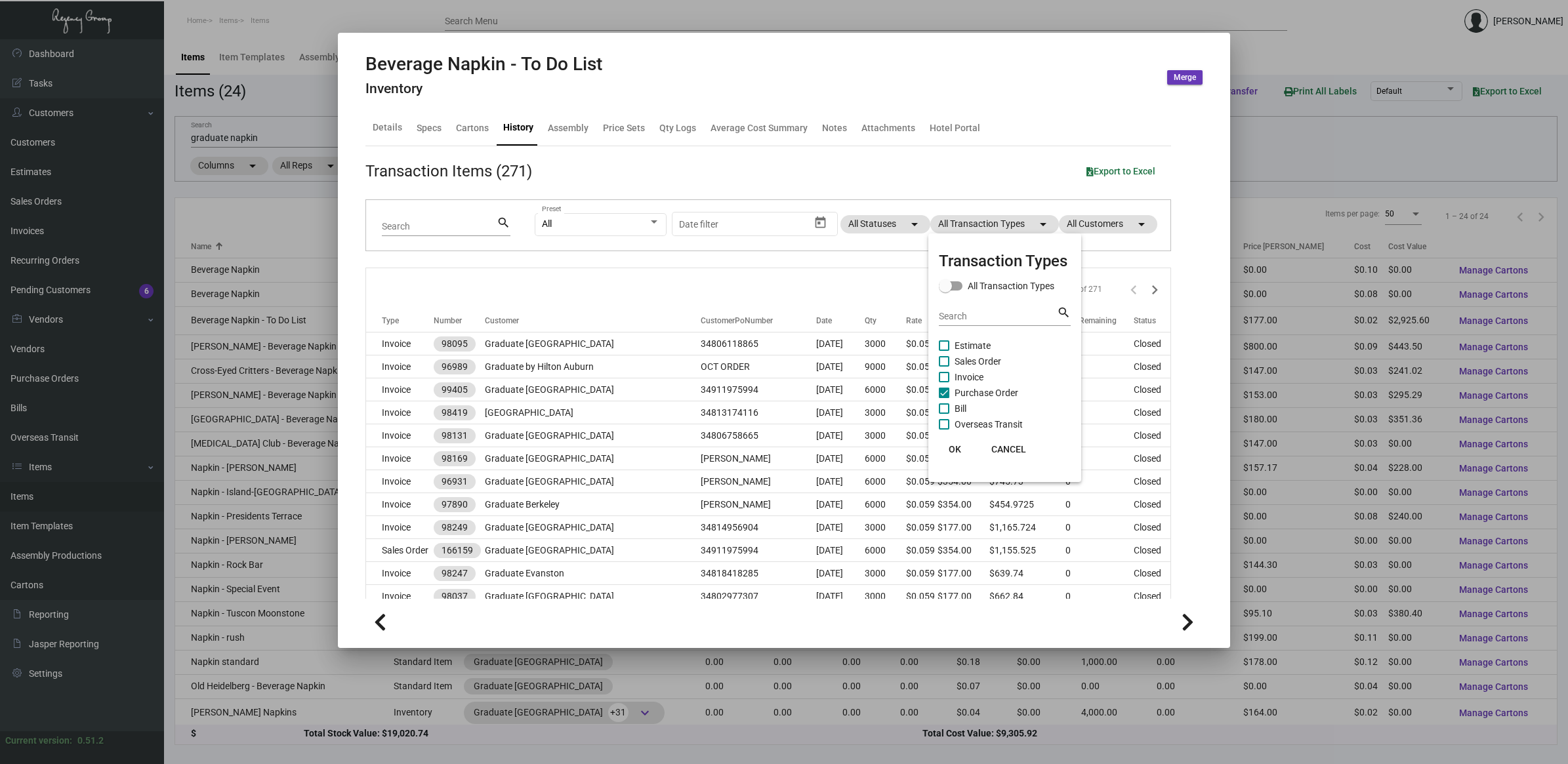
click at [780, 388] on span "Purchase Order" at bounding box center [986, 393] width 63 height 16
click at [780, 398] on input "Purchase Order" at bounding box center [943, 398] width 1 height 1
click at [780, 388] on span "Purchase Order" at bounding box center [986, 393] width 63 height 16
click at [780, 398] on input "Purchase Order" at bounding box center [943, 398] width 1 height 1
checkbox input "true"
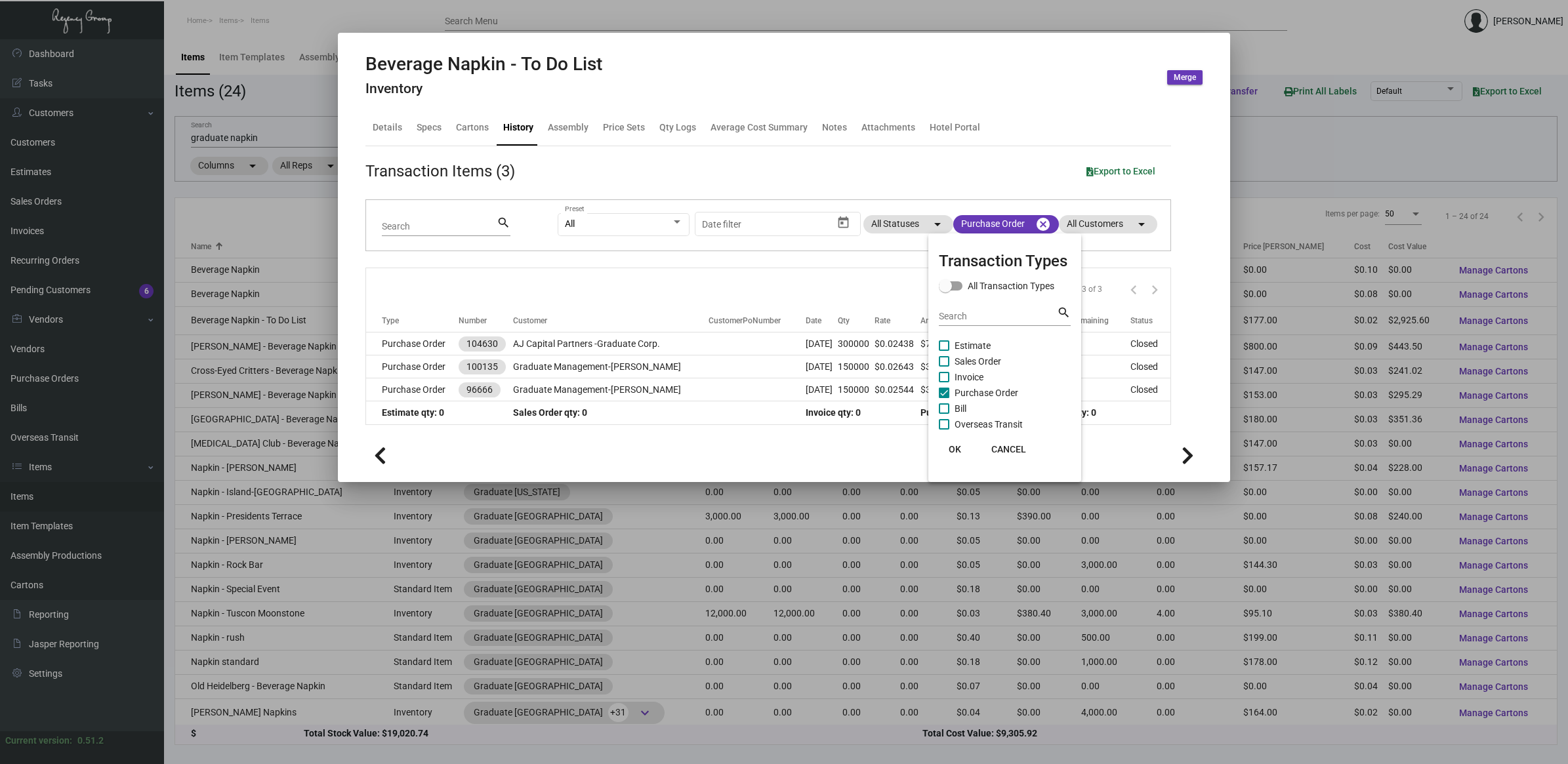
click at [722, 362] on div at bounding box center [784, 382] width 1568 height 764
click at [722, 362] on td at bounding box center [757, 367] width 97 height 23
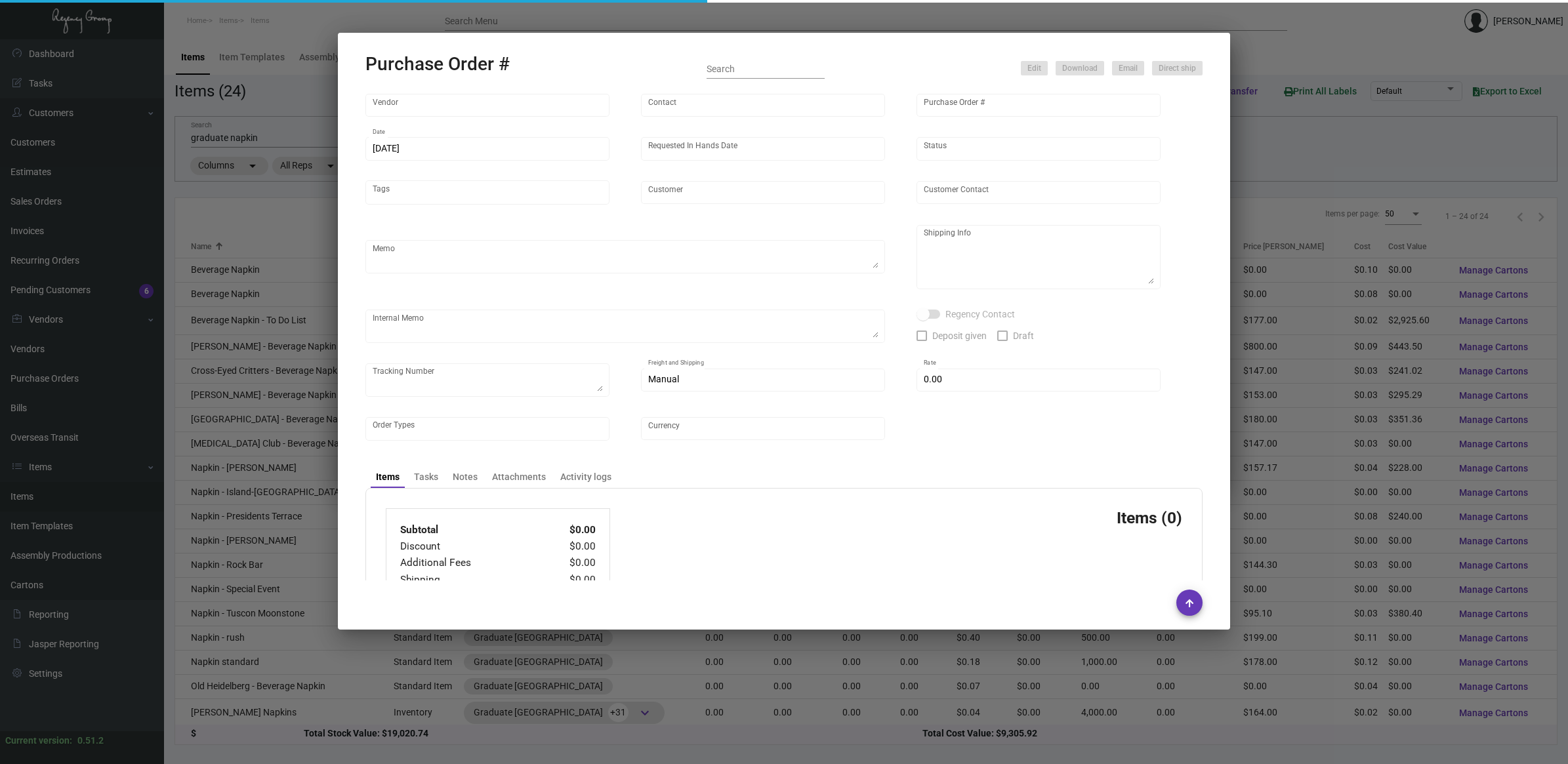
type input "Napkins Only"
type input "[PERSON_NAME]"
type input "100135"
type input "[DATE]"
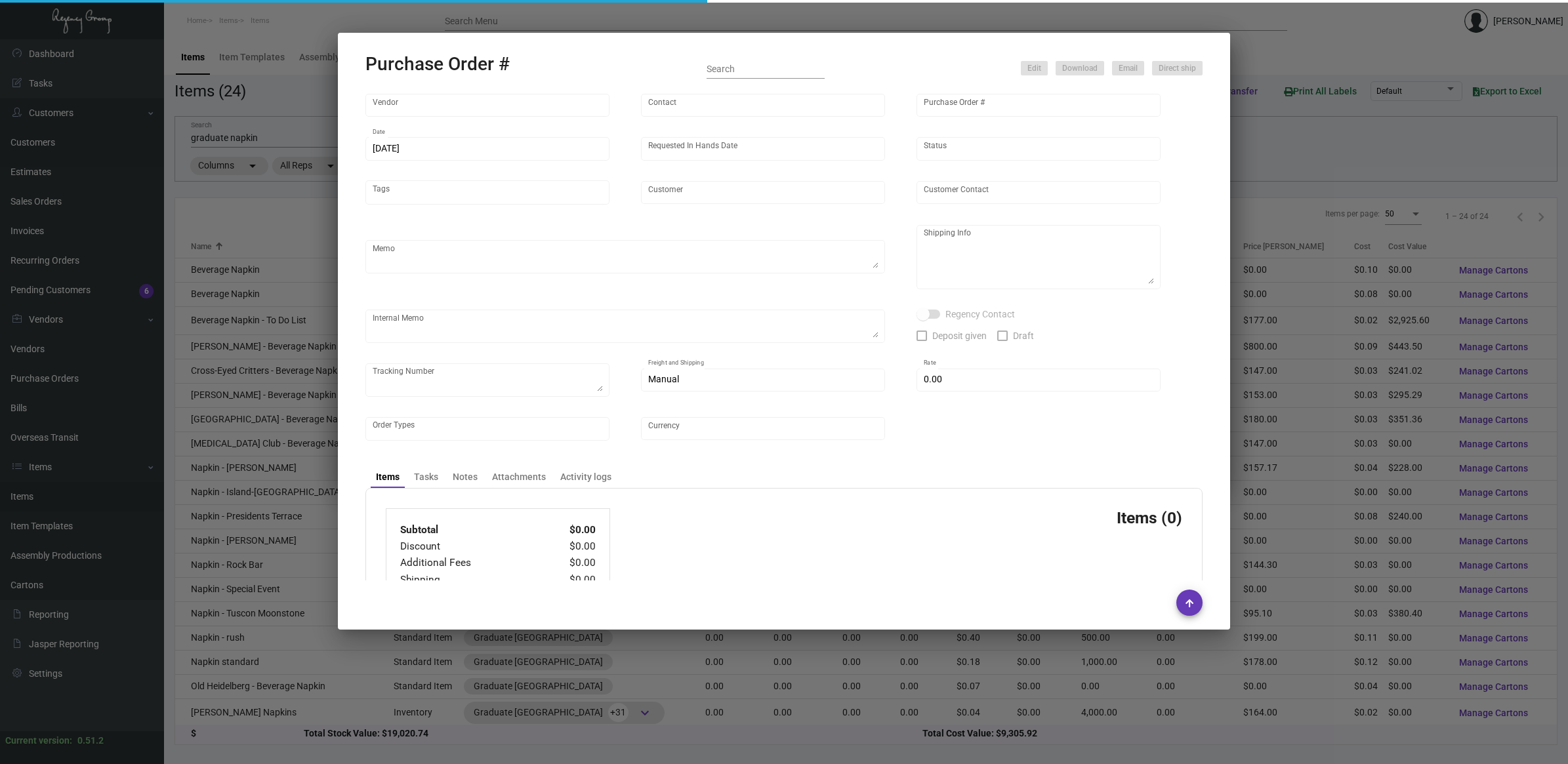
type input "Graduate Management-[PERSON_NAME]"
type textarea "Quote 22518. When ready to ship, contact: [EMAIL_ADDRESS][DOMAIN_NAME] for all …"
type textarea "Regency Group NJ - [PERSON_NAME] [STREET_ADDRESS]"
type textarea "[URL][DOMAIN_NAME]"
checkbox input "true"
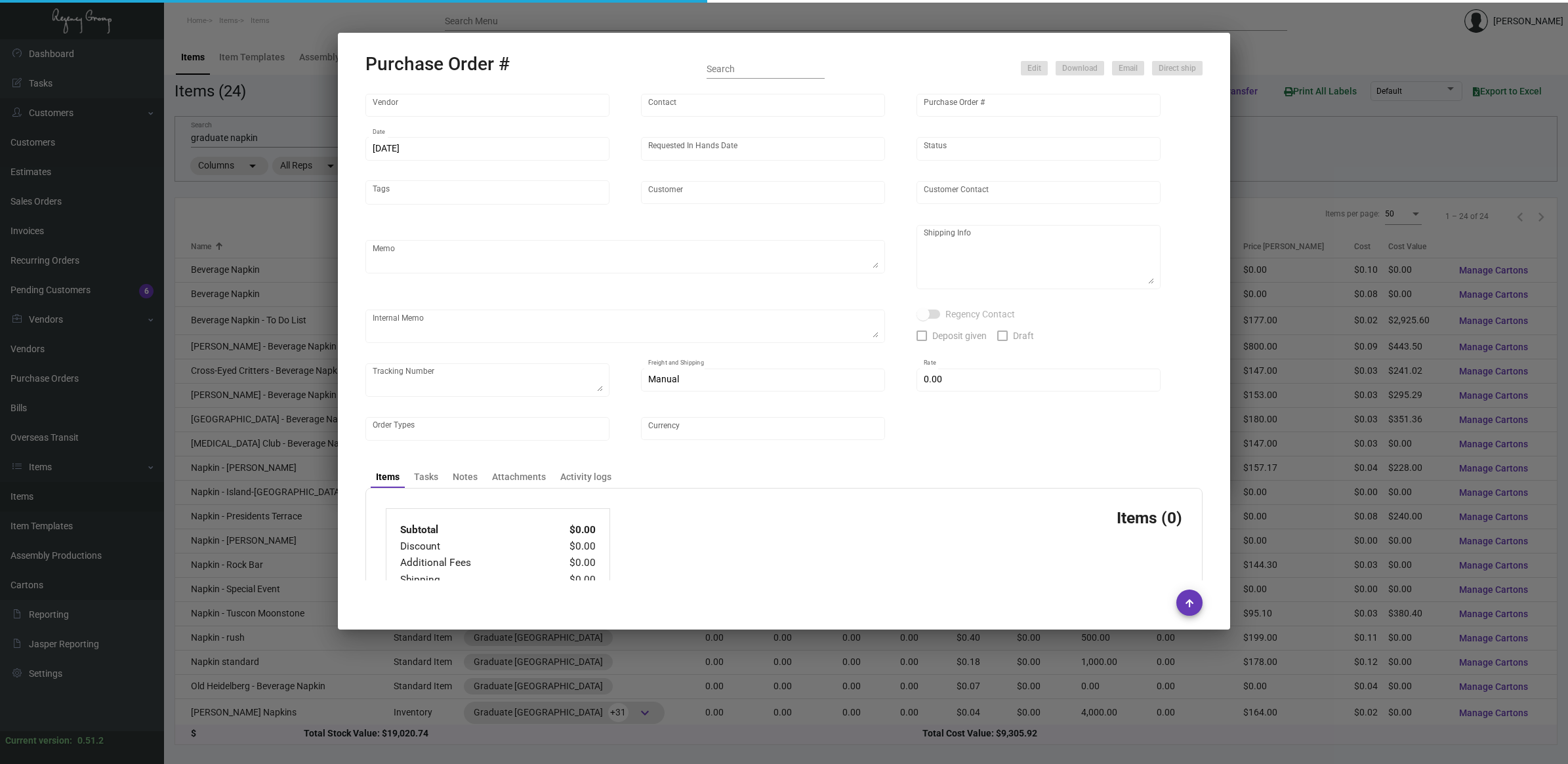
type input "$ 499.68"
type input "United States Dollar $"
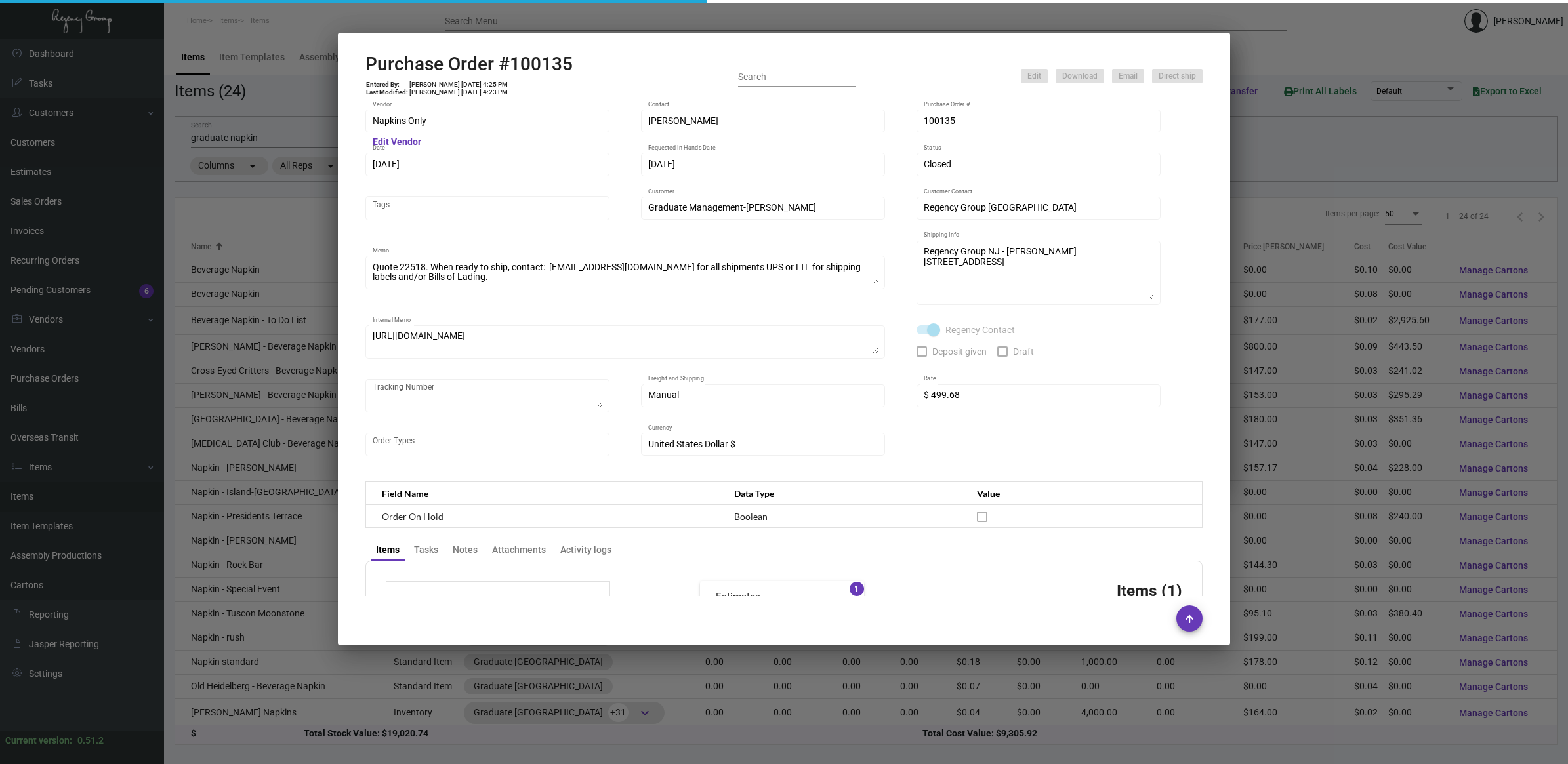
click at [530, 63] on h2 "Purchase Order #100135" at bounding box center [469, 64] width 207 height 23
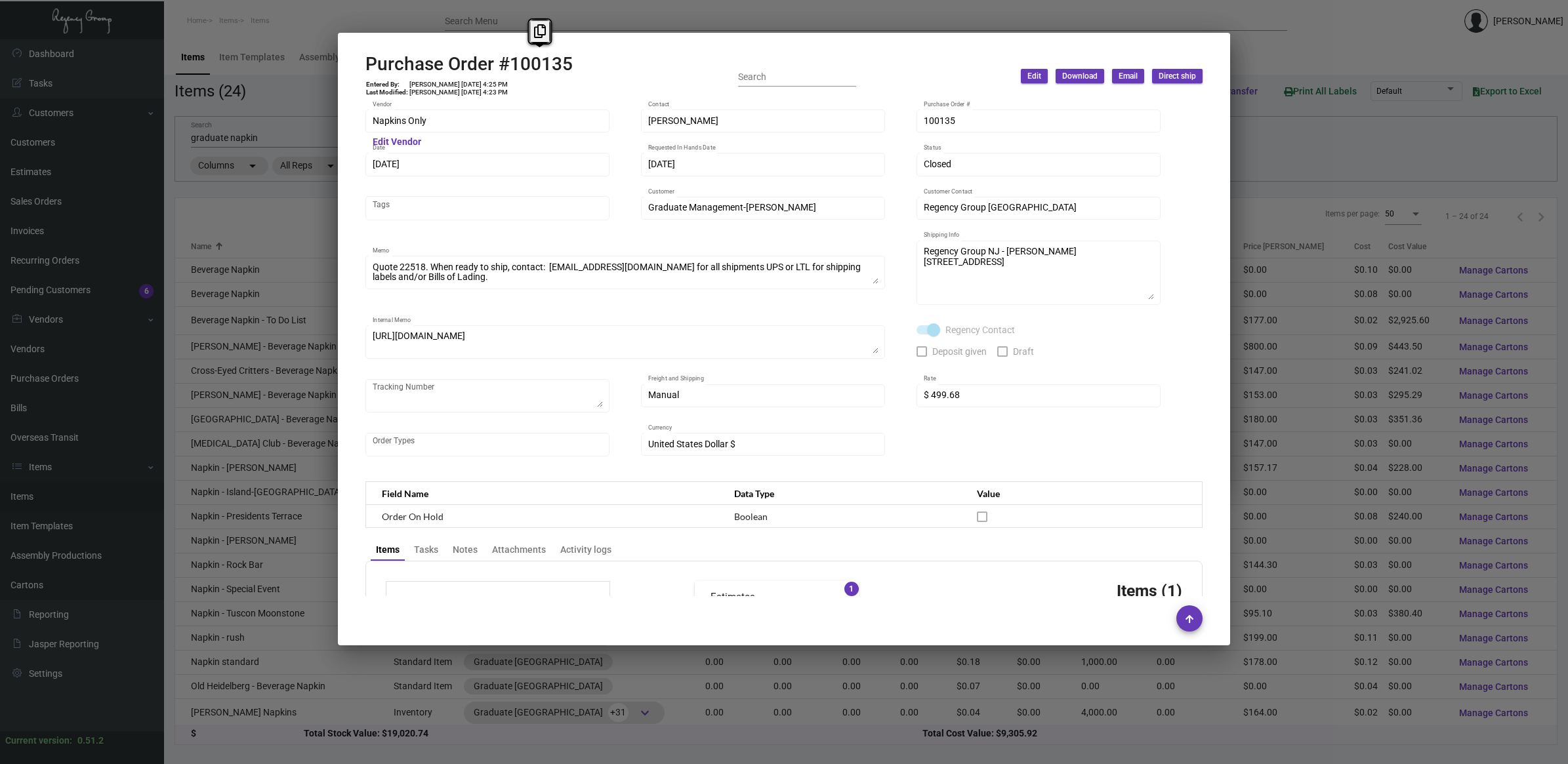
copy h2 "100135"
click at [469, 179] on div "[DATE] Date" at bounding box center [487, 170] width 244 height 36
drag, startPoint x: 1390, startPoint y: 263, endPoint x: 1299, endPoint y: 271, distance: 91.4
click at [780, 263] on div at bounding box center [784, 382] width 1568 height 764
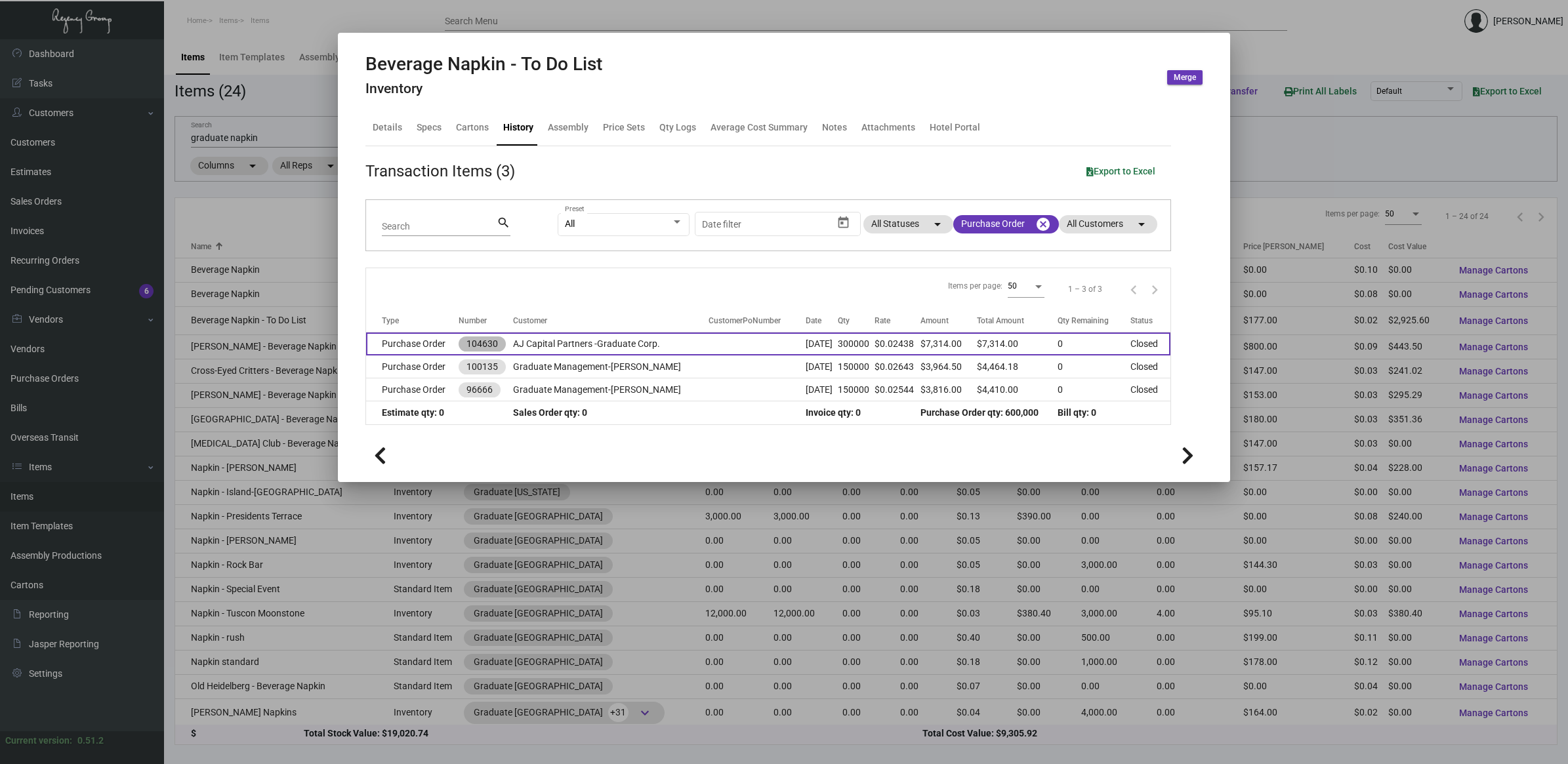
click at [477, 344] on mat-chip "104630" at bounding box center [482, 344] width 47 height 15
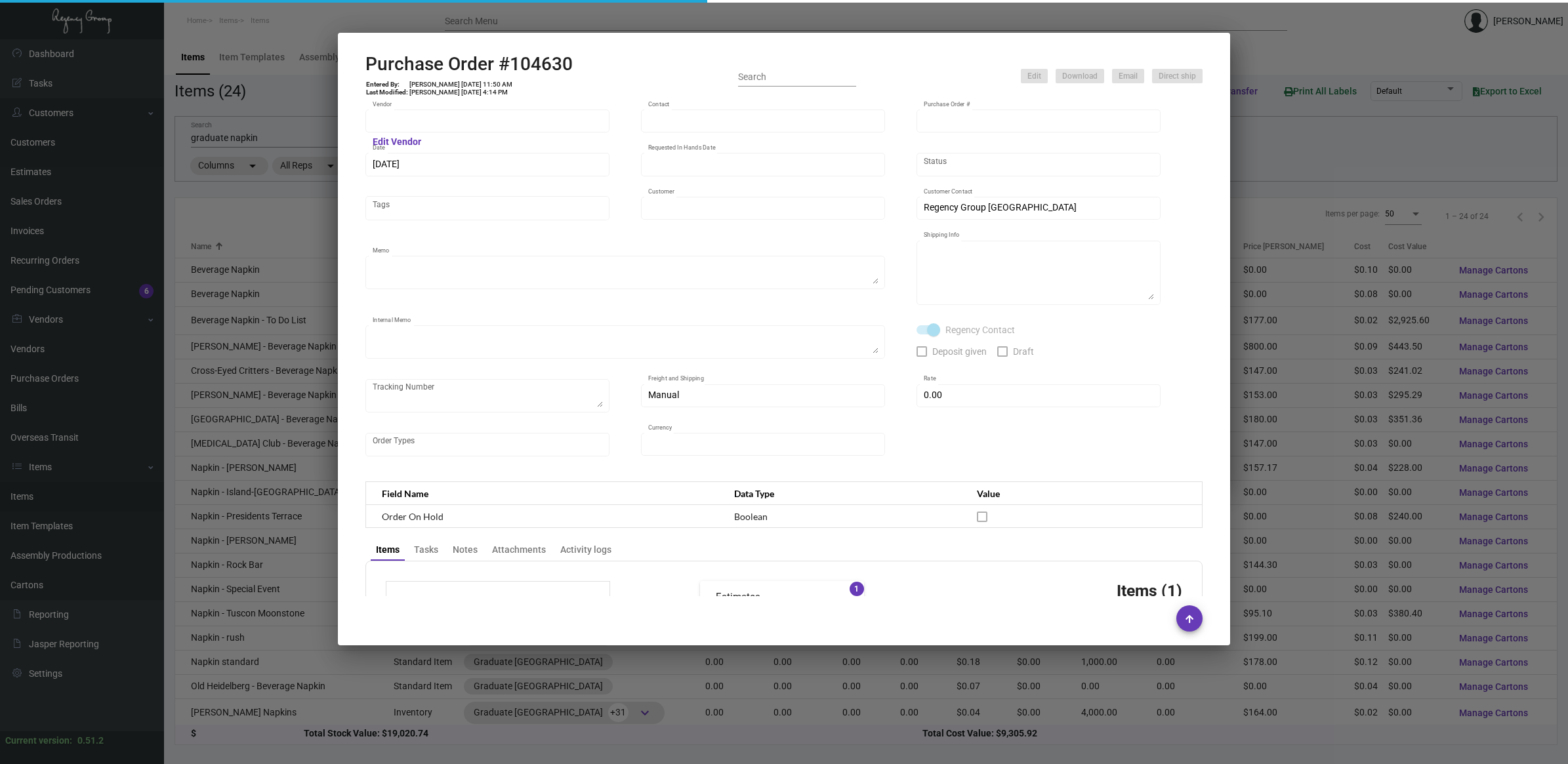
type input "Napkins Only"
type input "[PERSON_NAME]"
type input "104630"
type input "[DATE]"
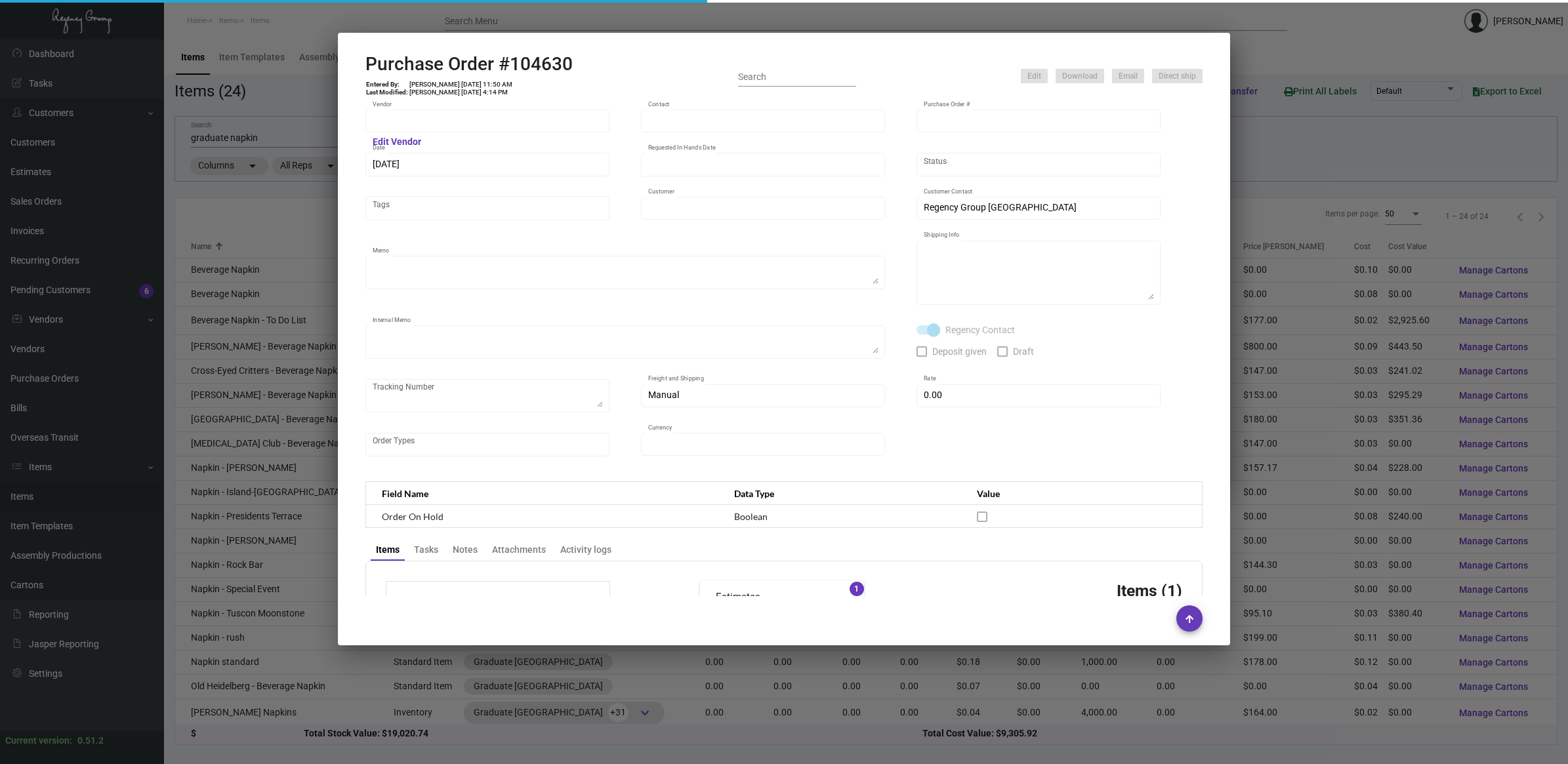
type input "AJ Capital Partners -Graduate Corp."
type textarea "When ready to ship, contact: [EMAIL_ADDRESS][DOMAIN_NAME] for all shipments UPS…"
type textarea "Regency Group NJ - [PERSON_NAME] [STREET_ADDRESS]"
type textarea "NJ Warehouse. Shipped on [DATE] via ArcBest. The shipment number is 134665804."
checkbox input "true"
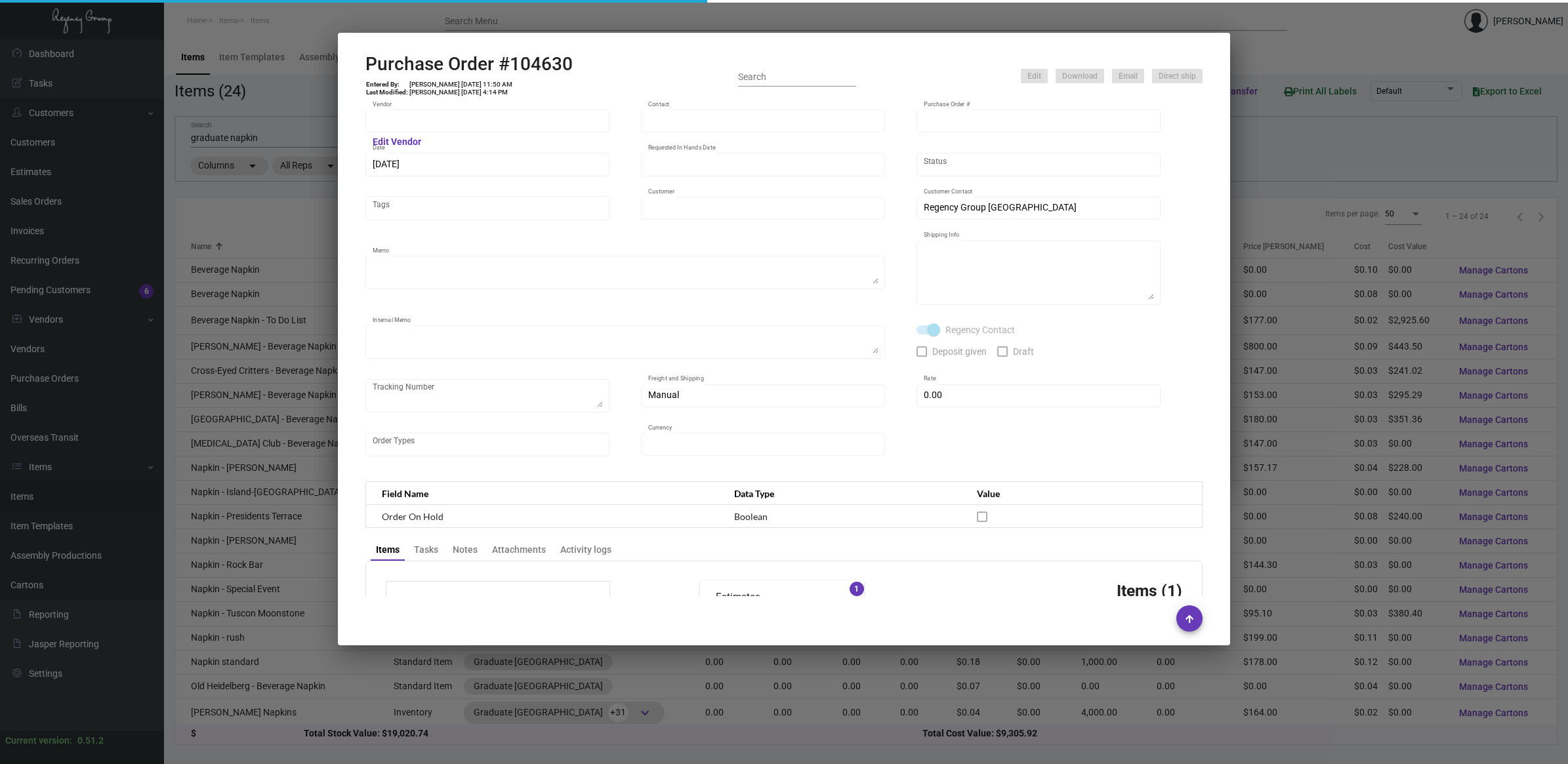
type input "$ 0.00"
type input "United States Dollar $"
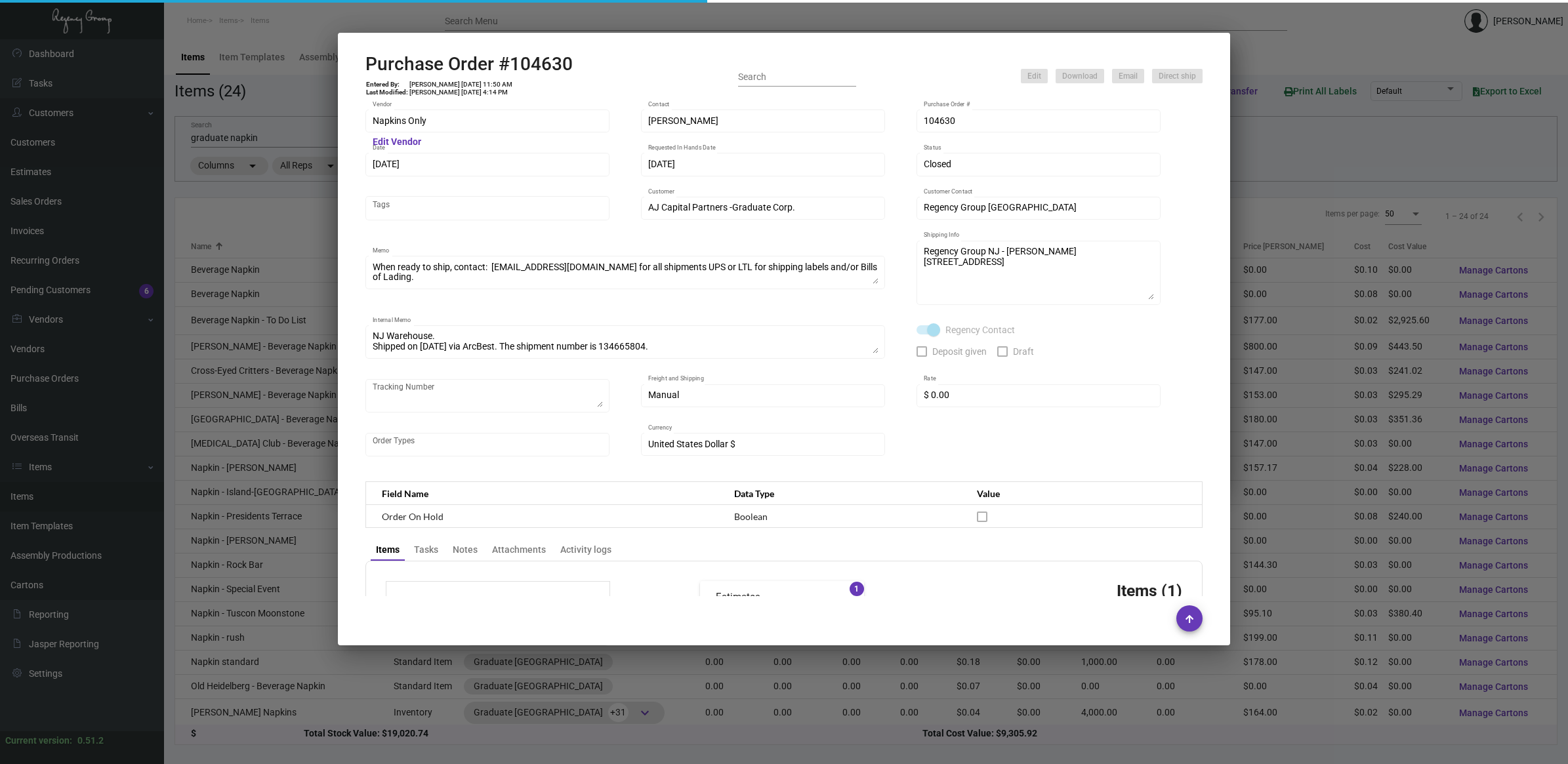
click at [548, 65] on h2 "Purchase Order #104630" at bounding box center [469, 64] width 207 height 23
click at [548, 64] on h2 "Purchase Order #104630" at bounding box center [469, 64] width 207 height 23
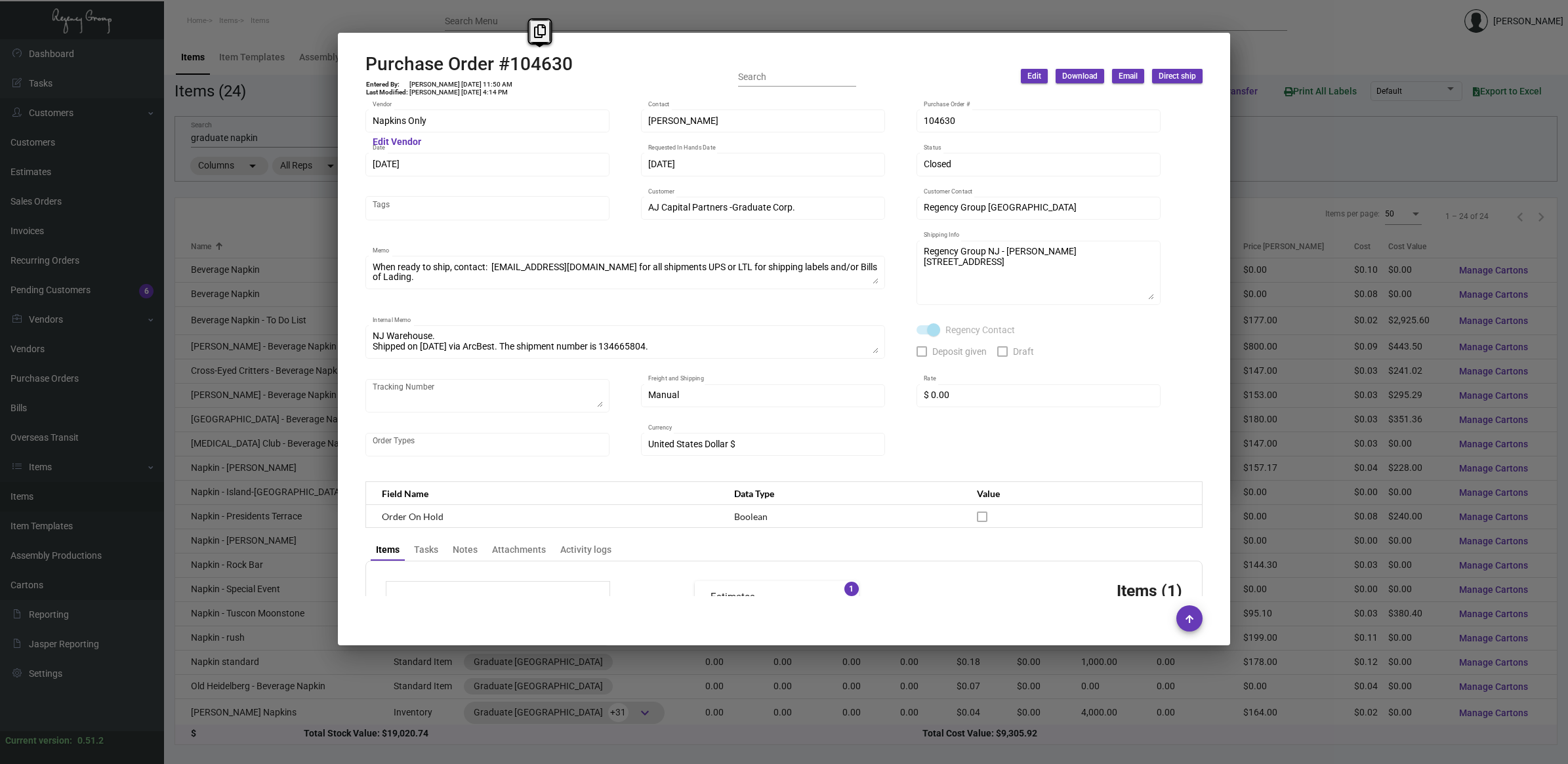
copy h2 "104630"
